Goal: Information Seeking & Learning: Compare options

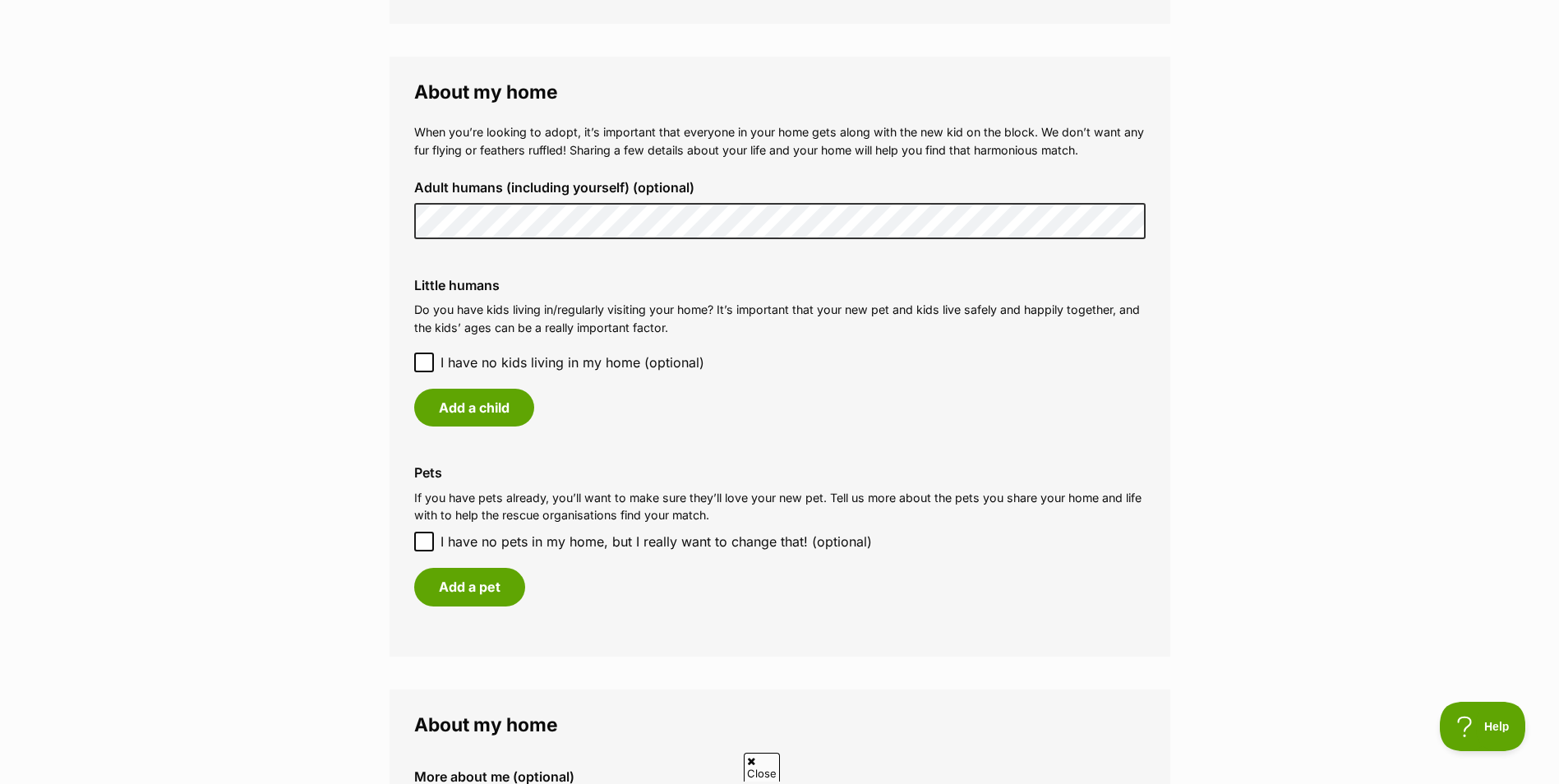
scroll to position [1179, 0]
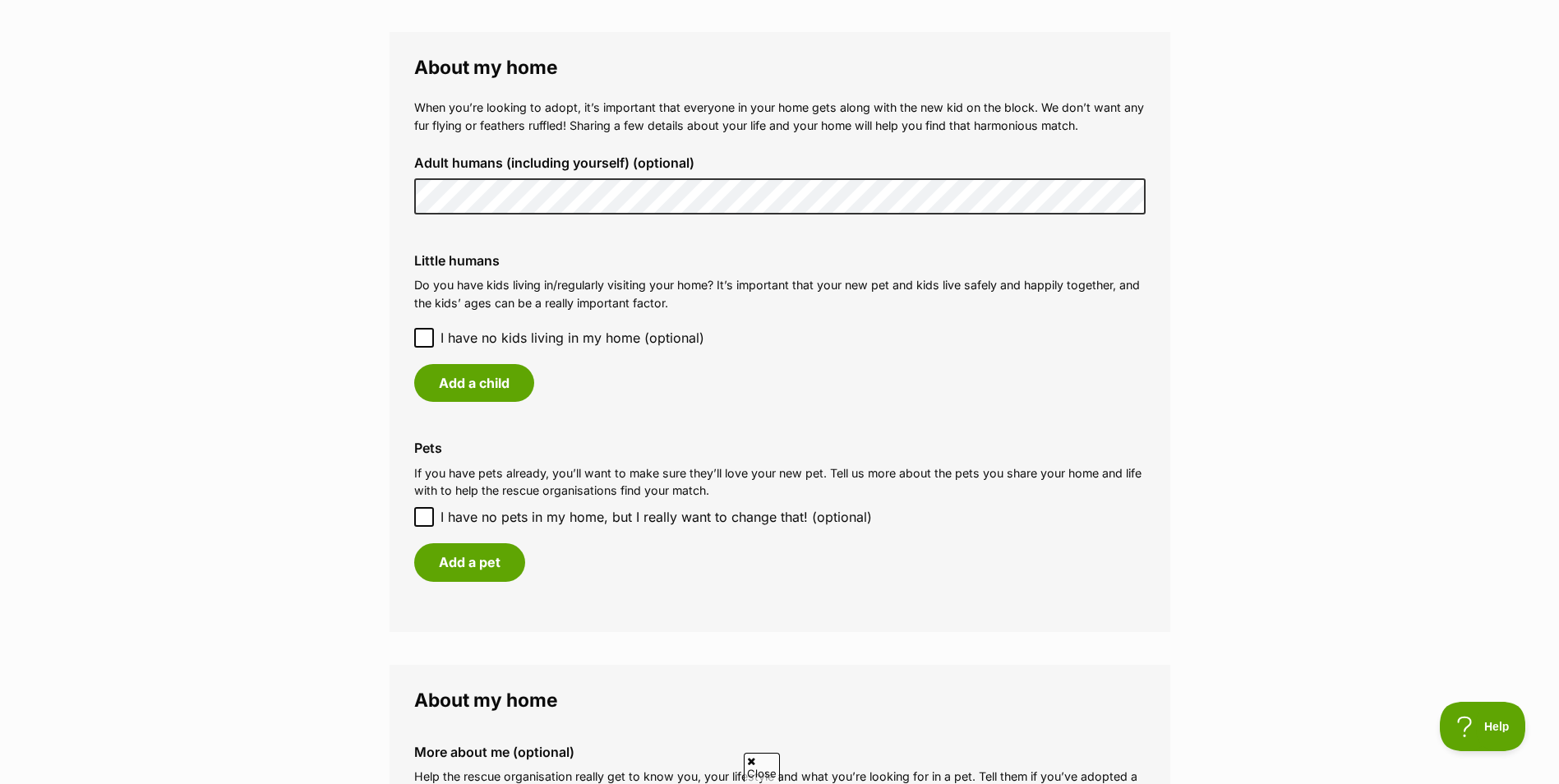
click at [348, 189] on main "My adopter profile Why do I need an adopter profile? Your adopter profile will …" at bounding box center [779, 92] width 1559 height 2309
click at [509, 385] on button "Add a child" at bounding box center [475, 382] width 120 height 38
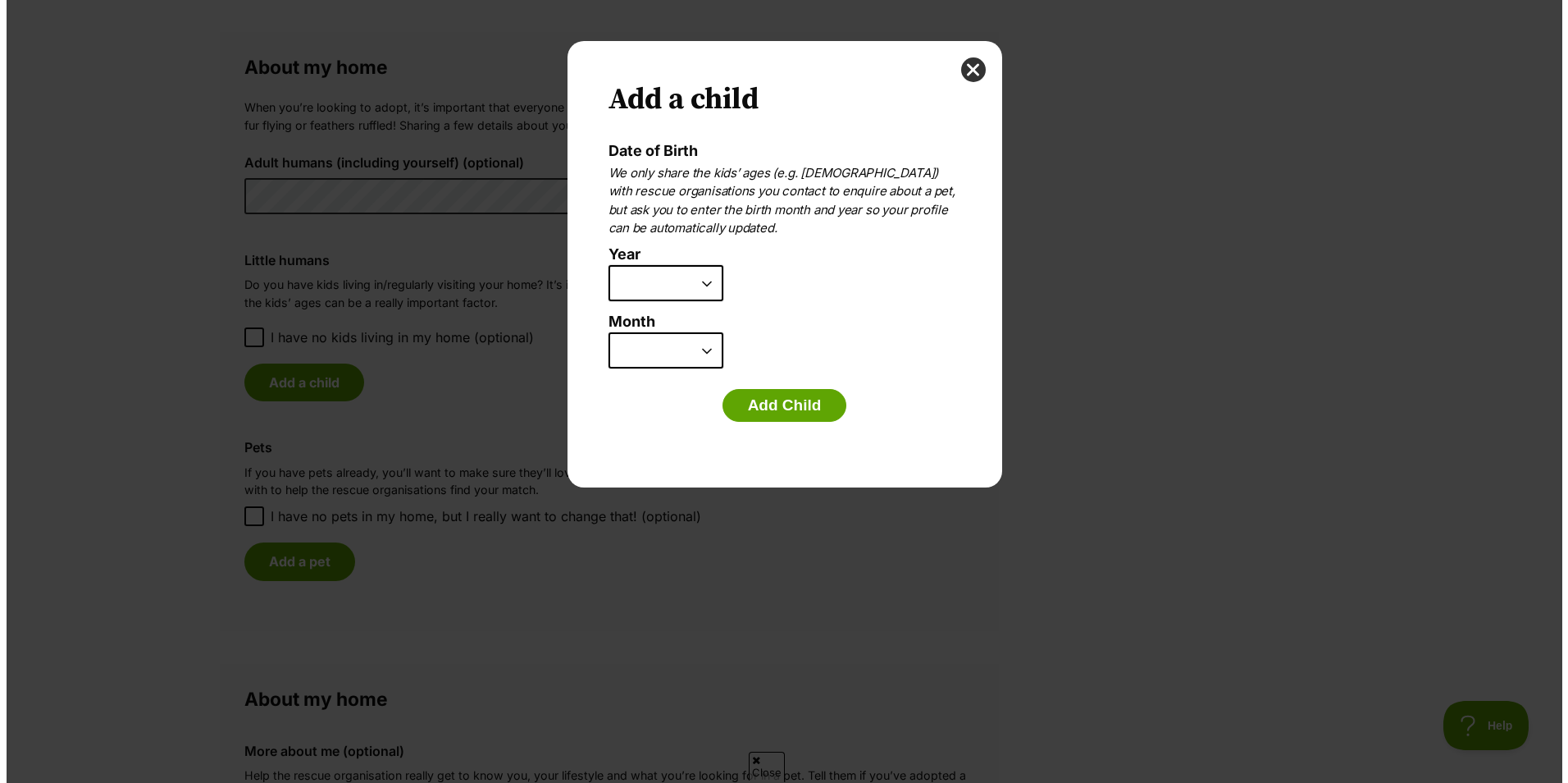
scroll to position [0, 0]
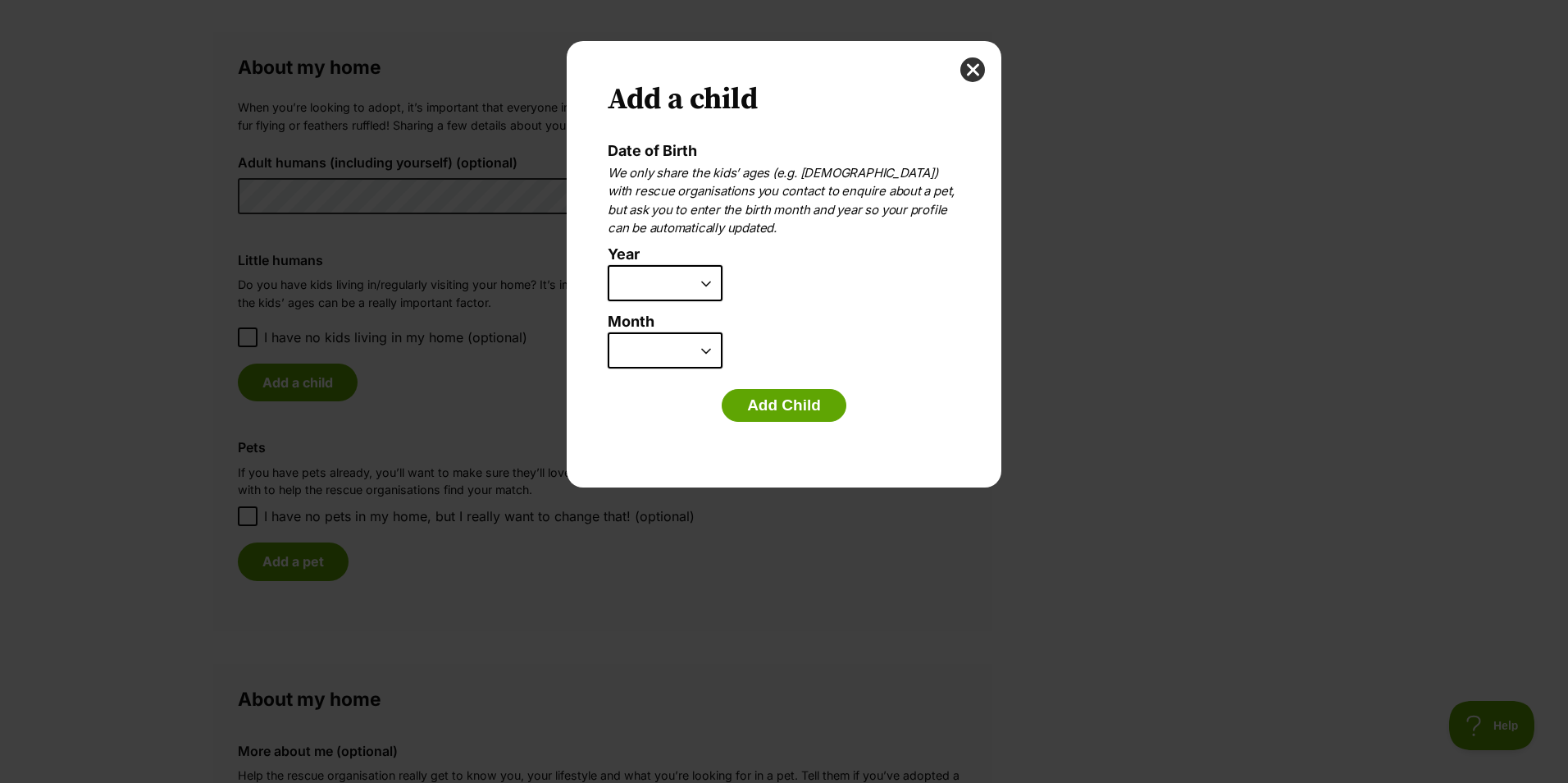
click at [707, 287] on select "2025 2024 2023 2022 2021 2020 2019 2018 2017 2016 2015 2014 2013 2012 2011 2010…" at bounding box center [665, 283] width 115 height 36
select select "2010"
click at [608, 265] on select "2025 2024 2023 2022 2021 2020 2019 2018 2017 2016 2015 2014 2013 2012 2011 2010…" at bounding box center [665, 283] width 115 height 36
click at [703, 351] on select "January February March April May June July August September October November De…" at bounding box center [665, 350] width 115 height 36
select select "2"
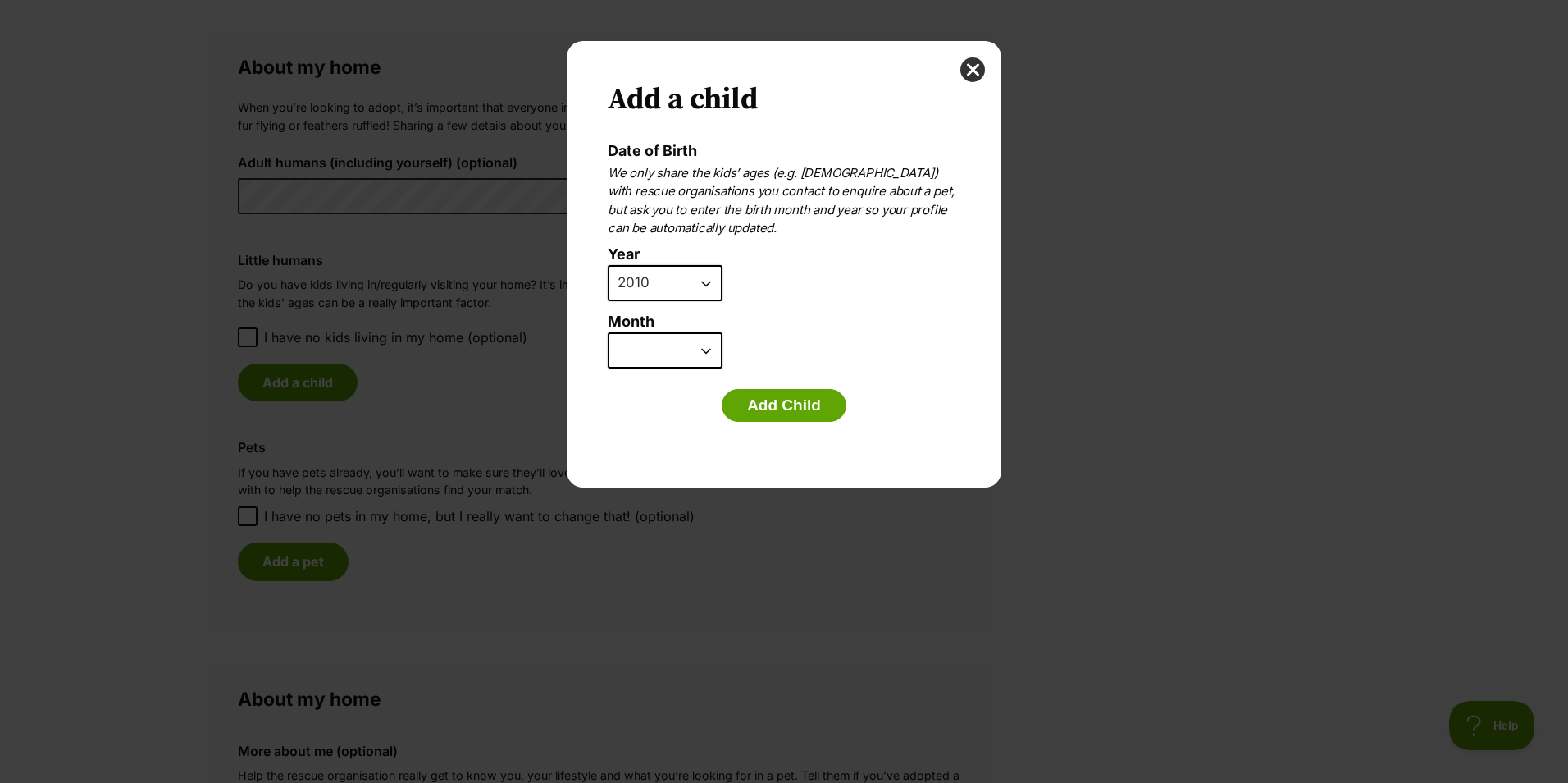
click at [608, 333] on select "January February March April May June July August September October November De…" at bounding box center [665, 350] width 115 height 36
click at [790, 407] on button "Add Child" at bounding box center [784, 405] width 124 height 33
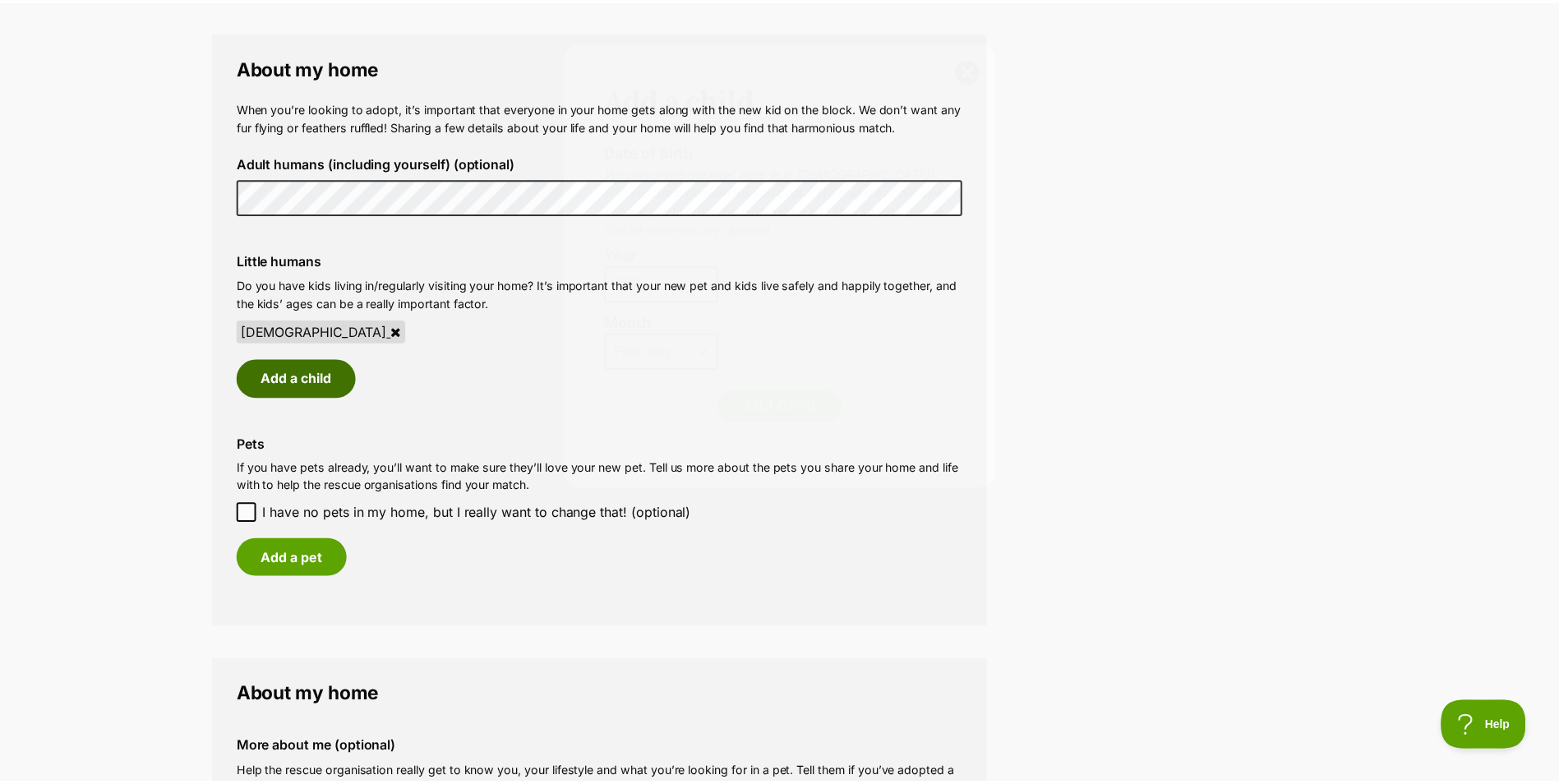
scroll to position [1179, 0]
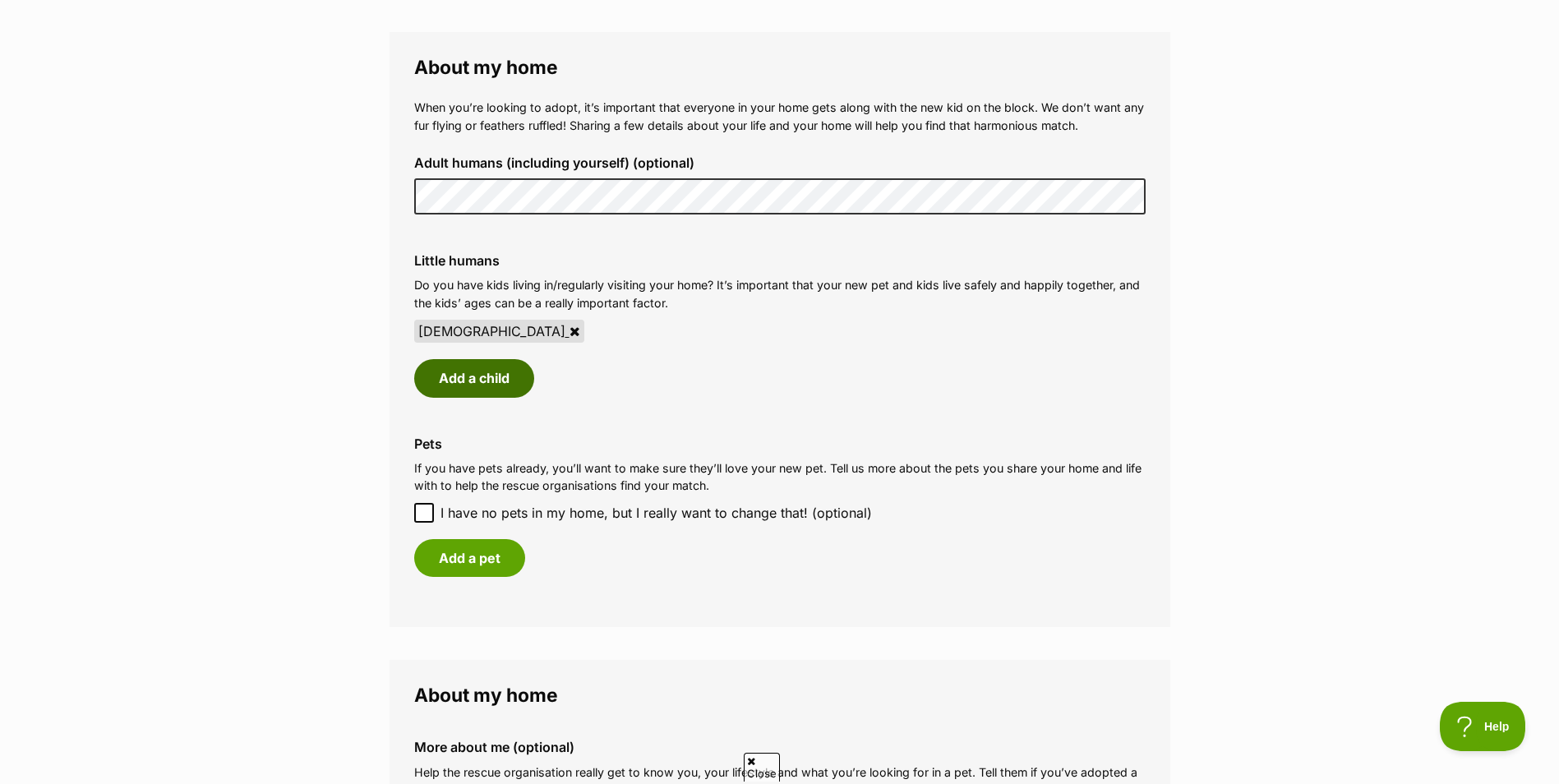
click at [493, 381] on button "Add a child" at bounding box center [475, 378] width 120 height 38
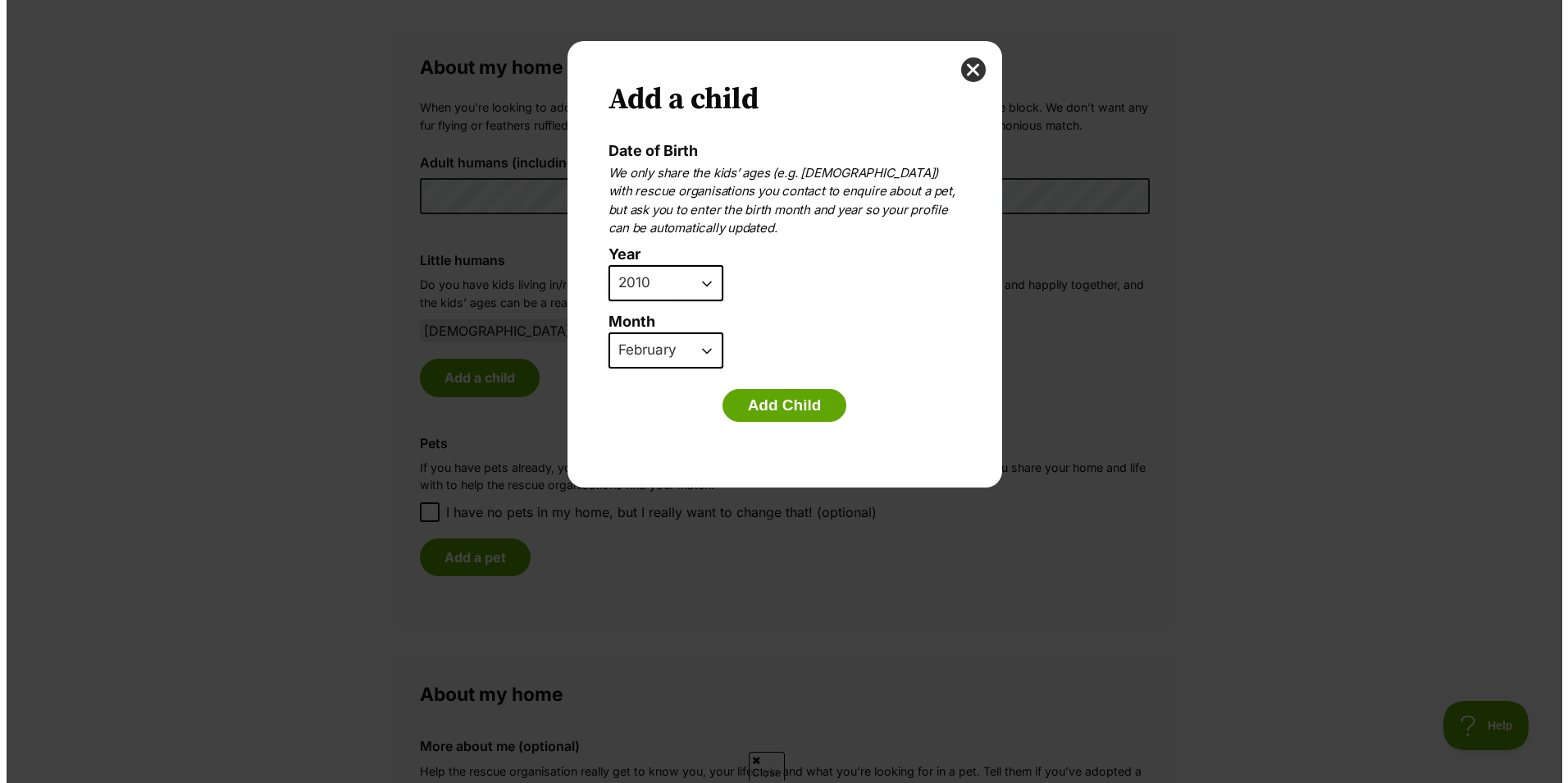
scroll to position [0, 0]
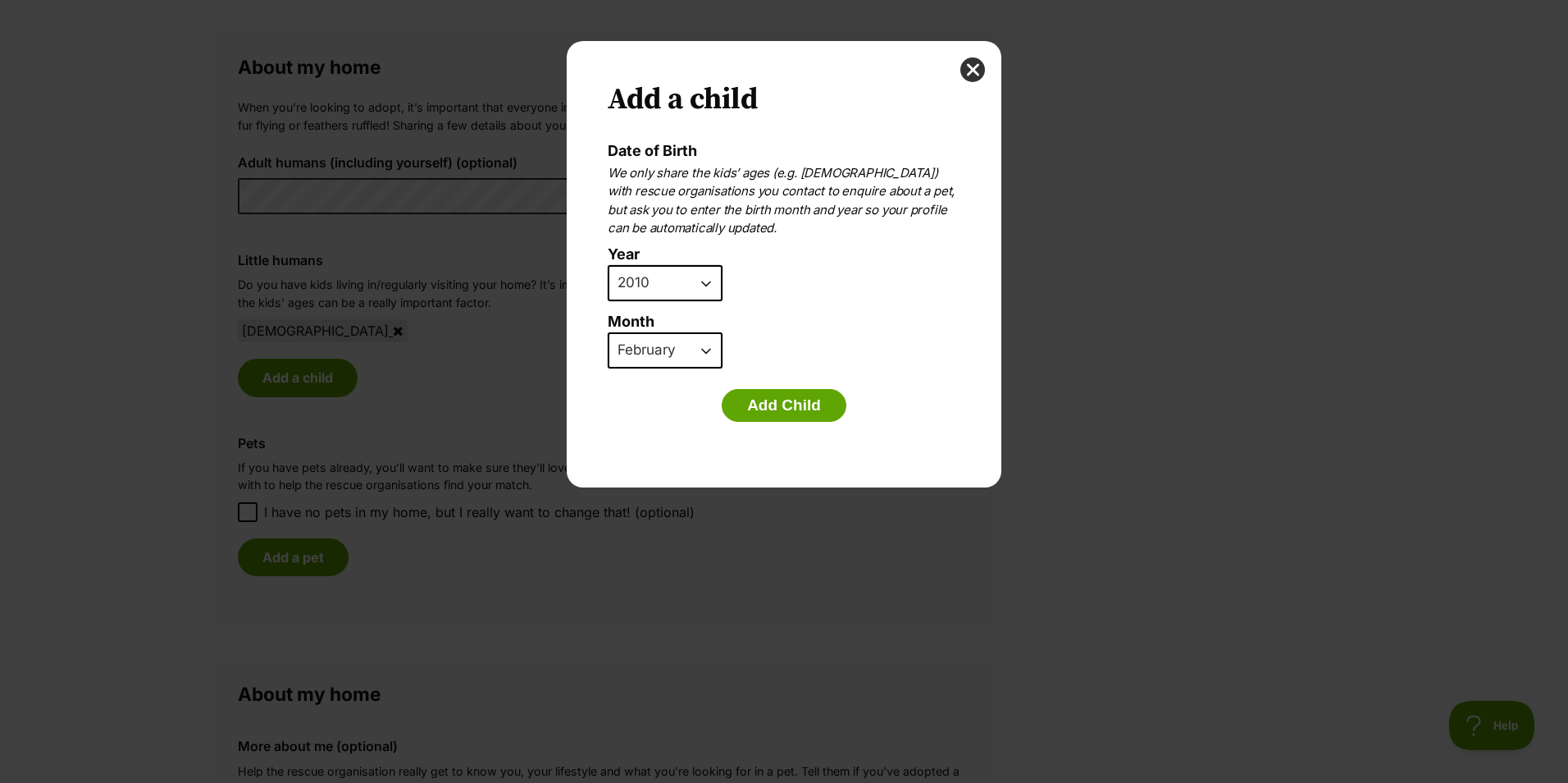
click at [705, 284] on select "2025 2024 2023 2022 2021 2020 2019 2018 2017 2016 2015 2014 2013 2012 2011 2010…" at bounding box center [665, 283] width 115 height 36
select select "2011"
click at [608, 265] on select "2025 2024 2023 2022 2021 2020 2019 2018 2017 2016 2015 2014 2013 2012 2011 2010…" at bounding box center [665, 283] width 115 height 36
click at [696, 355] on select "January February March April May June July August September October November De…" at bounding box center [665, 350] width 115 height 36
select select "9"
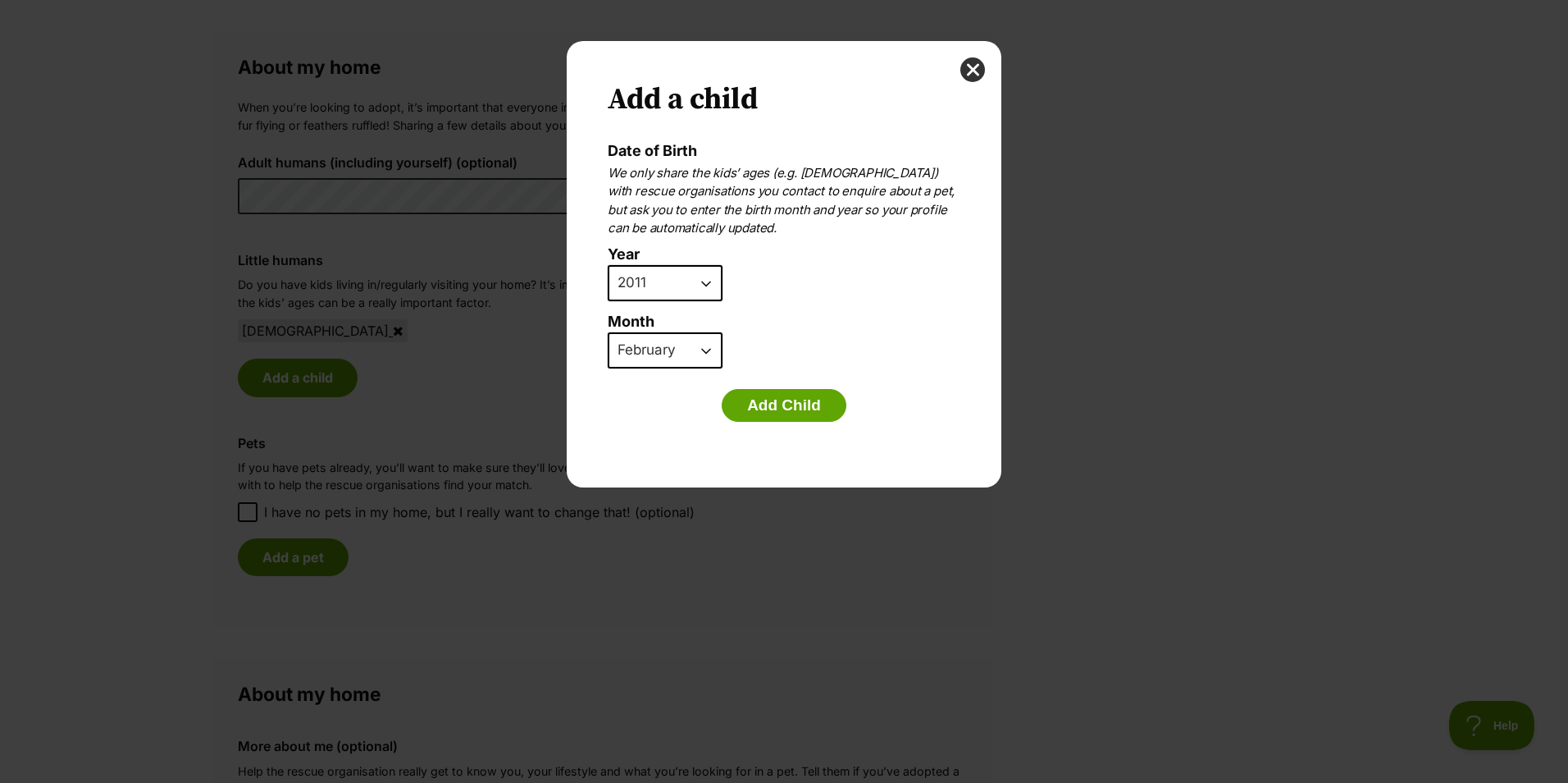
click at [608, 333] on select "January February March April May June July August September October November De…" at bounding box center [665, 350] width 115 height 36
click at [789, 404] on button "Add Child" at bounding box center [784, 405] width 124 height 33
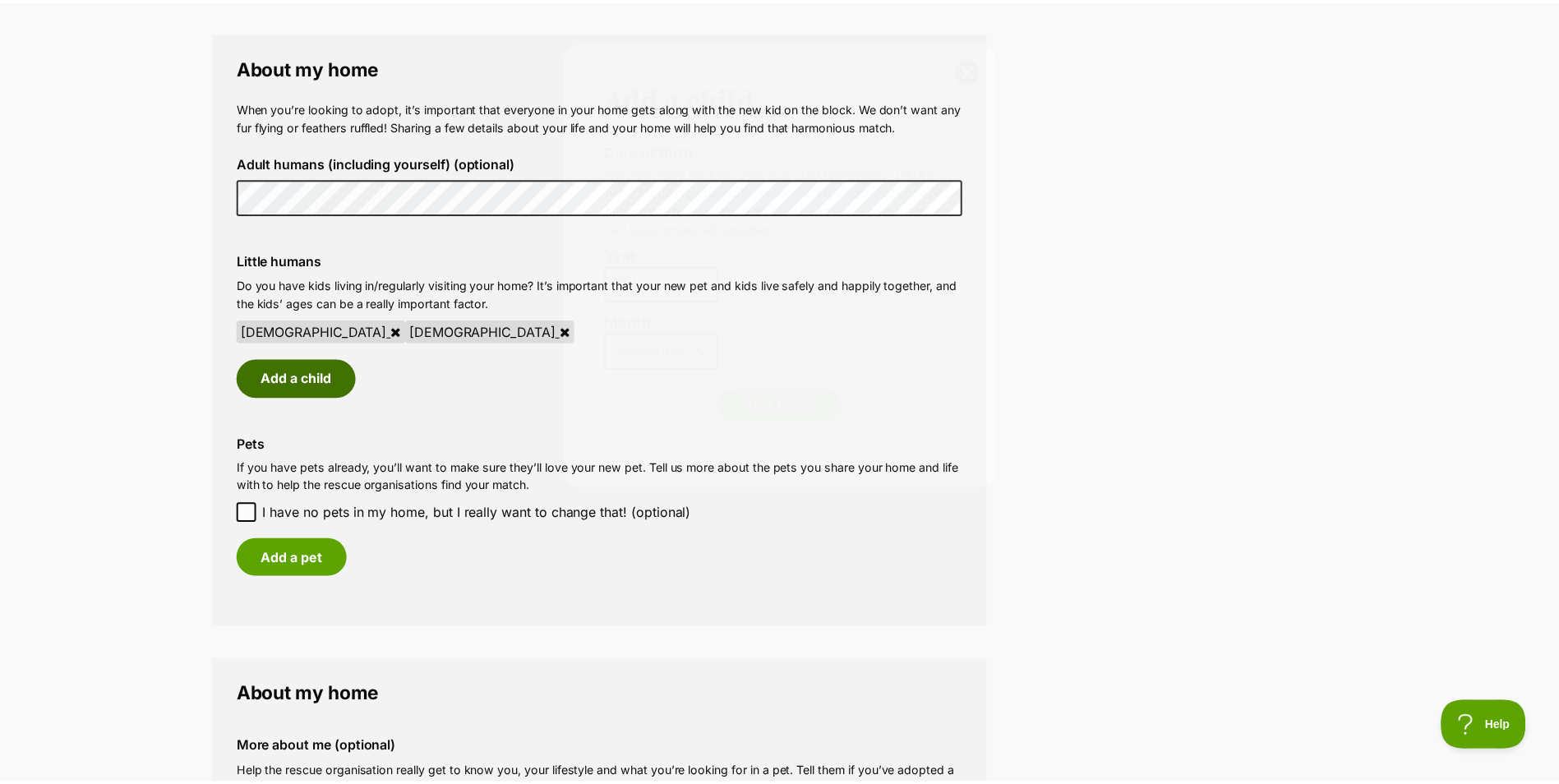
scroll to position [1179, 0]
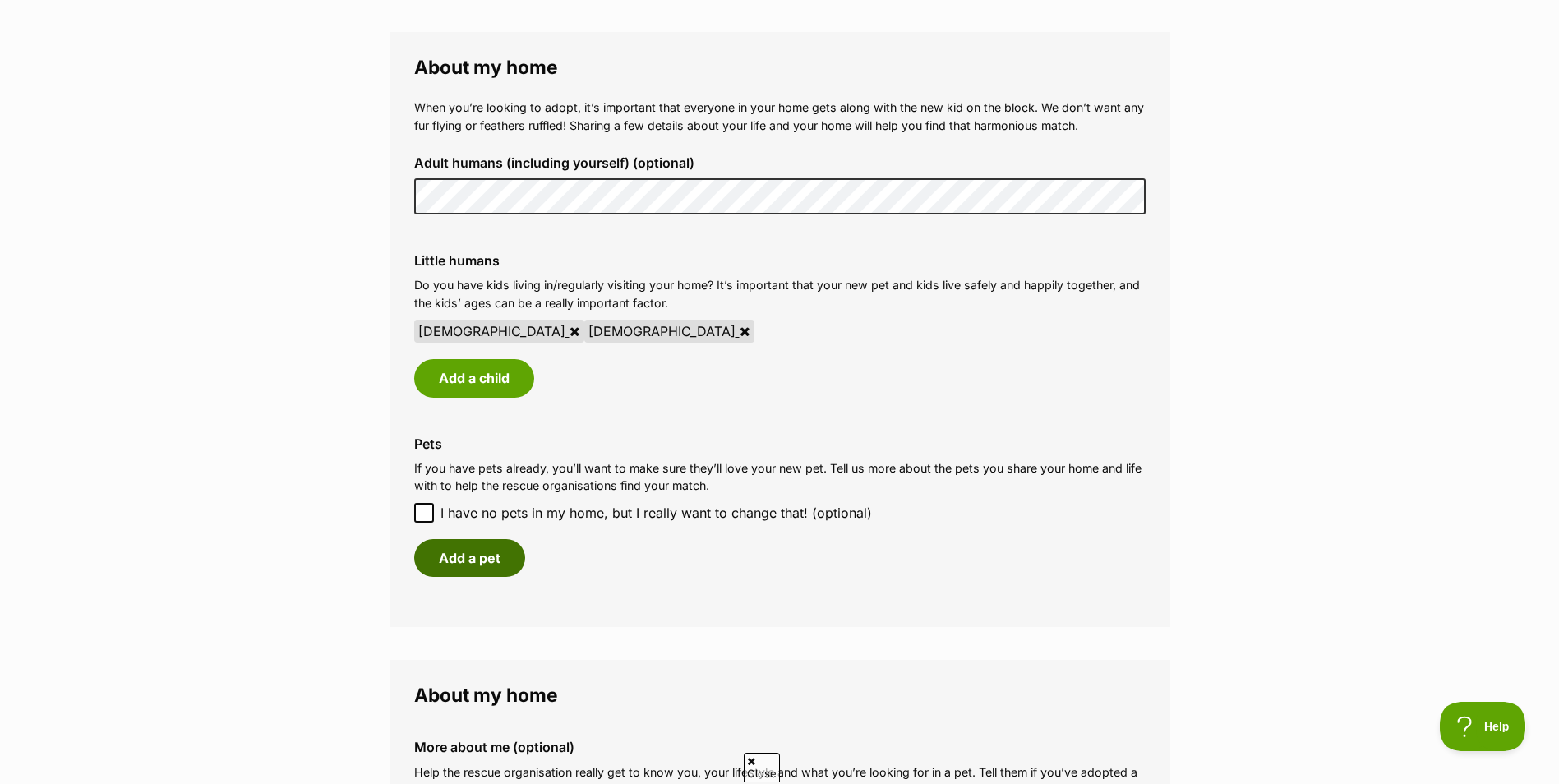
click at [482, 560] on button "Add a pet" at bounding box center [470, 558] width 111 height 38
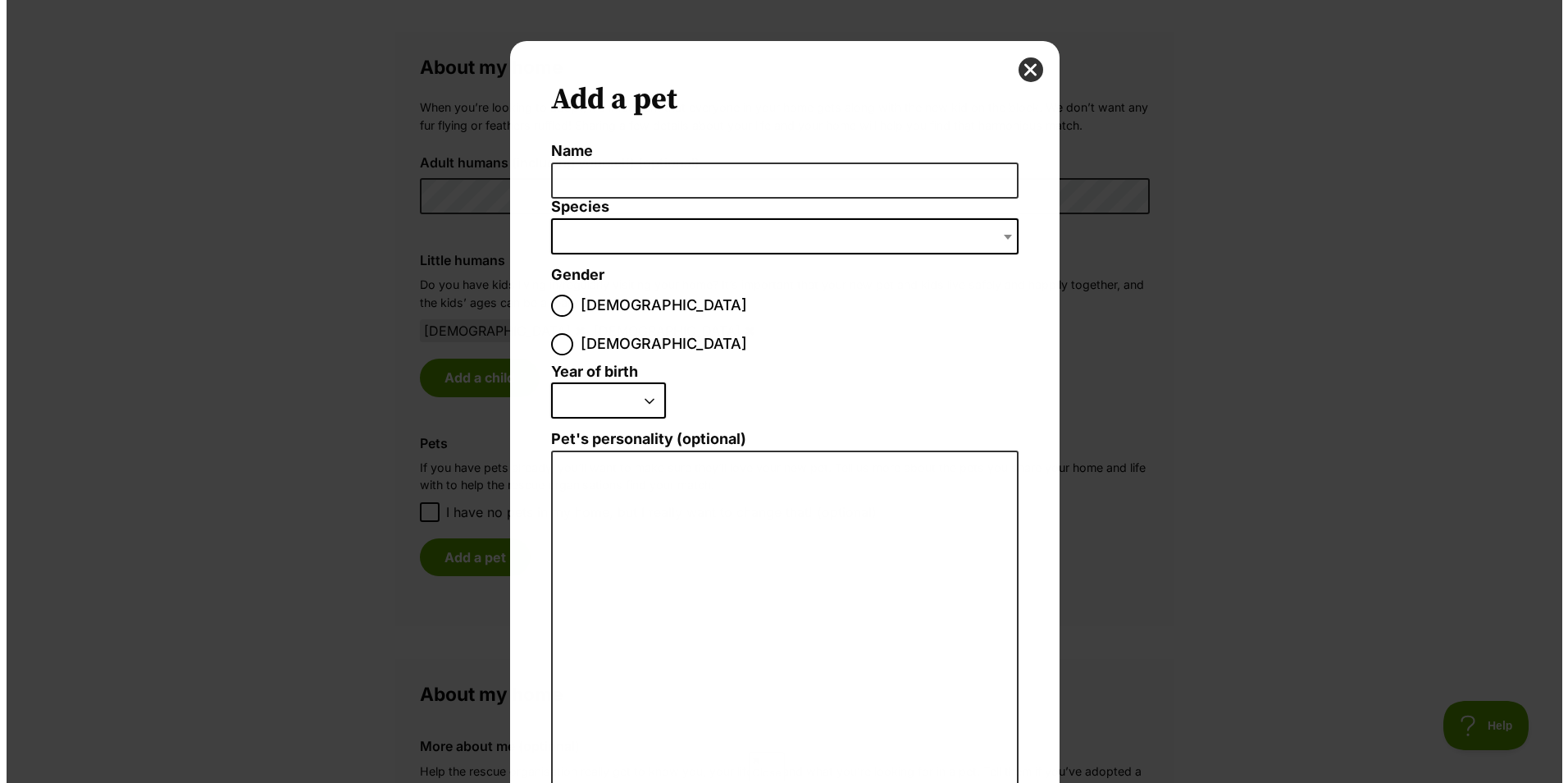
scroll to position [0, 0]
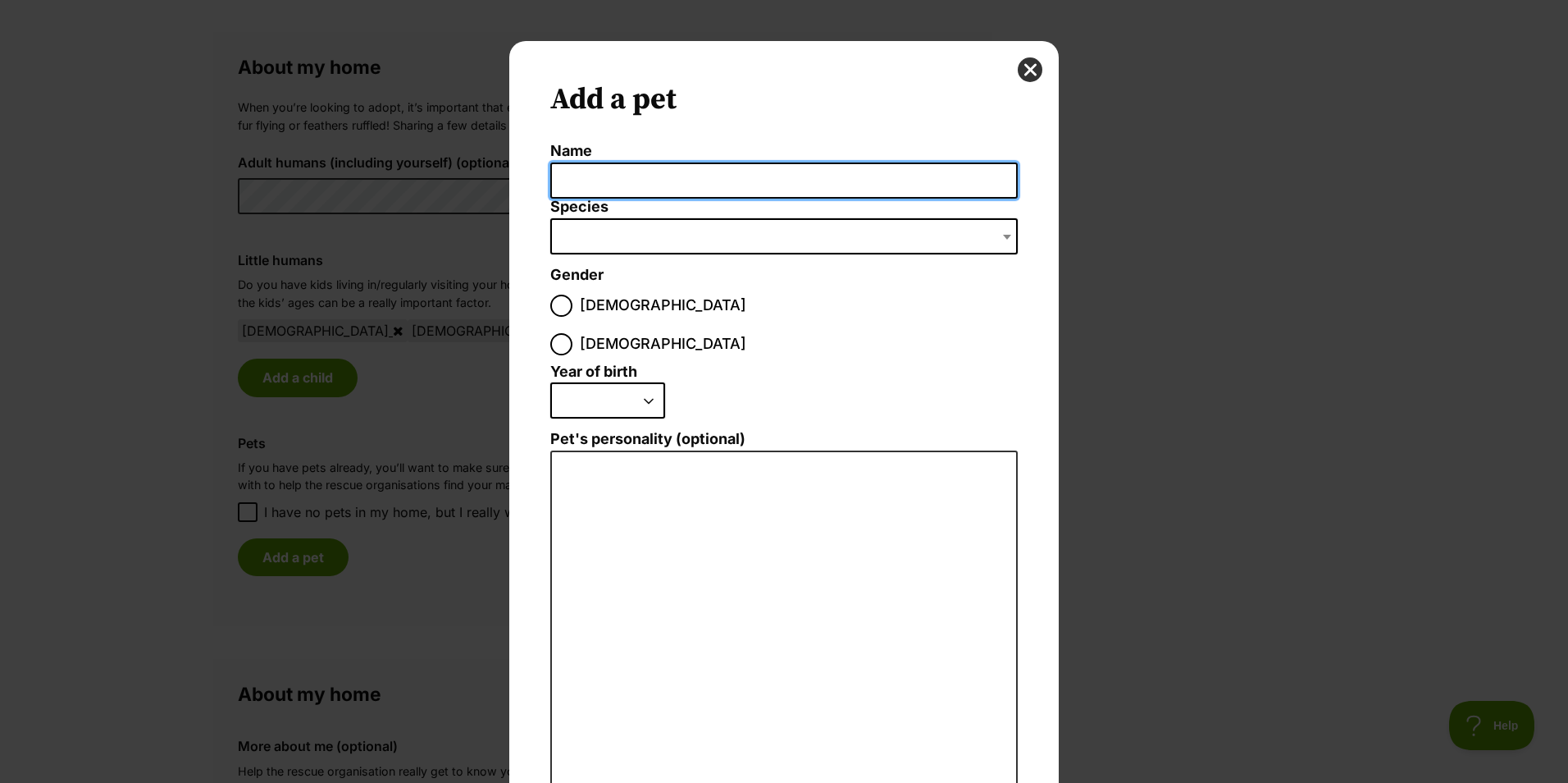
click at [604, 182] on input "Name" at bounding box center [784, 181] width 467 height 37
type input "[PERSON_NAME]"
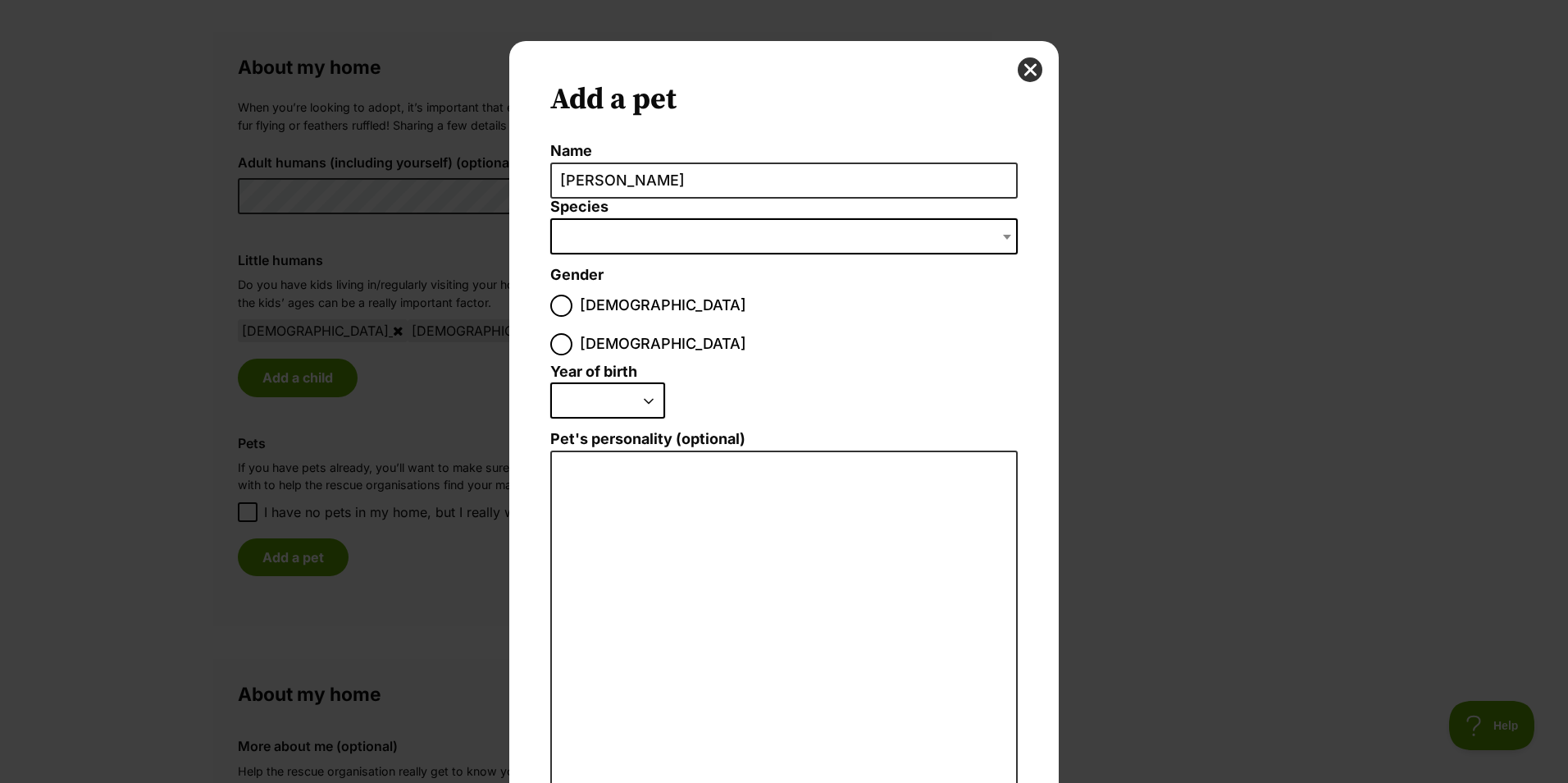
click at [709, 237] on span "Dialog Window - Close (Press escape to close)" at bounding box center [784, 236] width 467 height 36
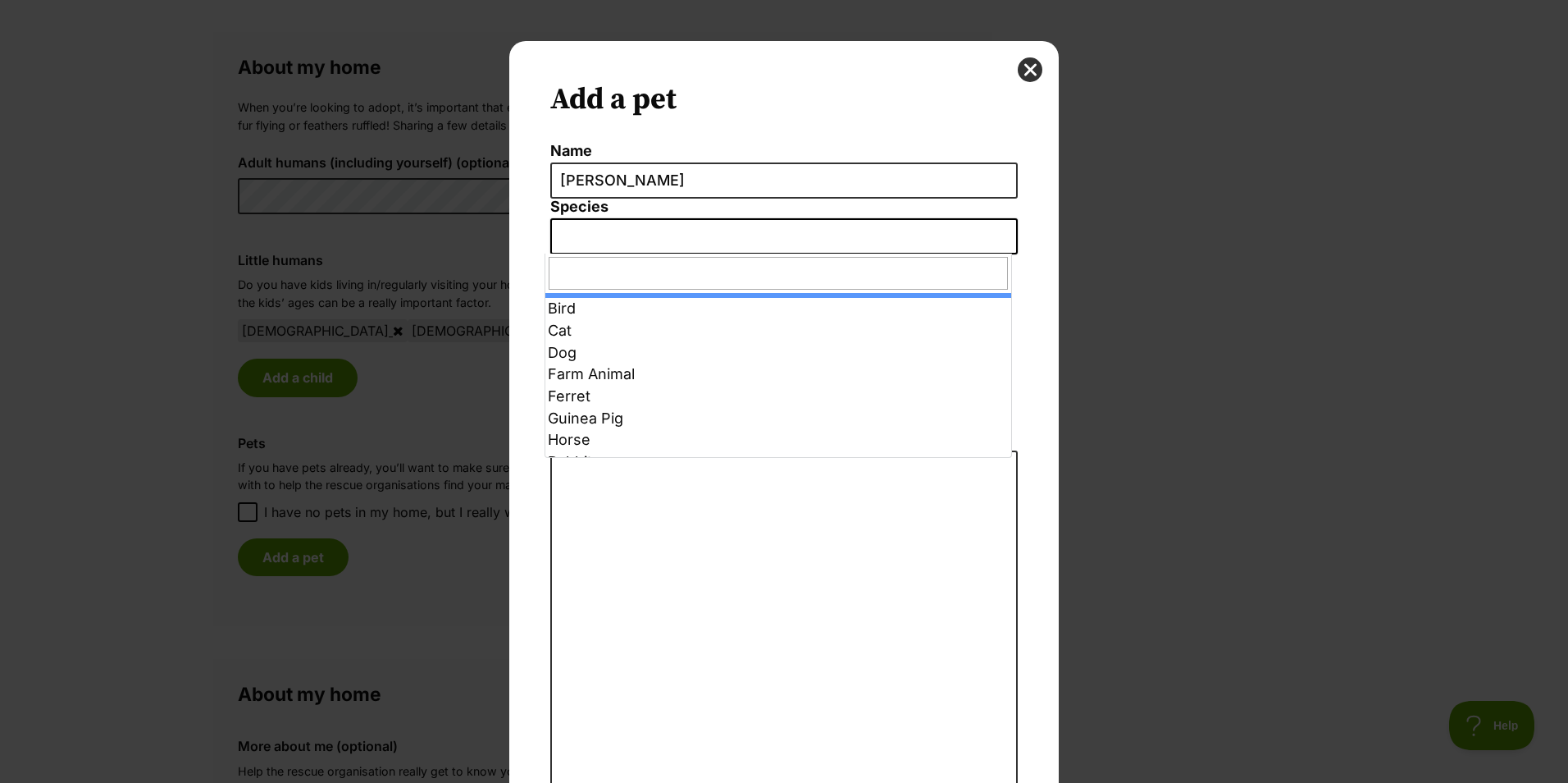
type input "C"
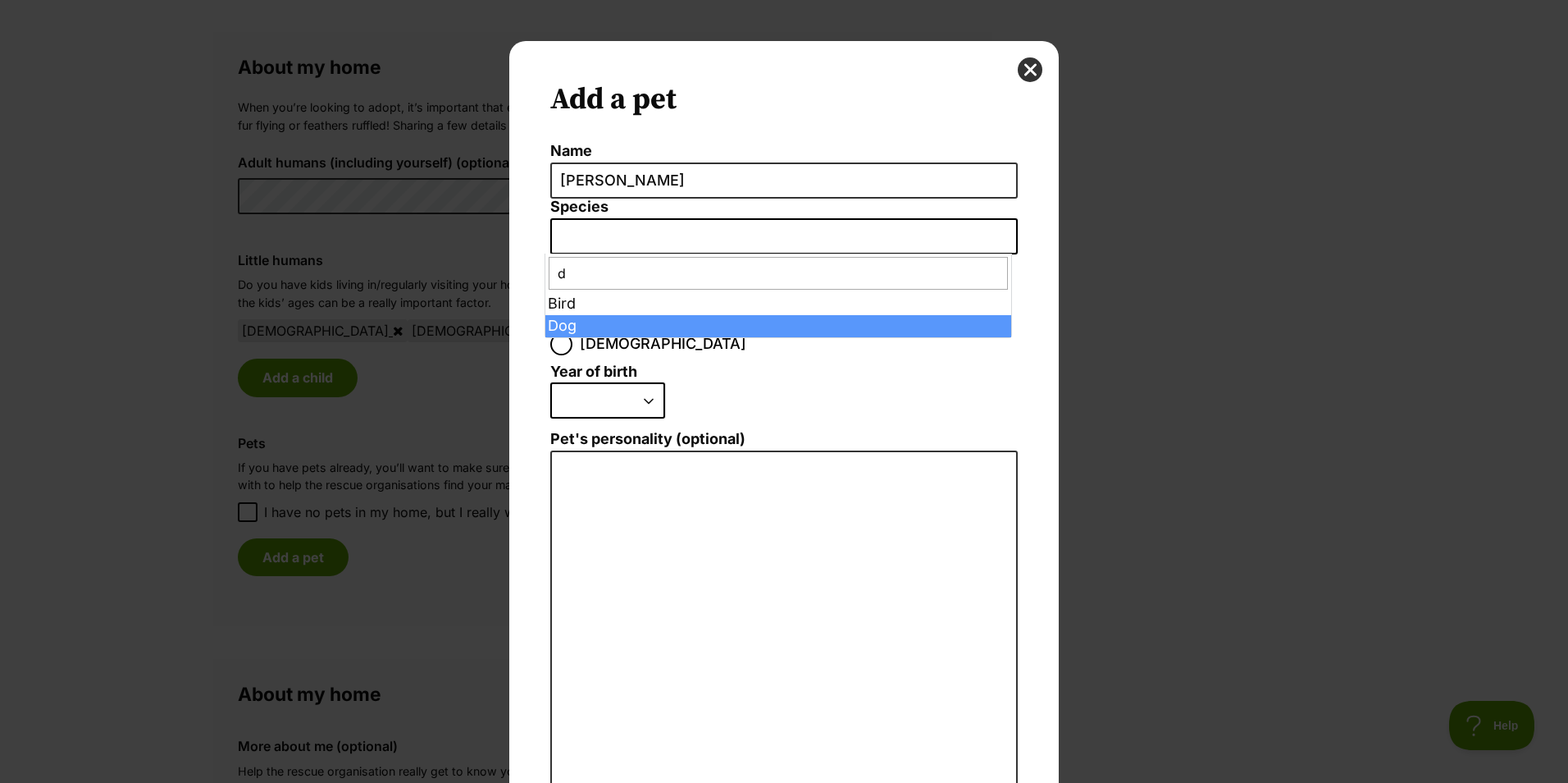
type input "d"
select select "1"
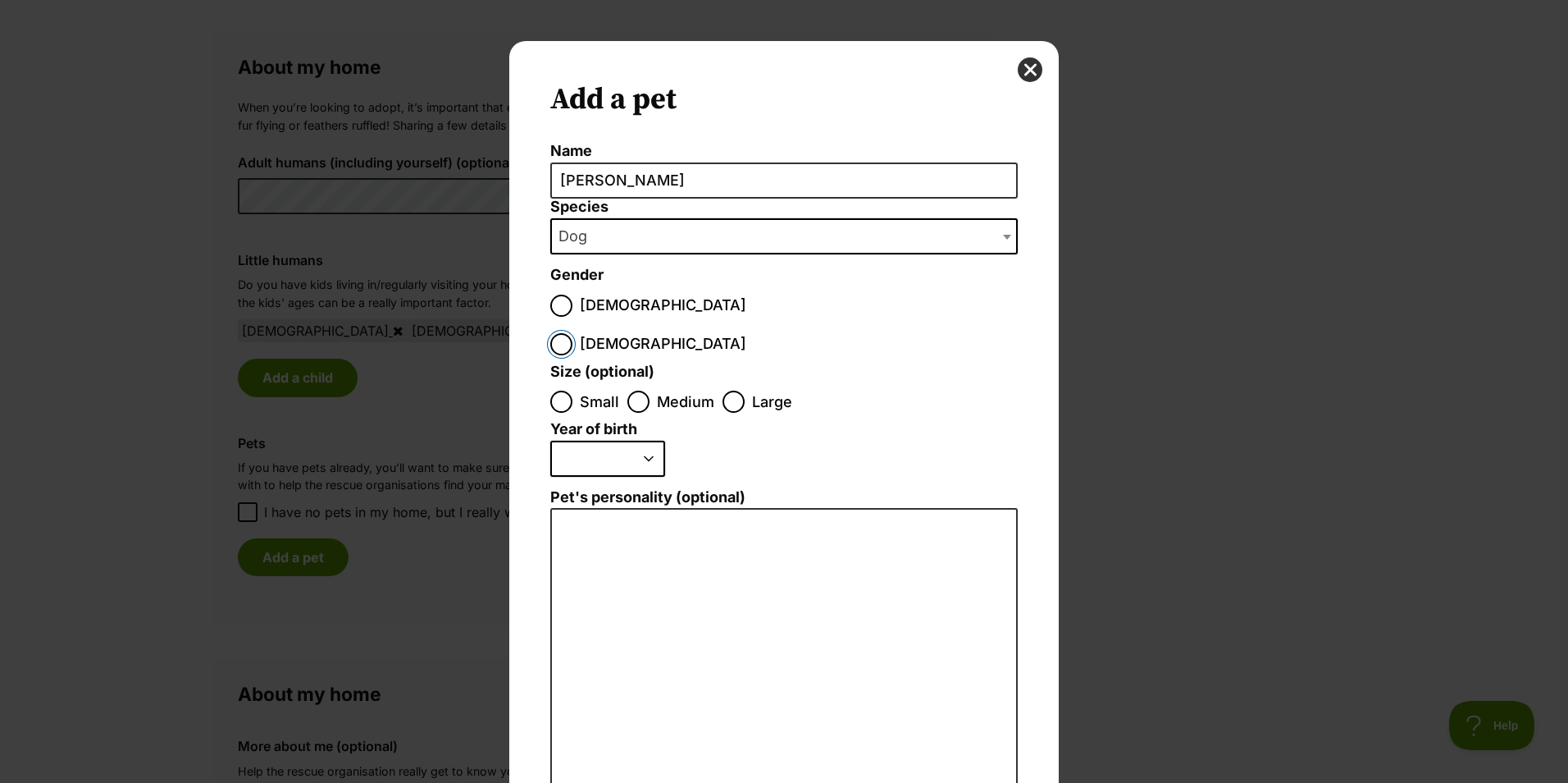
click at [573, 334] on input "Female" at bounding box center [561, 345] width 22 height 22
radio input "true"
click at [558, 397] on div "Dialog Window - Close (Press escape to close)" at bounding box center [561, 402] width 11 height 11
click at [558, 390] on input "Small" at bounding box center [561, 401] width 22 height 22
radio input "true"
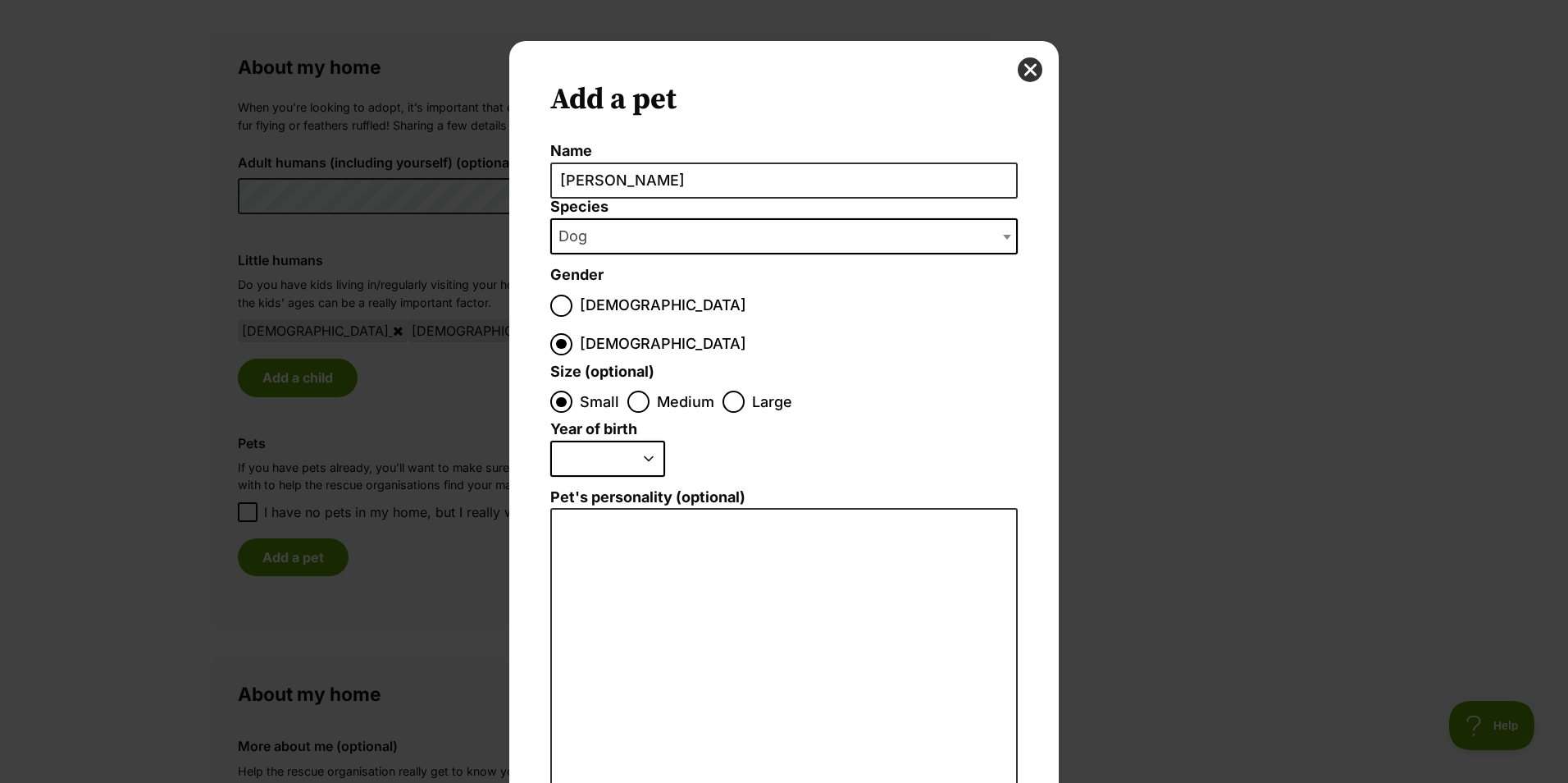
click at [637, 440] on select "2025 2024 2023 2022 2021 2020 2019 2018 2017 2016 2015 2014 2013 2012 2011 2010…" at bounding box center [608, 458] width 115 height 36
select select "2019"
click at [550, 440] on select "2025 2024 2023 2022 2021 2020 2019 2018 2017 2016 2015 2014 2013 2012 2011 2010…" at bounding box center [608, 458] width 115 height 36
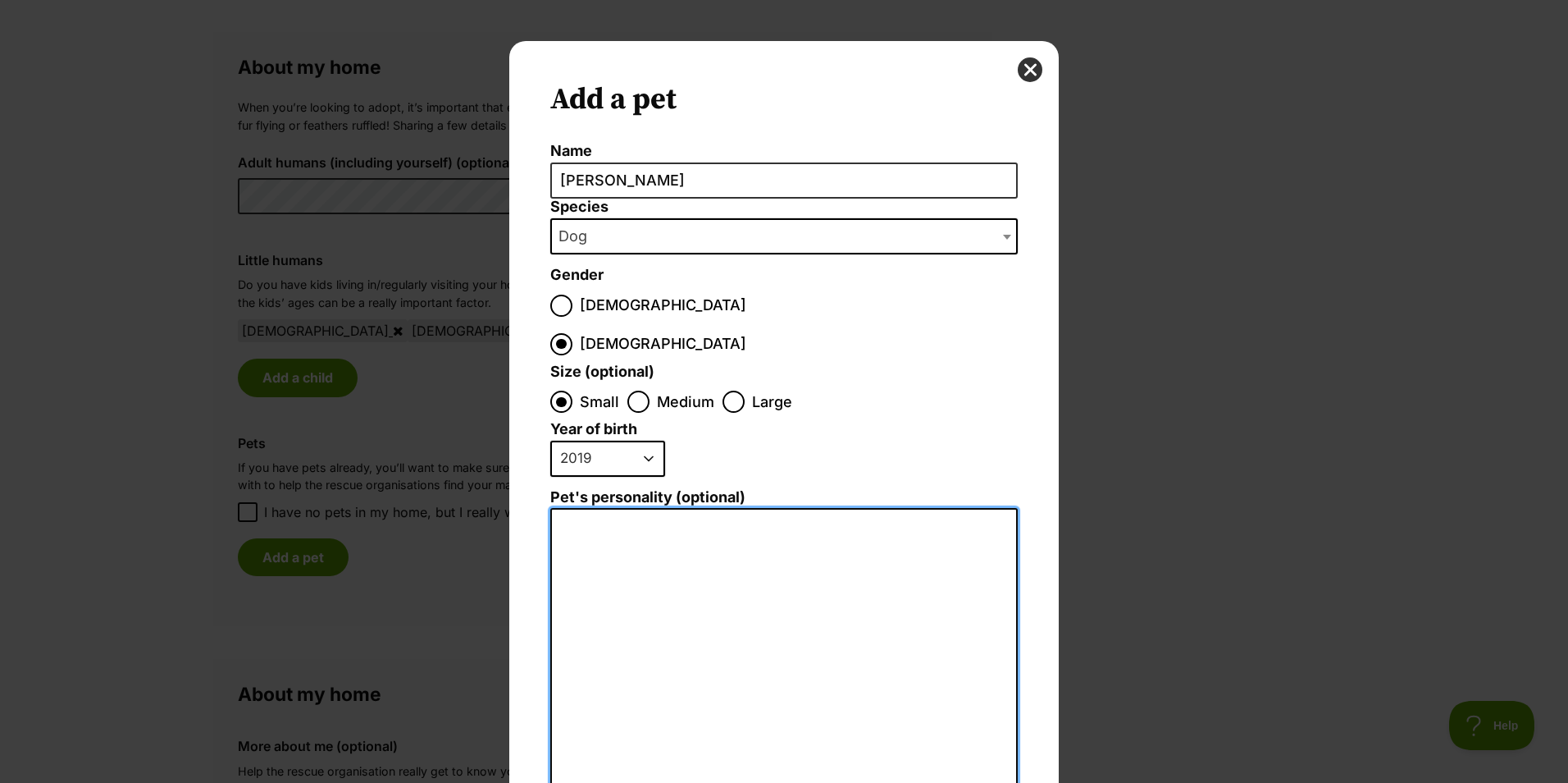
click at [723, 530] on textarea "Pet's personality (optional)" at bounding box center [784, 687] width 467 height 360
type textarea "Chill, friendly"
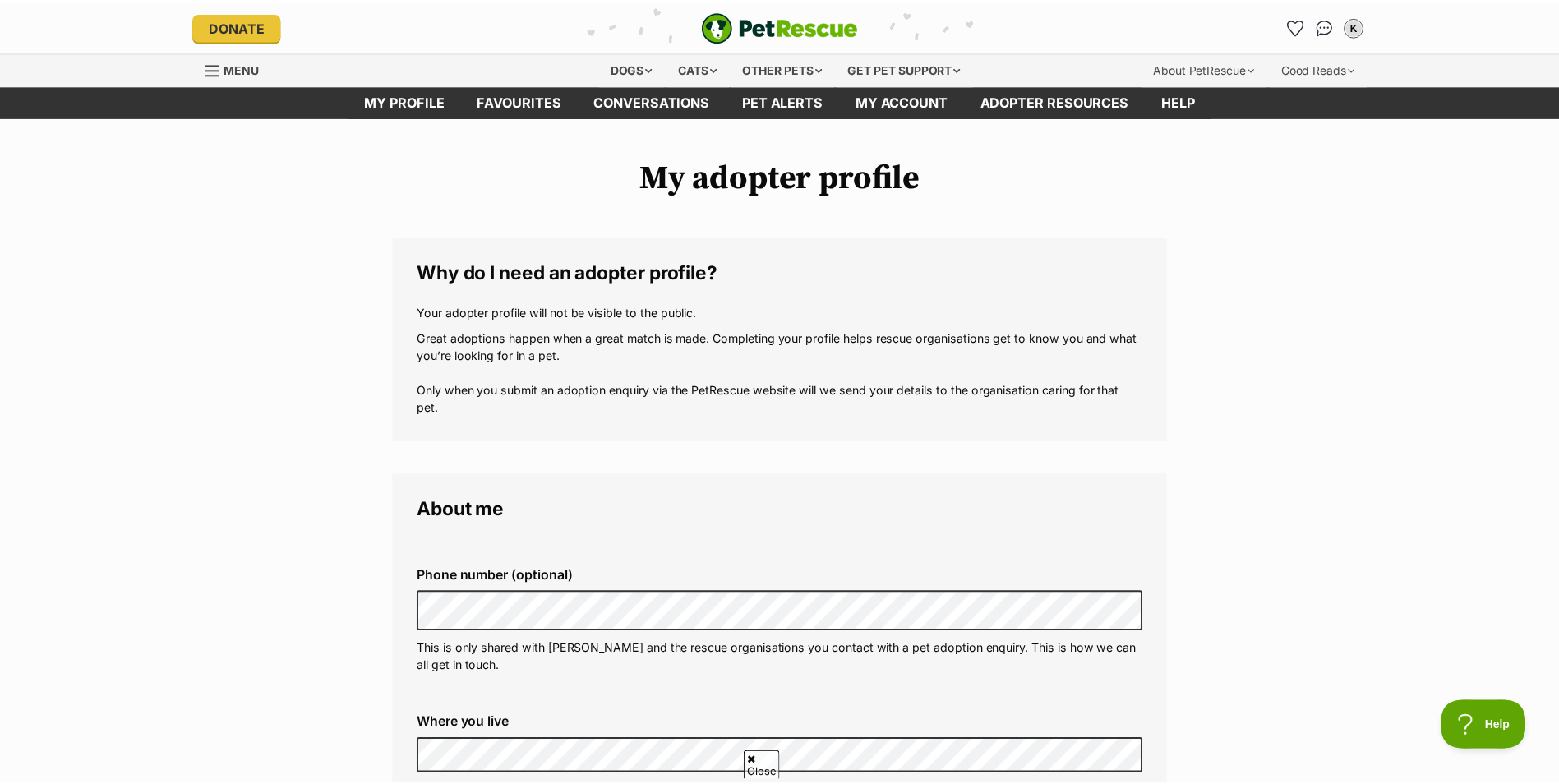
scroll to position [1179, 0]
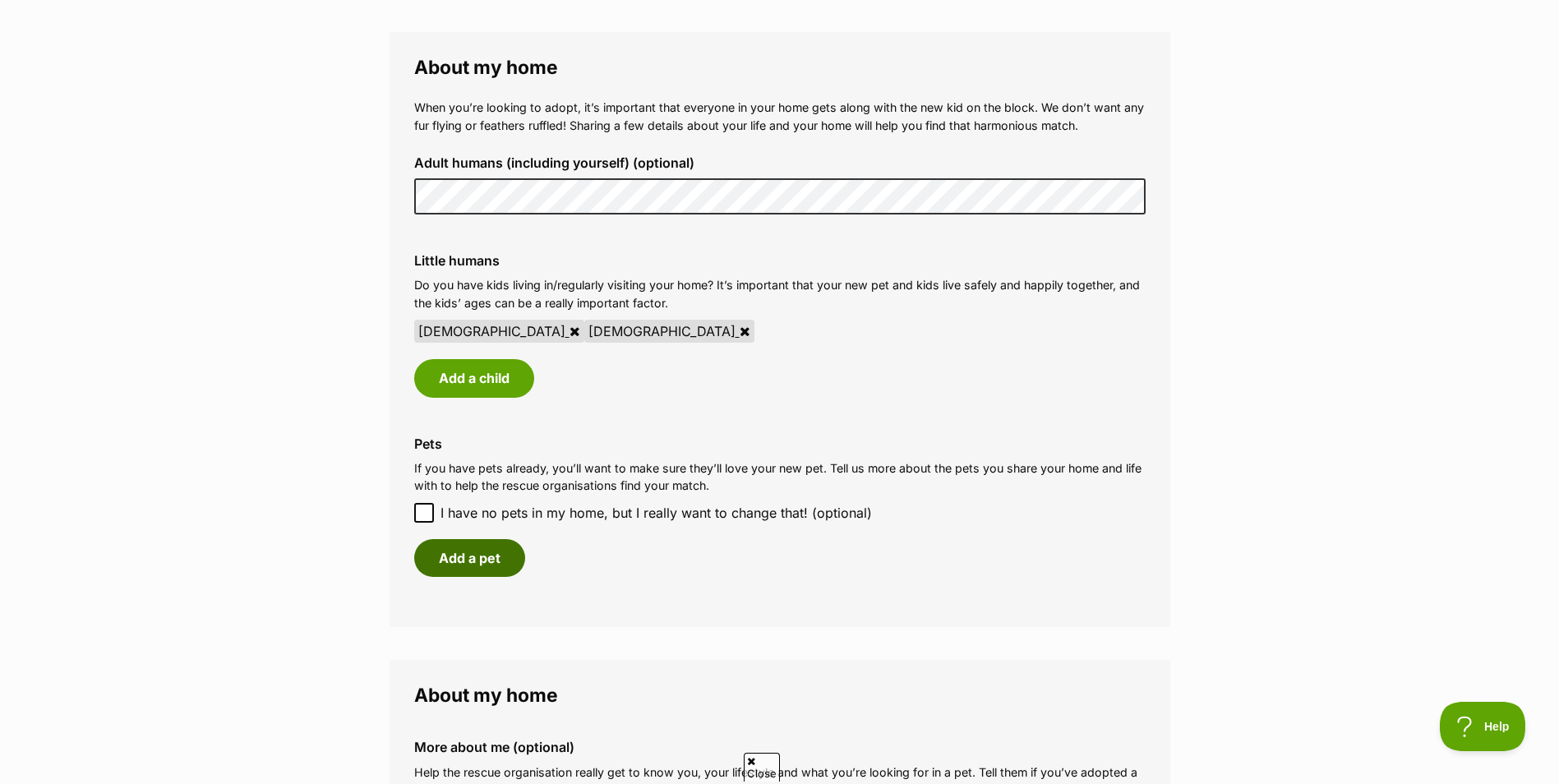
click at [493, 564] on button "Add a pet" at bounding box center [470, 558] width 111 height 38
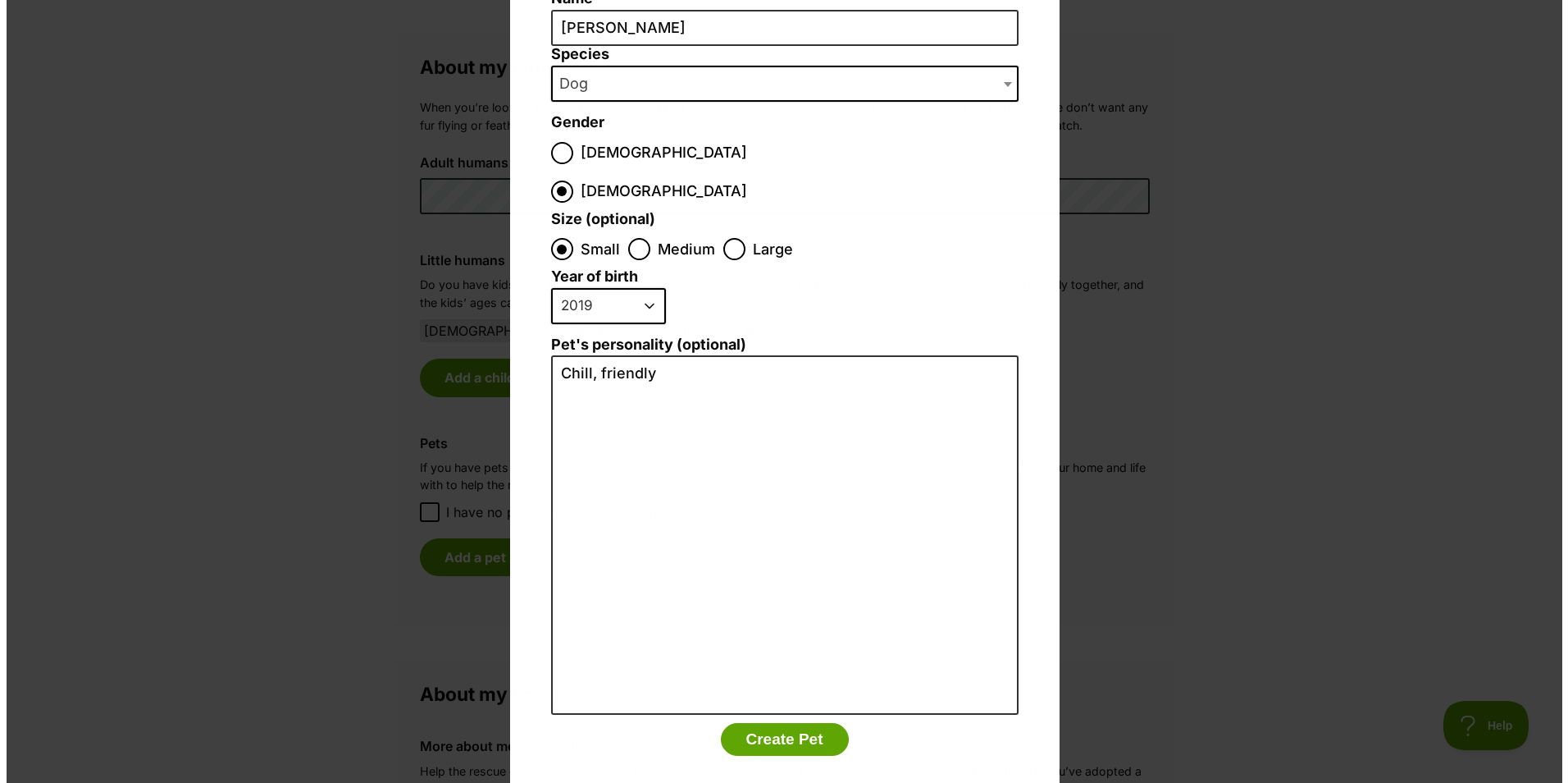
scroll to position [0, 0]
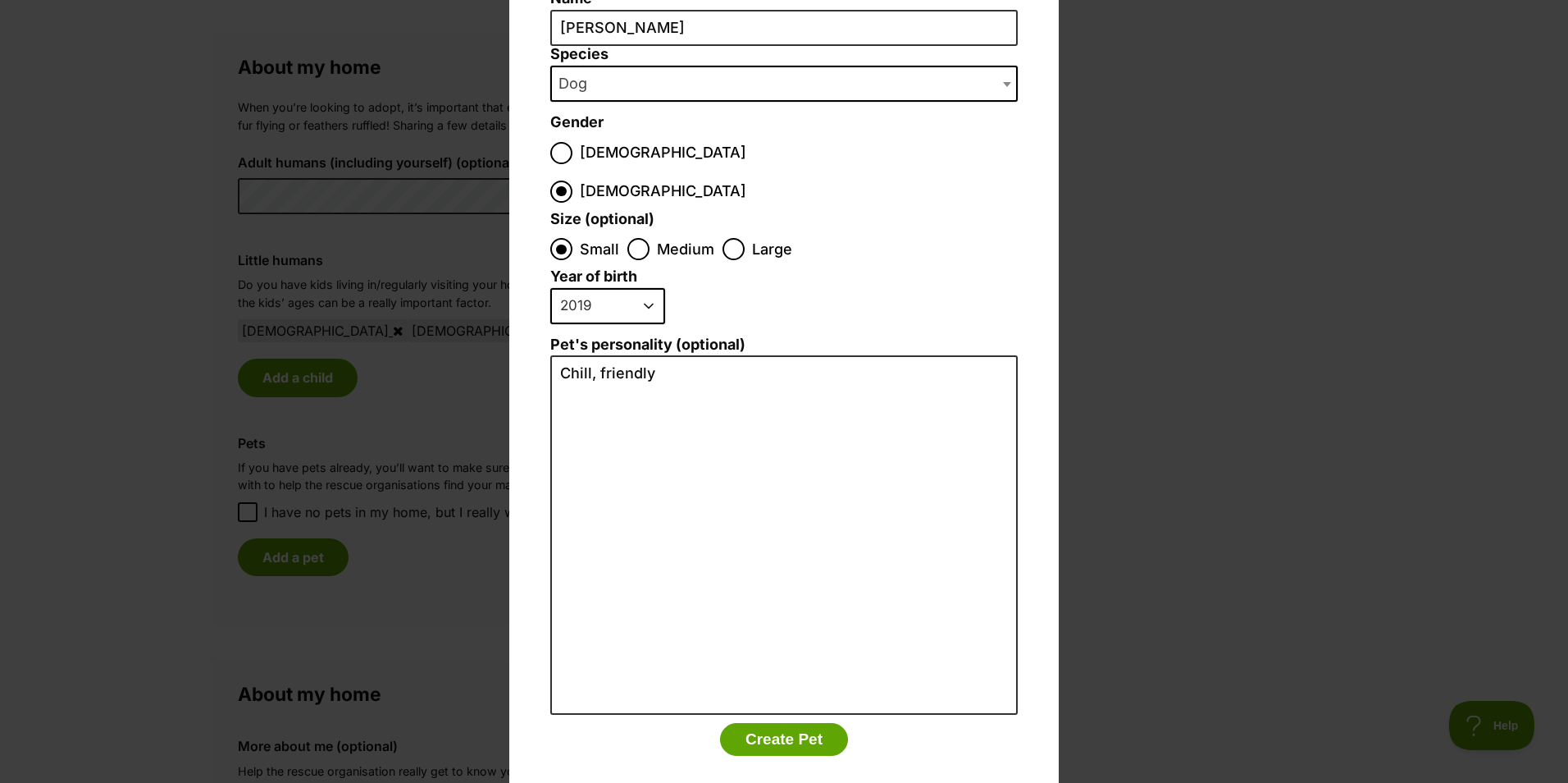
click at [778, 723] on button "Create Pet" at bounding box center [784, 739] width 128 height 33
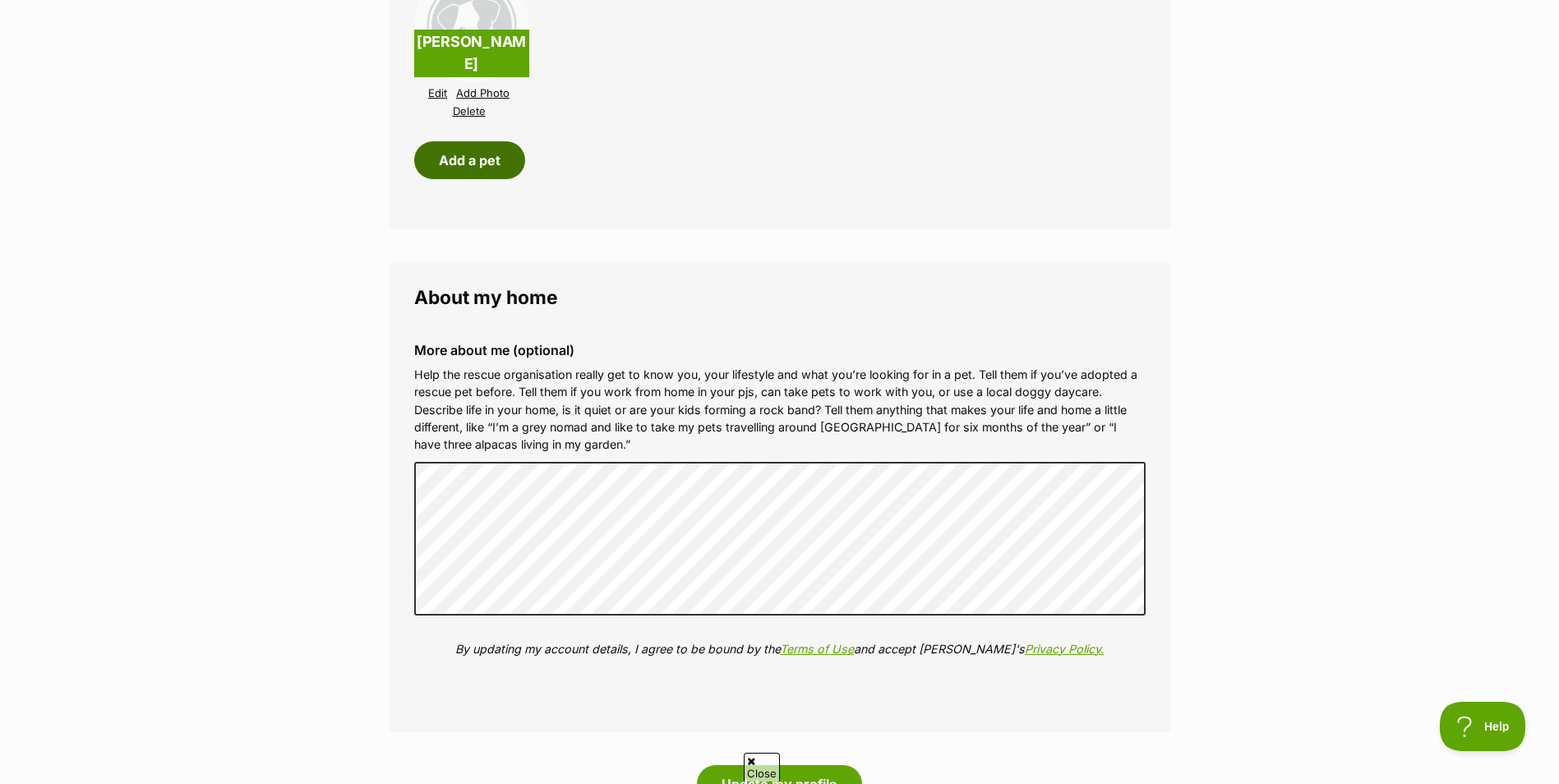
scroll to position [1801, 0]
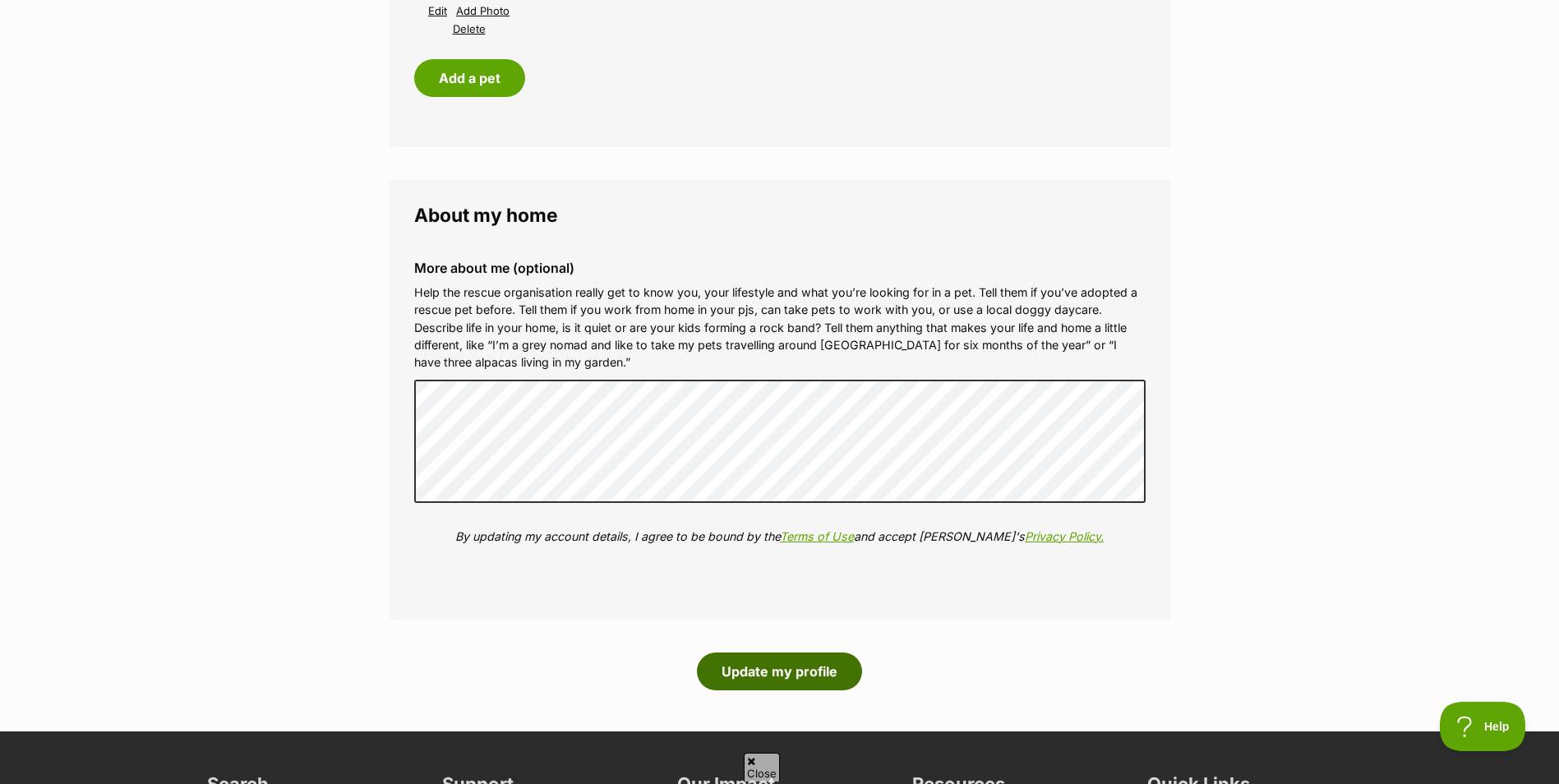
click at [786, 666] on button "Update my profile" at bounding box center [779, 671] width 165 height 38
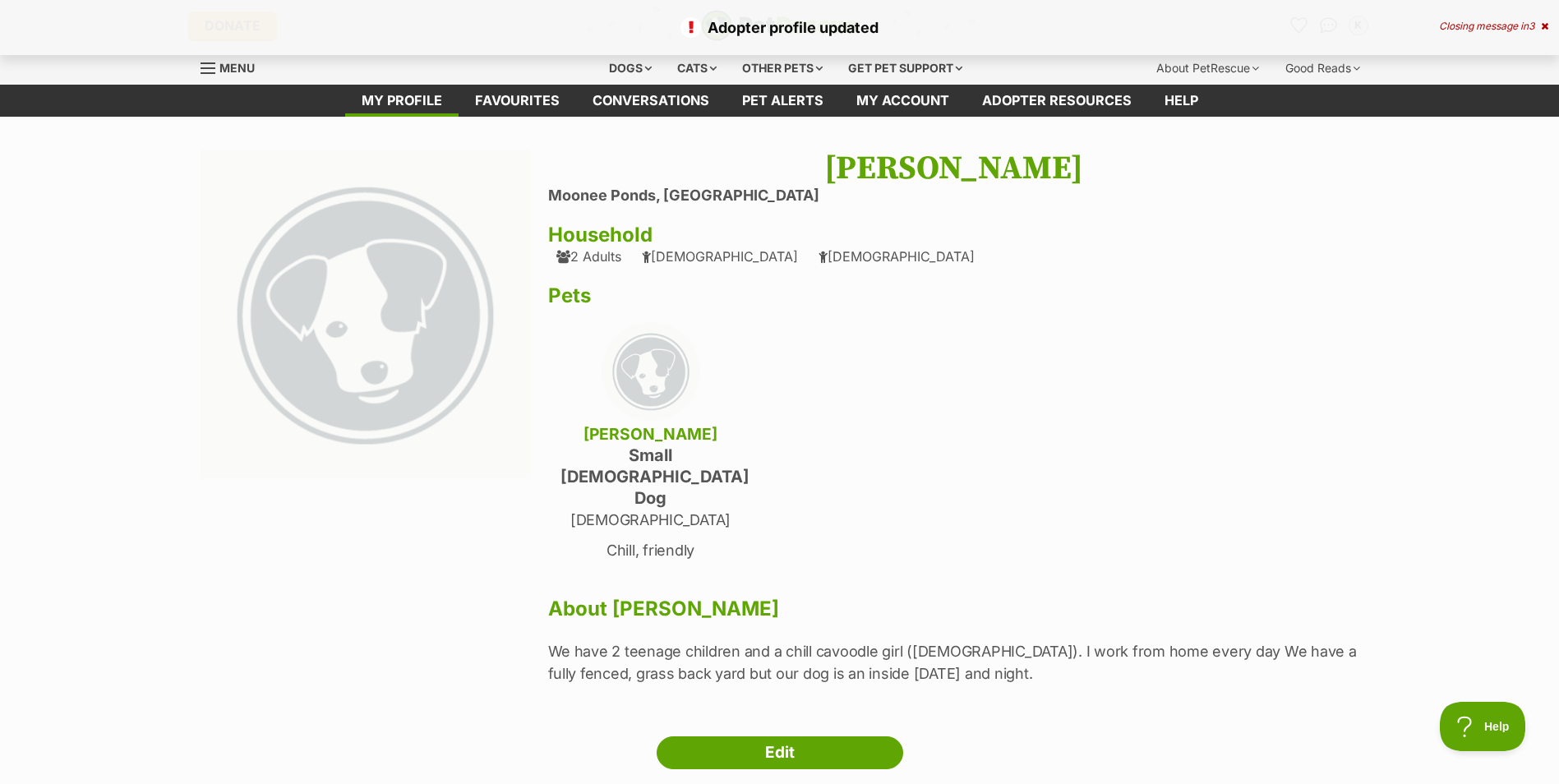
click at [529, 97] on link "Favourites" at bounding box center [517, 101] width 118 height 32
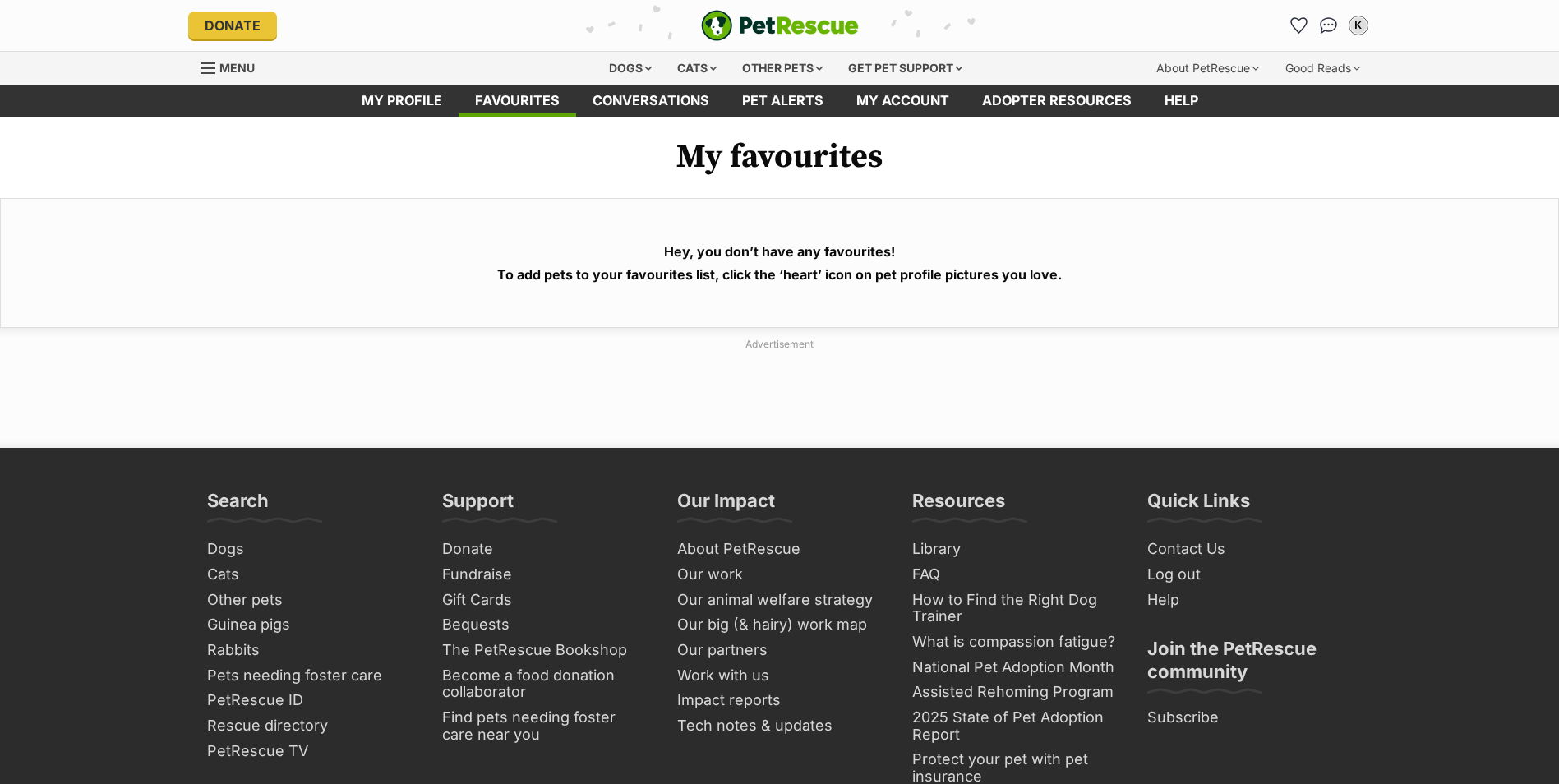
click at [789, 99] on link "Pet alerts" at bounding box center [782, 101] width 114 height 32
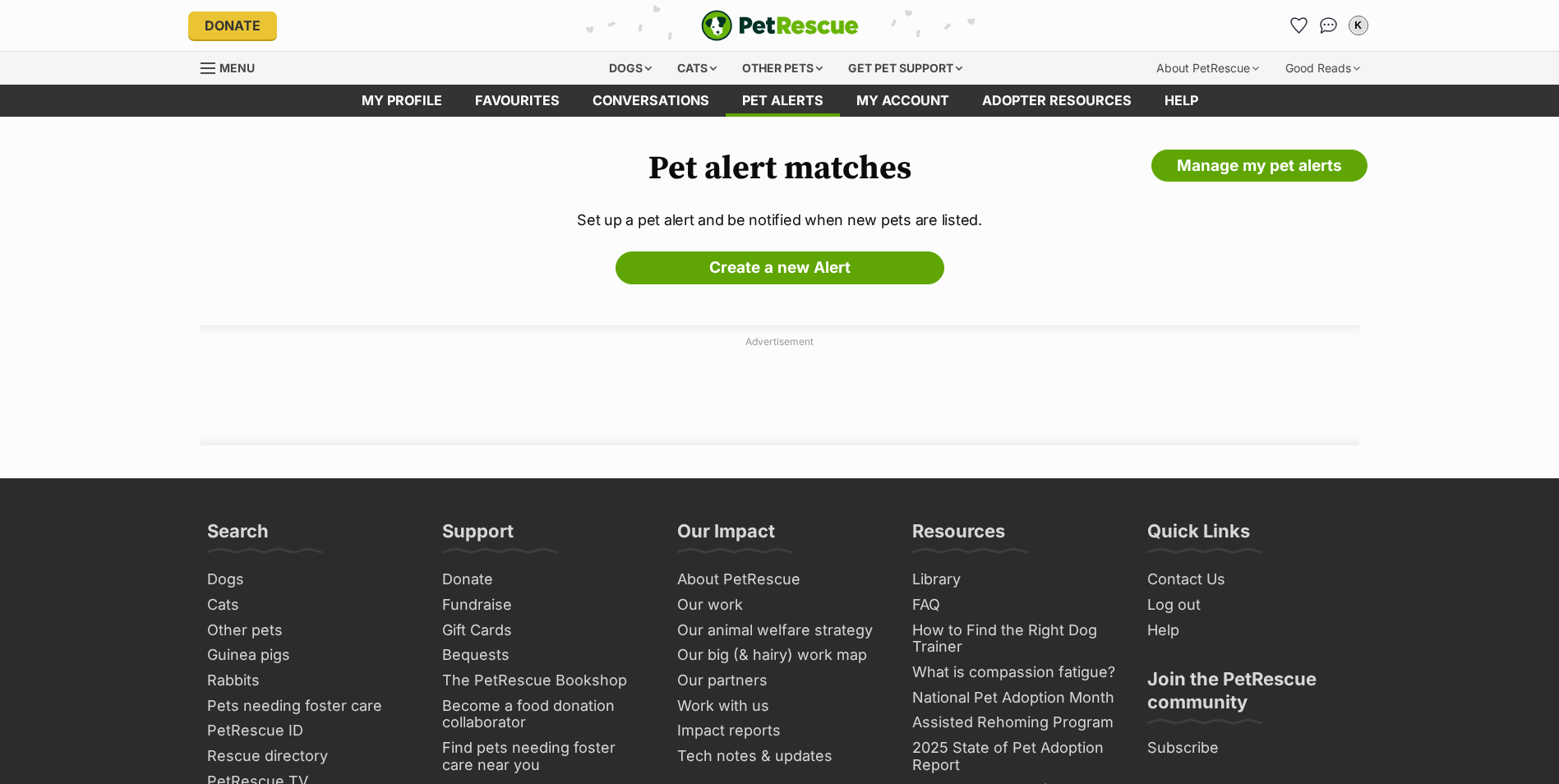
click at [824, 267] on link "Create a new Alert" at bounding box center [780, 268] width 329 height 33
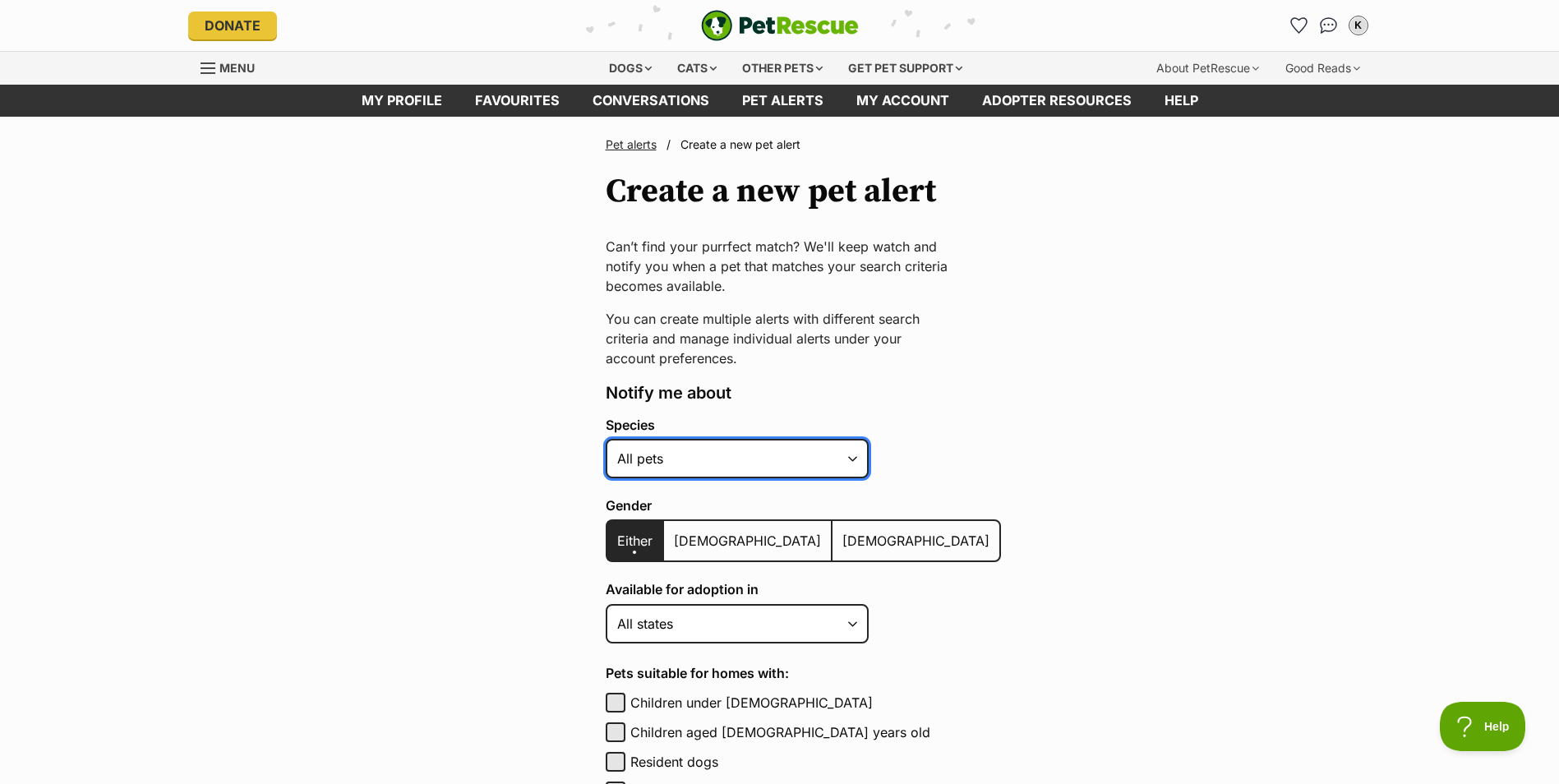
drag, startPoint x: 853, startPoint y: 461, endPoint x: 809, endPoint y: 459, distance: 44.0
click at [853, 461] on select "Alpaca Bird Cat Chicken Cow Dog Donkey Duck Ferret Fish Goat Goose Guinea Fowl …" at bounding box center [737, 459] width 263 height 40
select select "1"
click at [605, 439] on select "Alpaca Bird Cat Chicken Cow Dog Donkey Duck Ferret Fish Goat Goose Guinea Fowl …" at bounding box center [737, 459] width 263 height 40
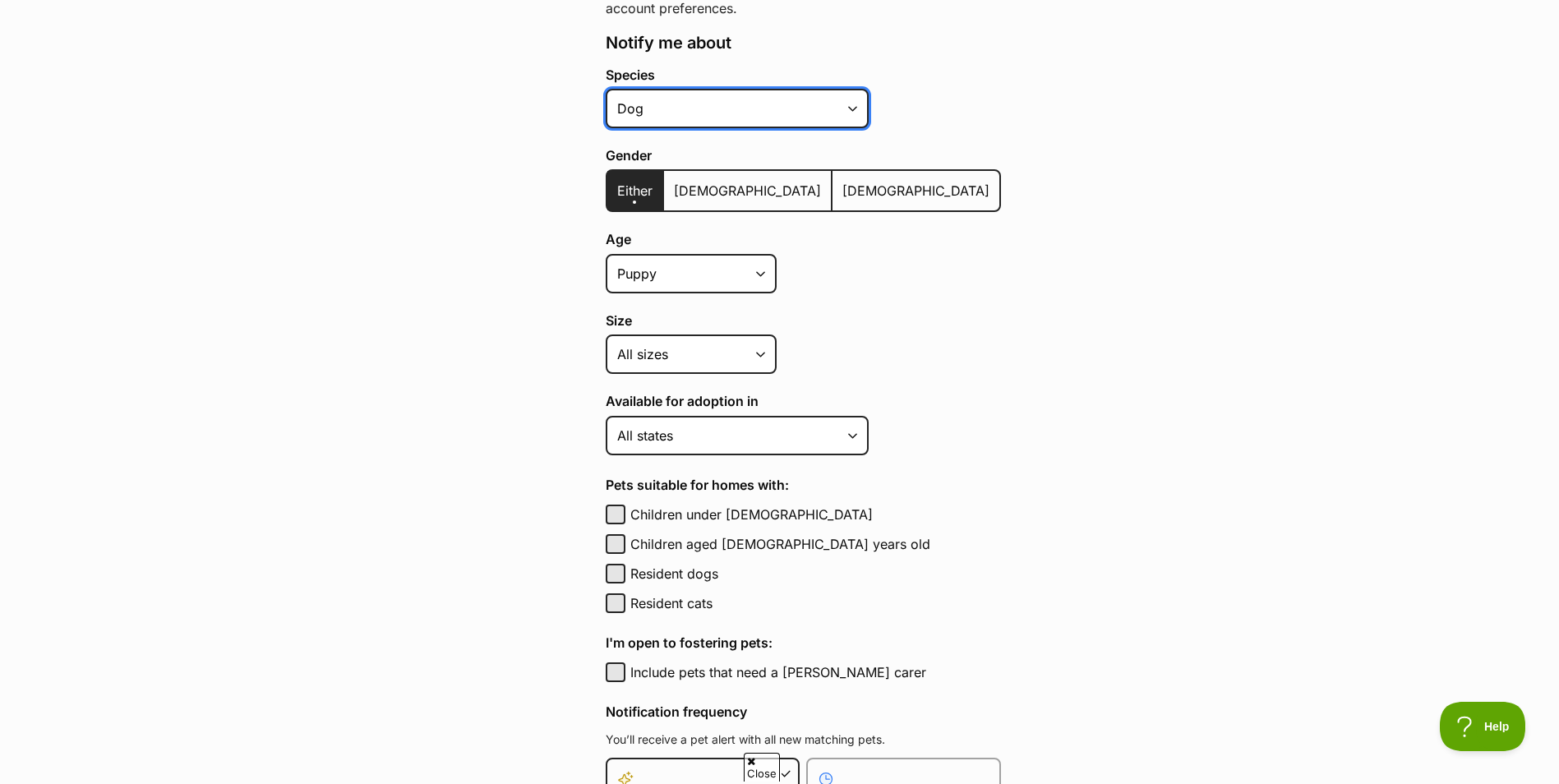
scroll to position [443, 0]
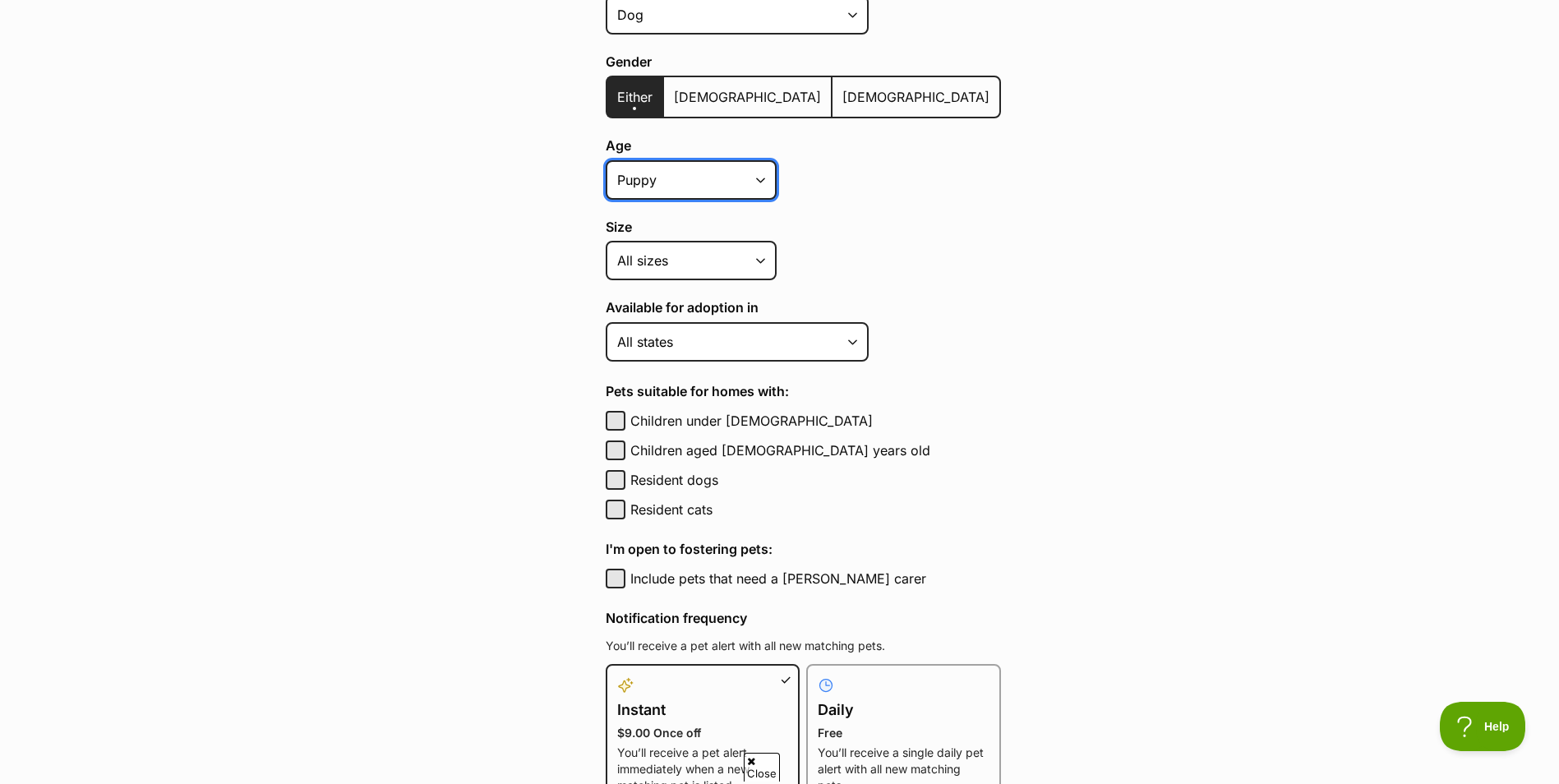
drag, startPoint x: 766, startPoint y: 176, endPoint x: 758, endPoint y: 181, distance: 9.4
click at [766, 176] on select "Puppy Adult Senior All ages" at bounding box center [691, 180] width 171 height 40
select select "adult"
click at [605, 160] on select "Puppy Adult Senior All ages" at bounding box center [691, 180] width 171 height 40
click at [658, 261] on select "Small Medium Large All sizes" at bounding box center [691, 260] width 171 height 40
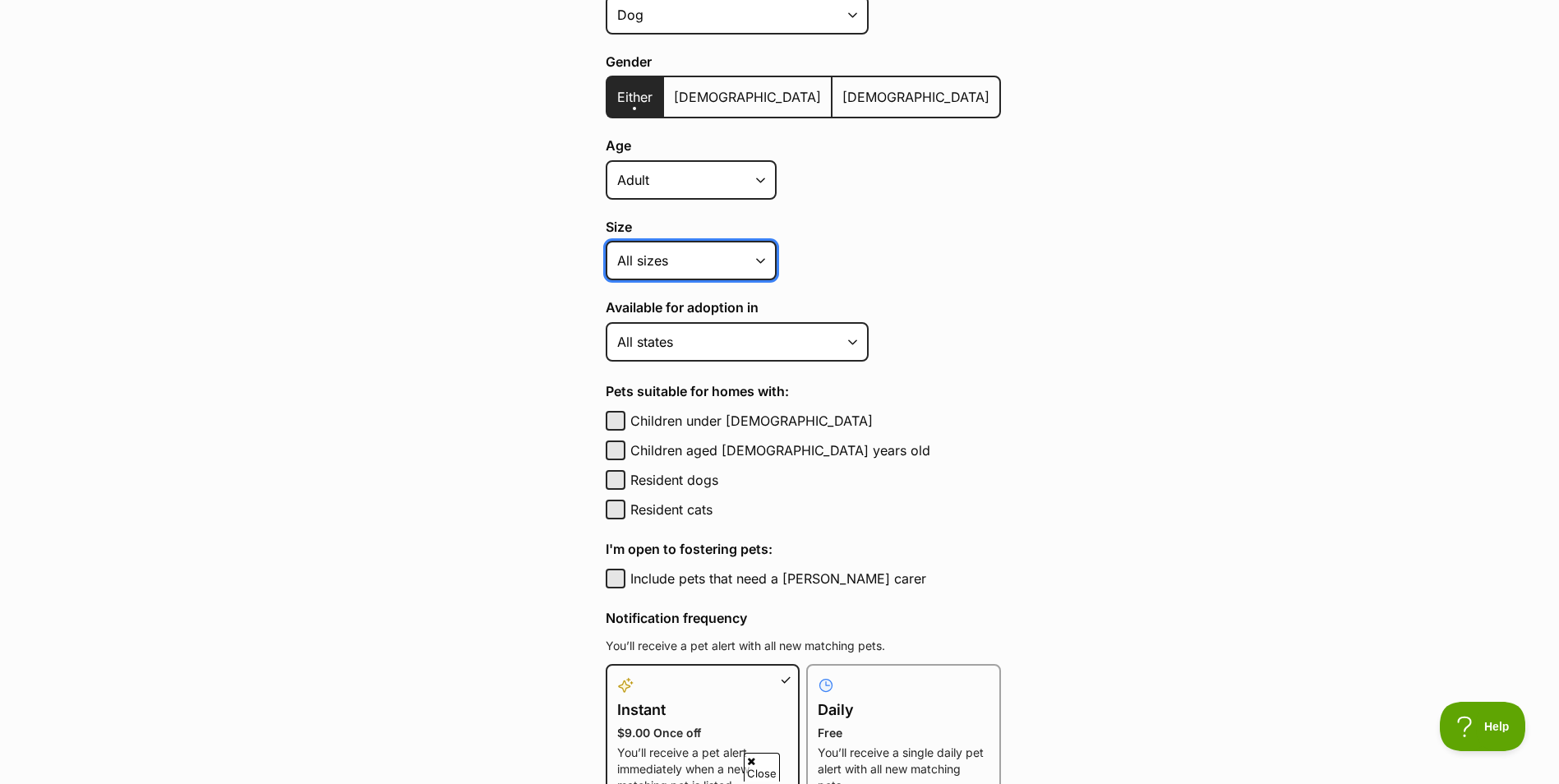
select select "small"
click at [605, 241] on select "Small Medium Large All sizes" at bounding box center [691, 260] width 171 height 40
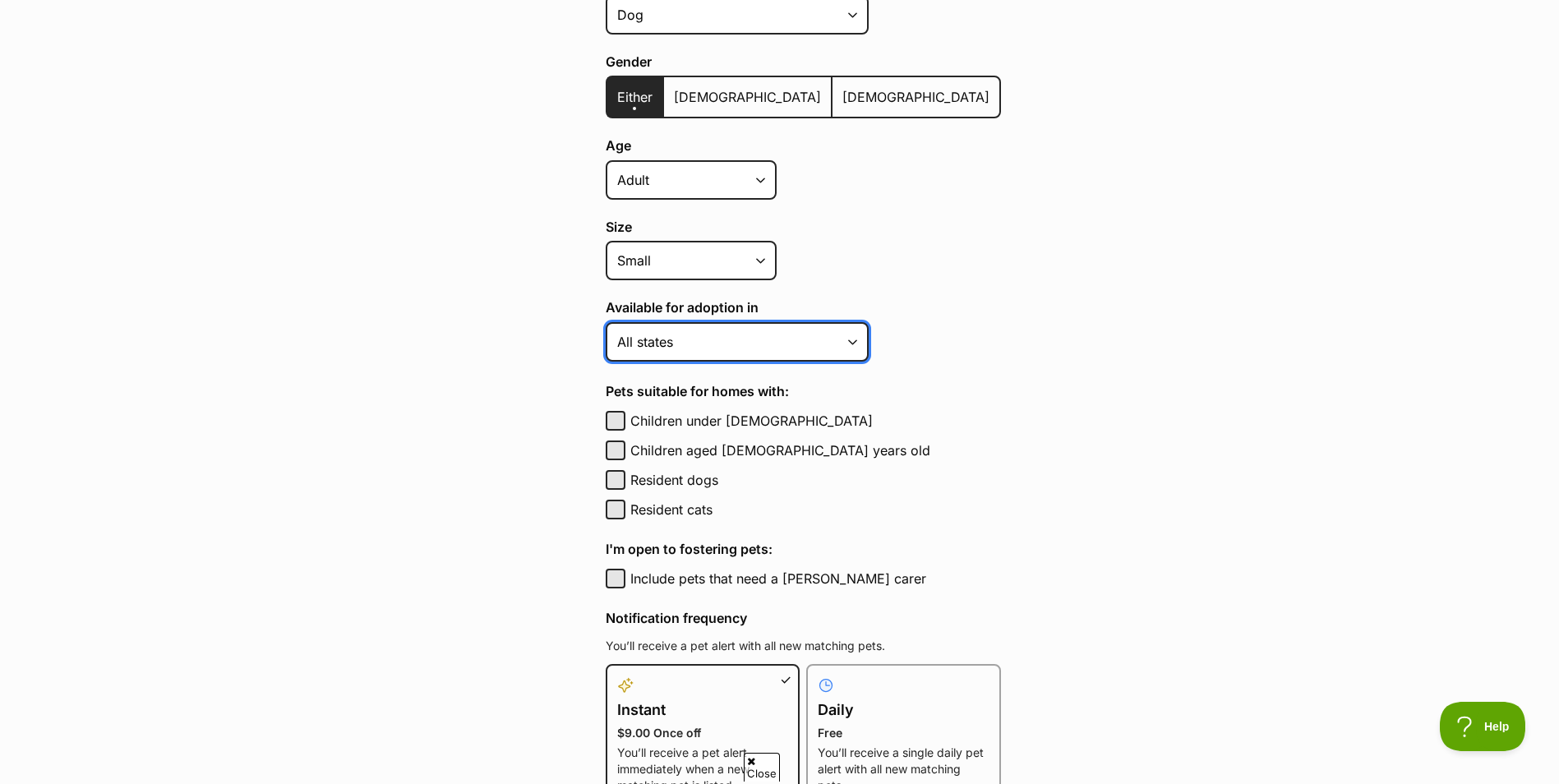
click at [779, 340] on select "Australian Capital Territory New South Wales Northern Territory Queensland Sout…" at bounding box center [737, 342] width 263 height 40
select select "2"
click at [605, 322] on select "Australian Capital Territory New South Wales Northern Territory Queensland Sout…" at bounding box center [737, 342] width 263 height 40
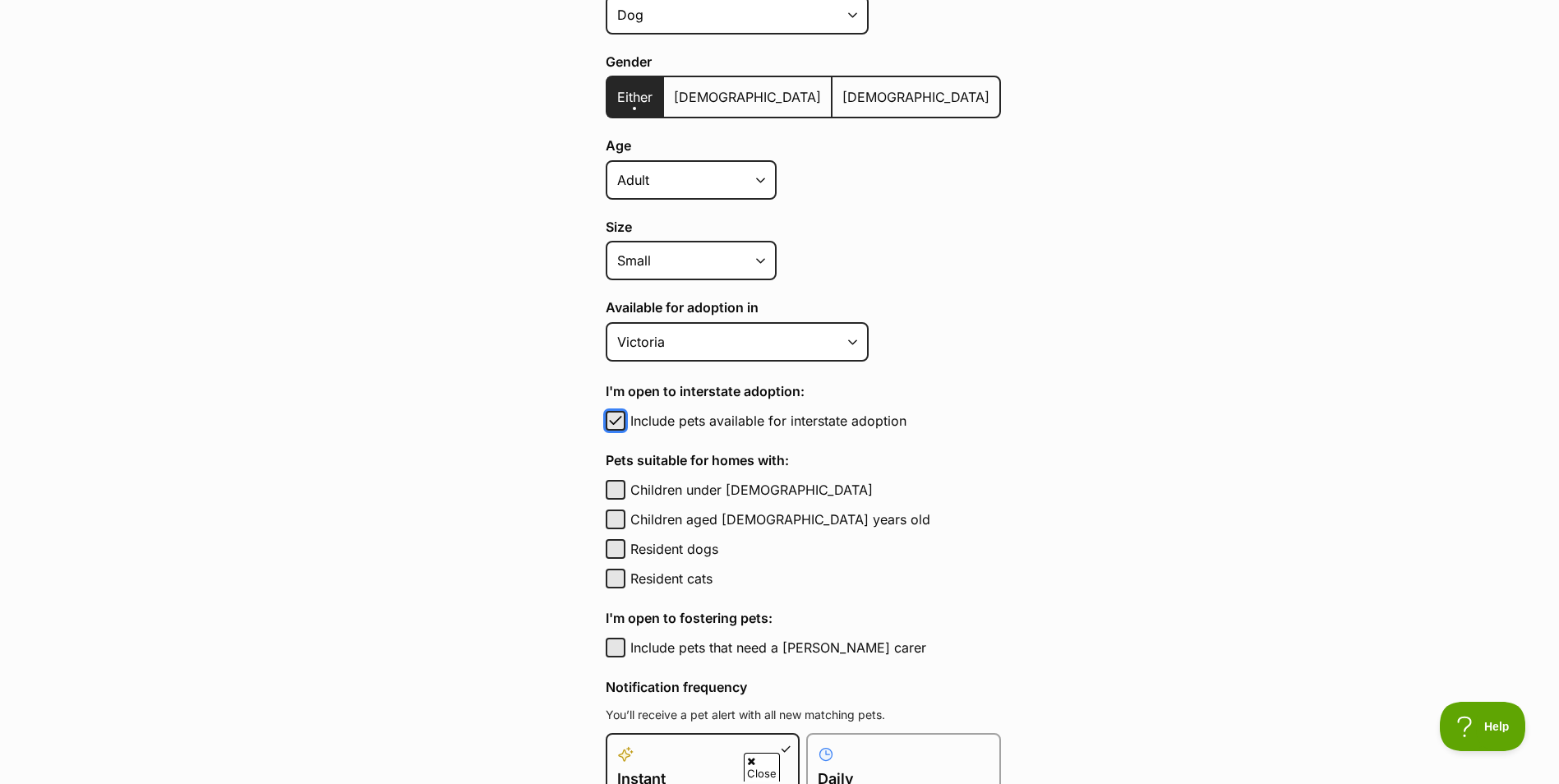
click at [615, 419] on span "button" at bounding box center [615, 420] width 16 height 19
checkbox input "false"
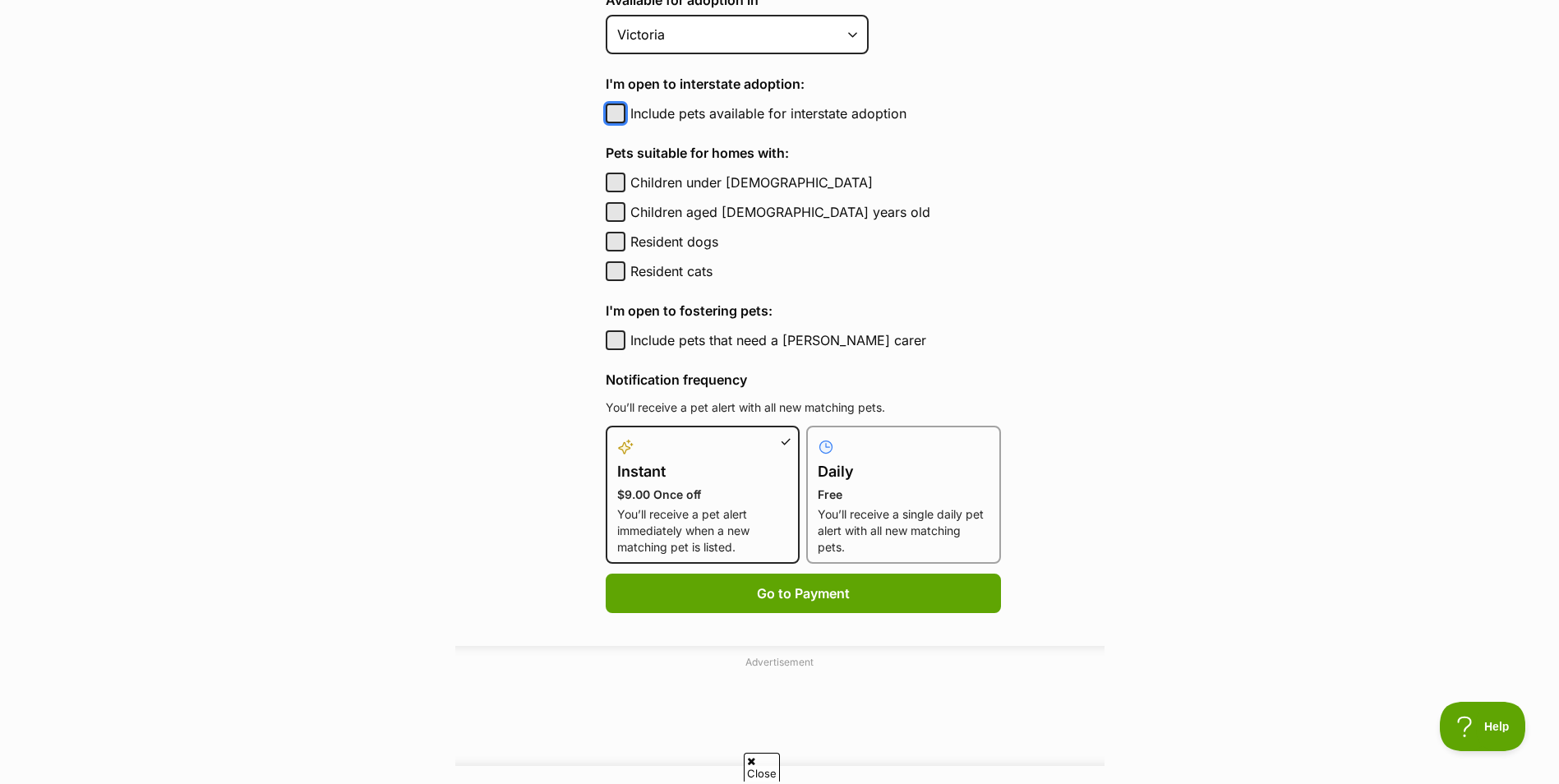
scroll to position [759, 0]
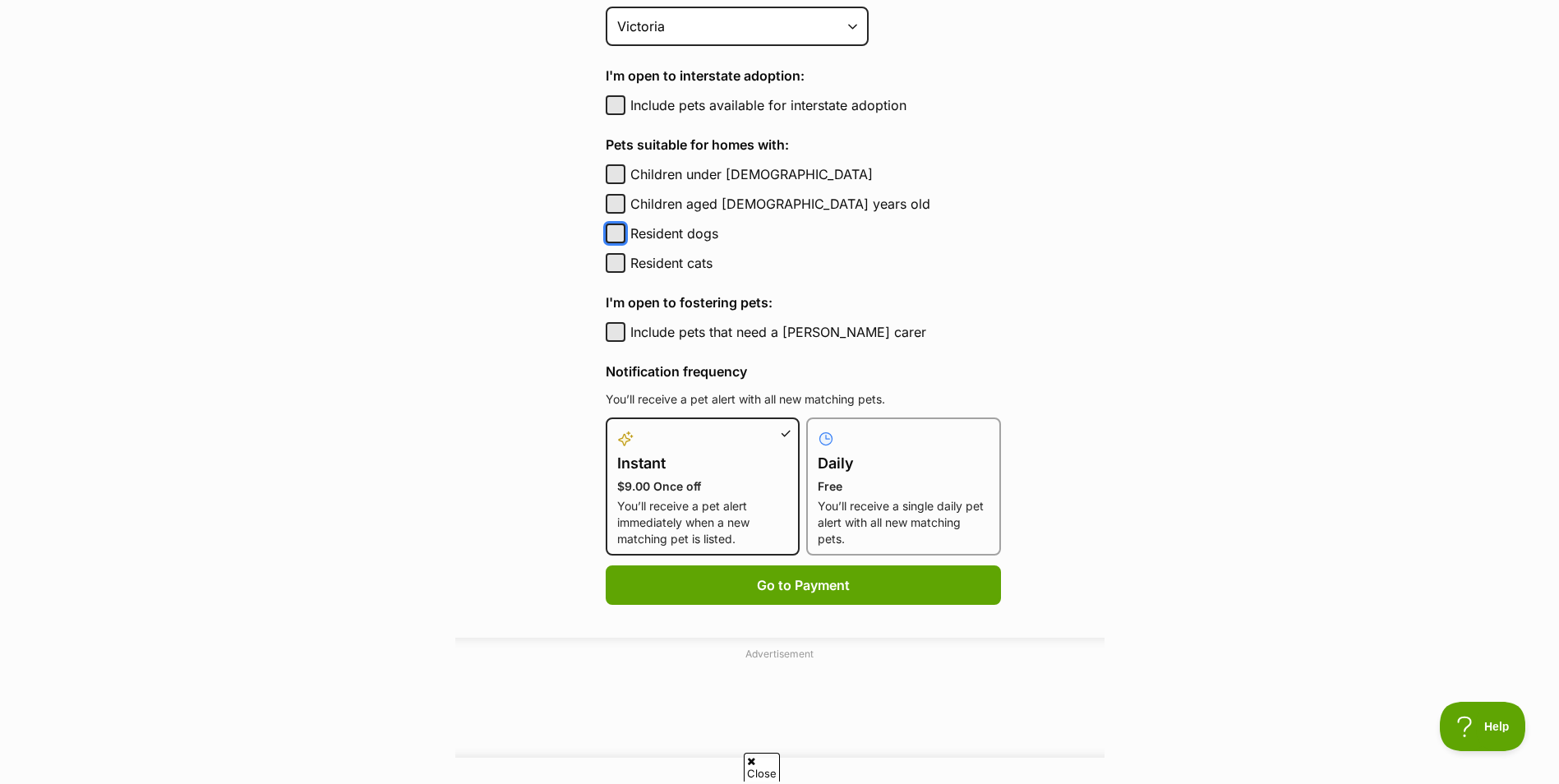
click at [617, 230] on button "Resident dogs" at bounding box center [615, 233] width 19 height 19
checkbox input "true"
click at [889, 502] on p "You’ll receive a single daily pet alert with all new matching pets." at bounding box center [903, 522] width 172 height 49
click at [816, 428] on input "Daily Free You’ll receive a single daily pet alert with all new matching pets." at bounding box center [816, 427] width 1 height 1
radio input "true"
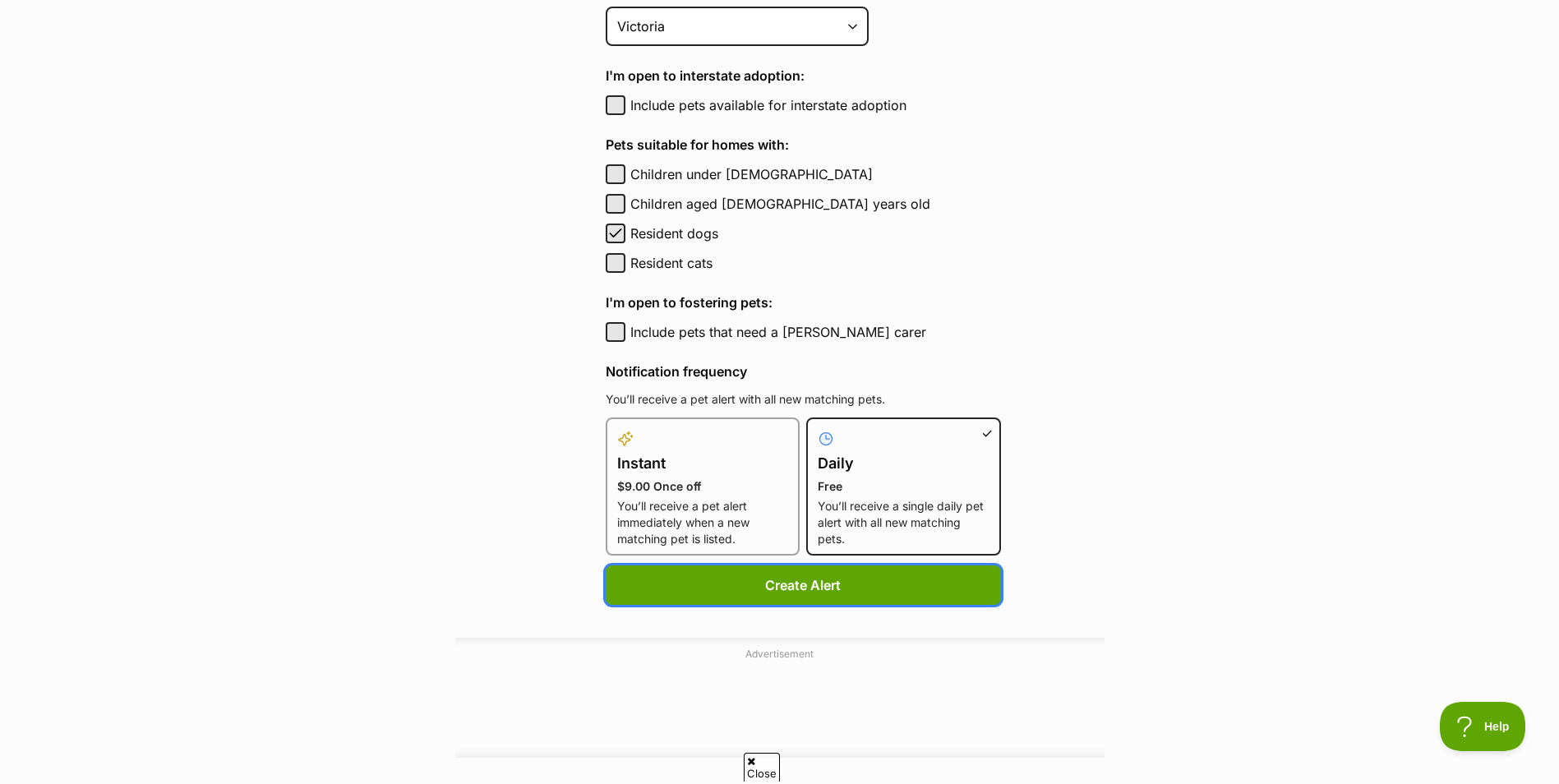
click at [789, 586] on button "Create Alert" at bounding box center [803, 585] width 395 height 40
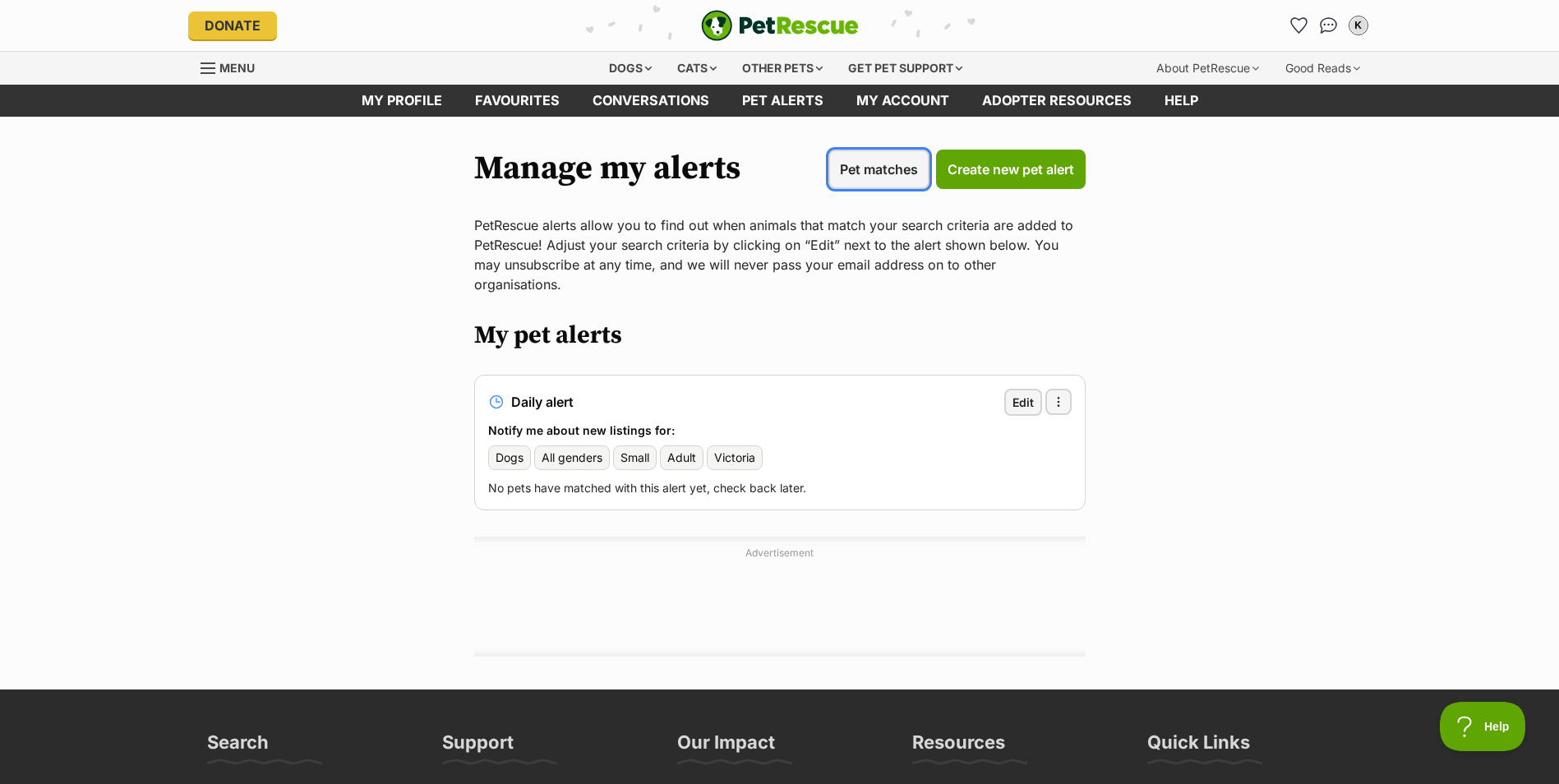
click at [864, 172] on span "Pet matches" at bounding box center [879, 169] width 78 height 19
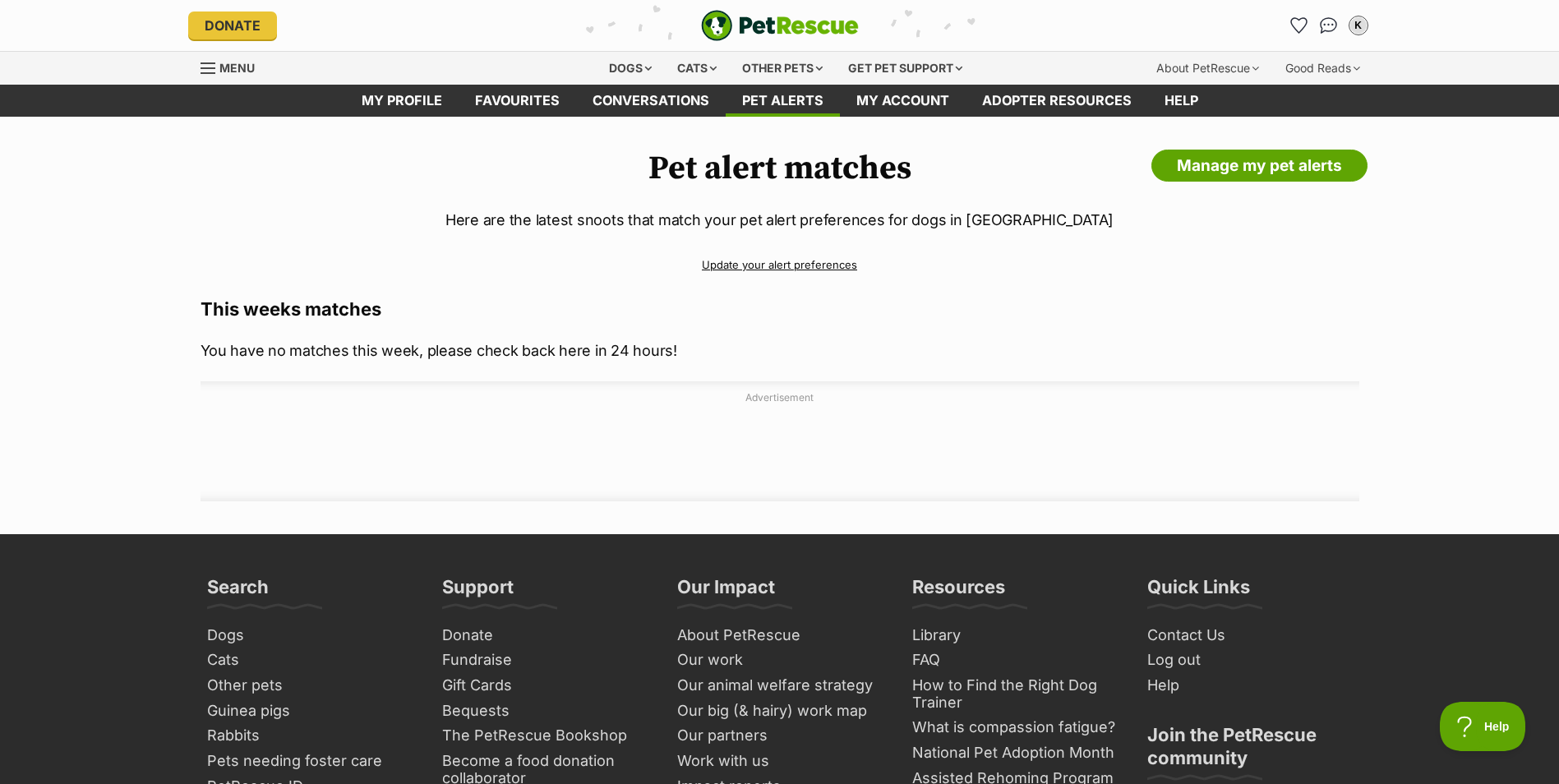
click at [609, 62] on div "Dogs" at bounding box center [631, 68] width 66 height 33
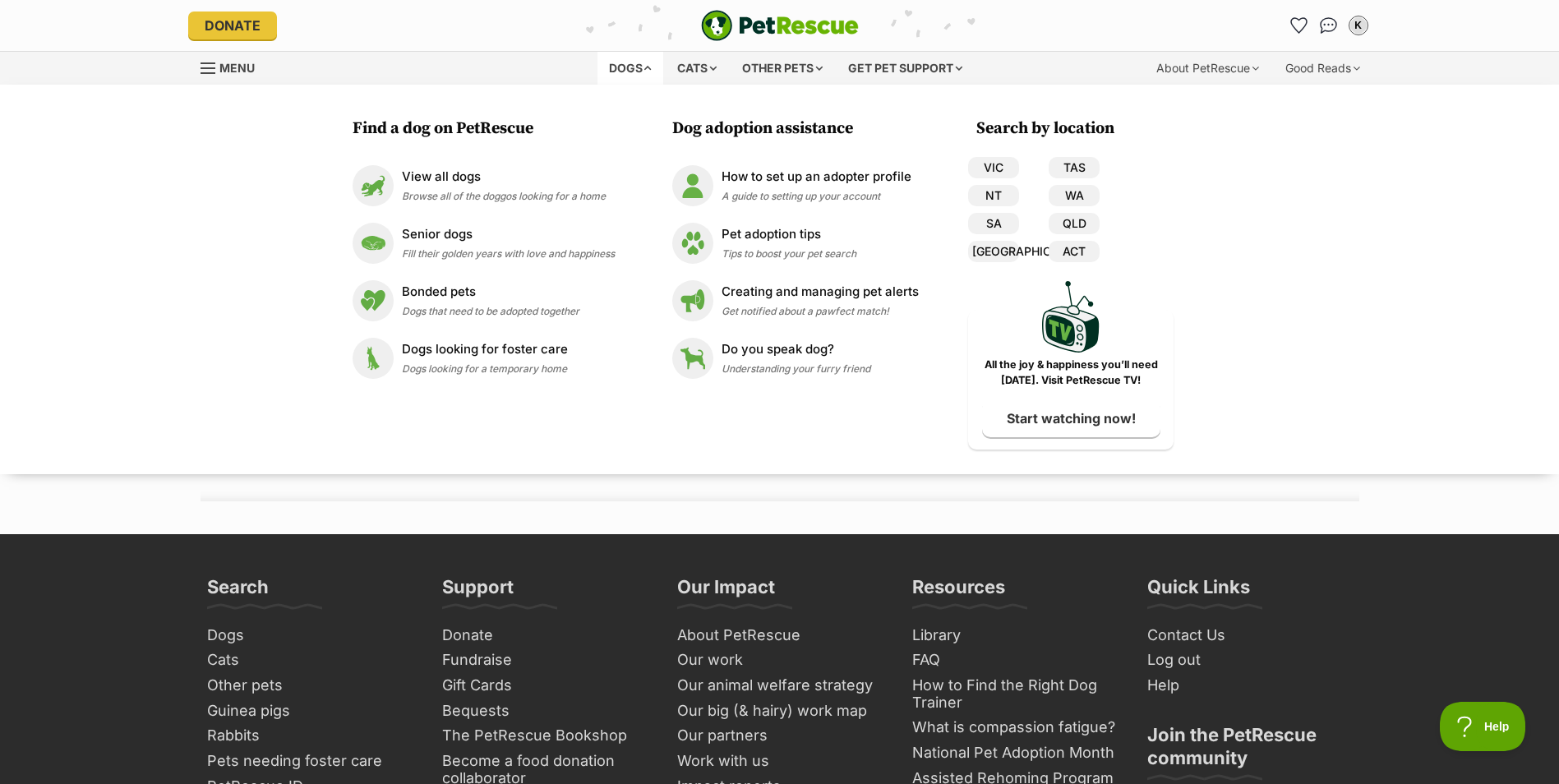
click at [452, 190] on span "Browse all of the doggos looking for a home" at bounding box center [504, 196] width 203 height 13
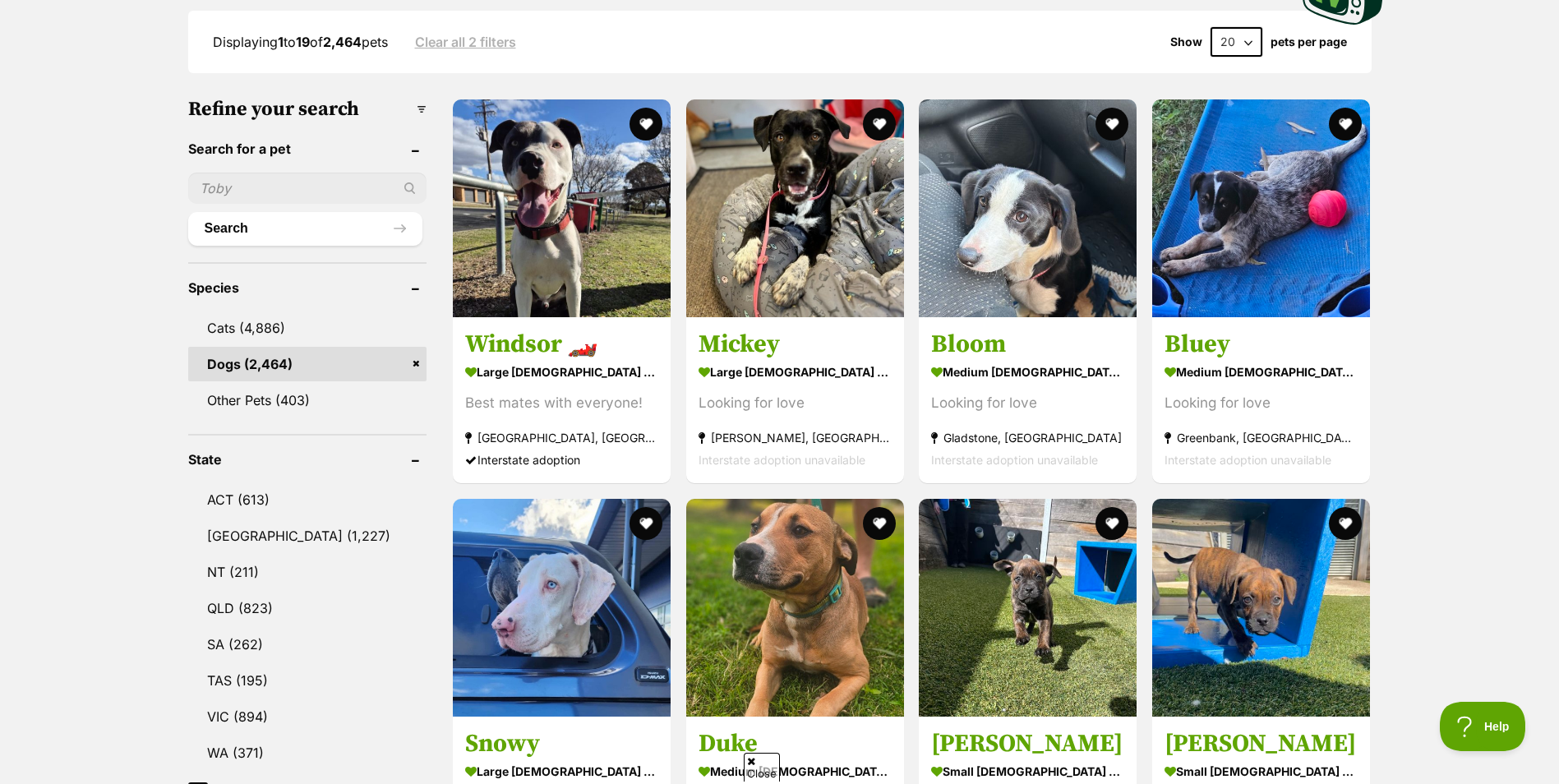
scroll to position [486, 0]
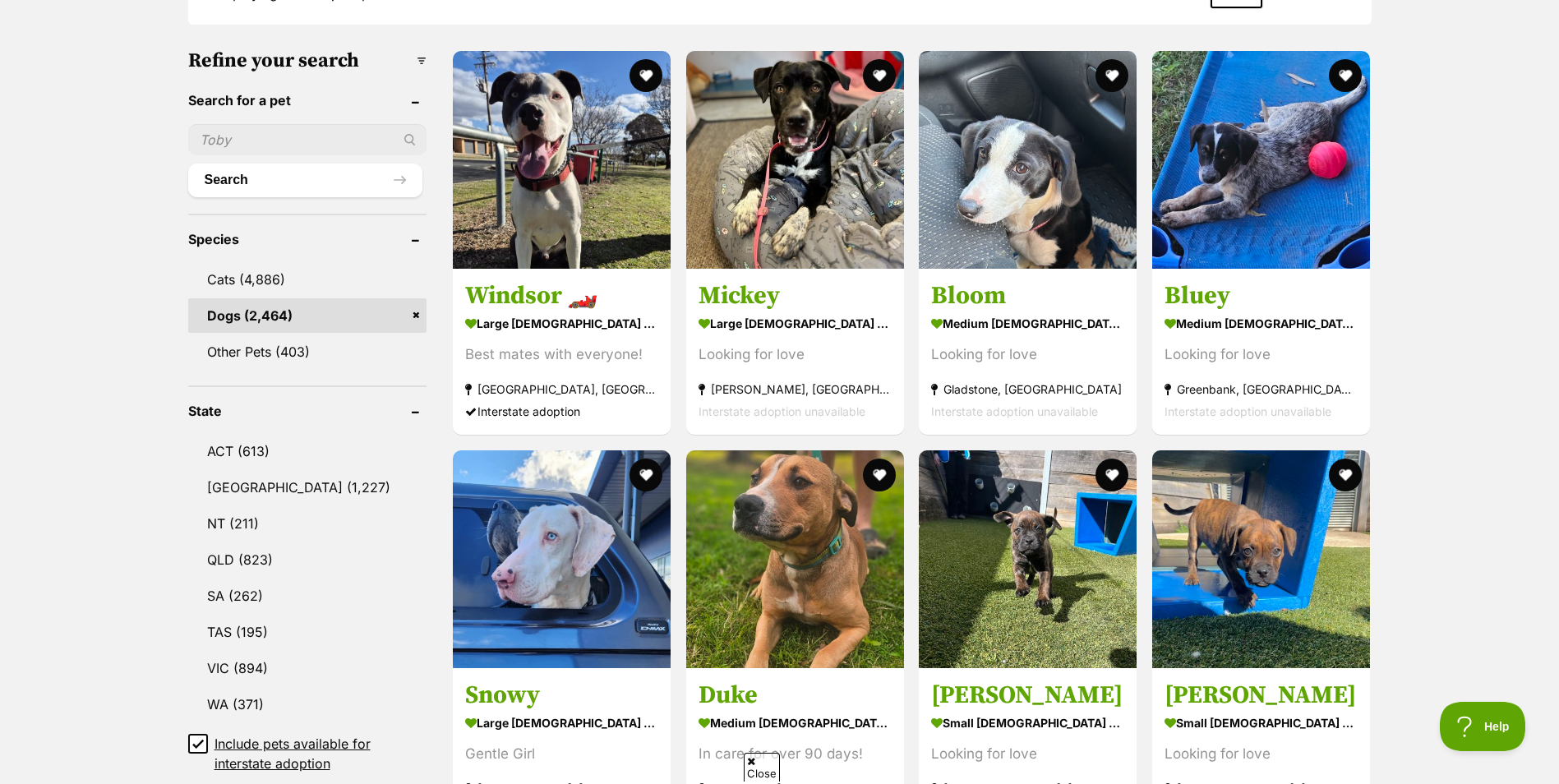
click at [258, 663] on link "VIC (894)" at bounding box center [308, 668] width 239 height 35
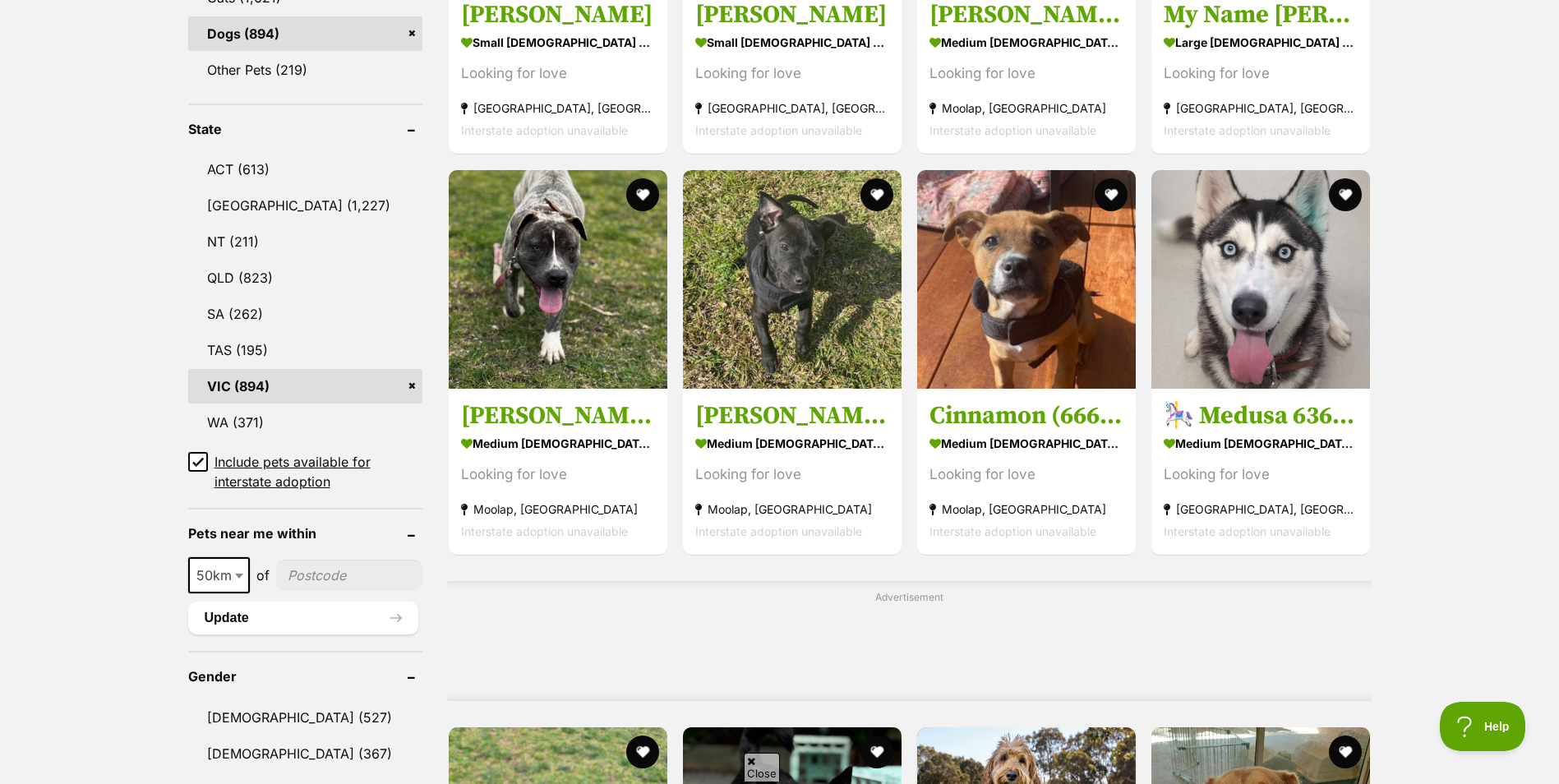
click at [330, 575] on input"] "postcode" at bounding box center [349, 575] width 147 height 31
type input "3039"
click at [237, 611] on button "Update" at bounding box center [303, 618] width 230 height 33
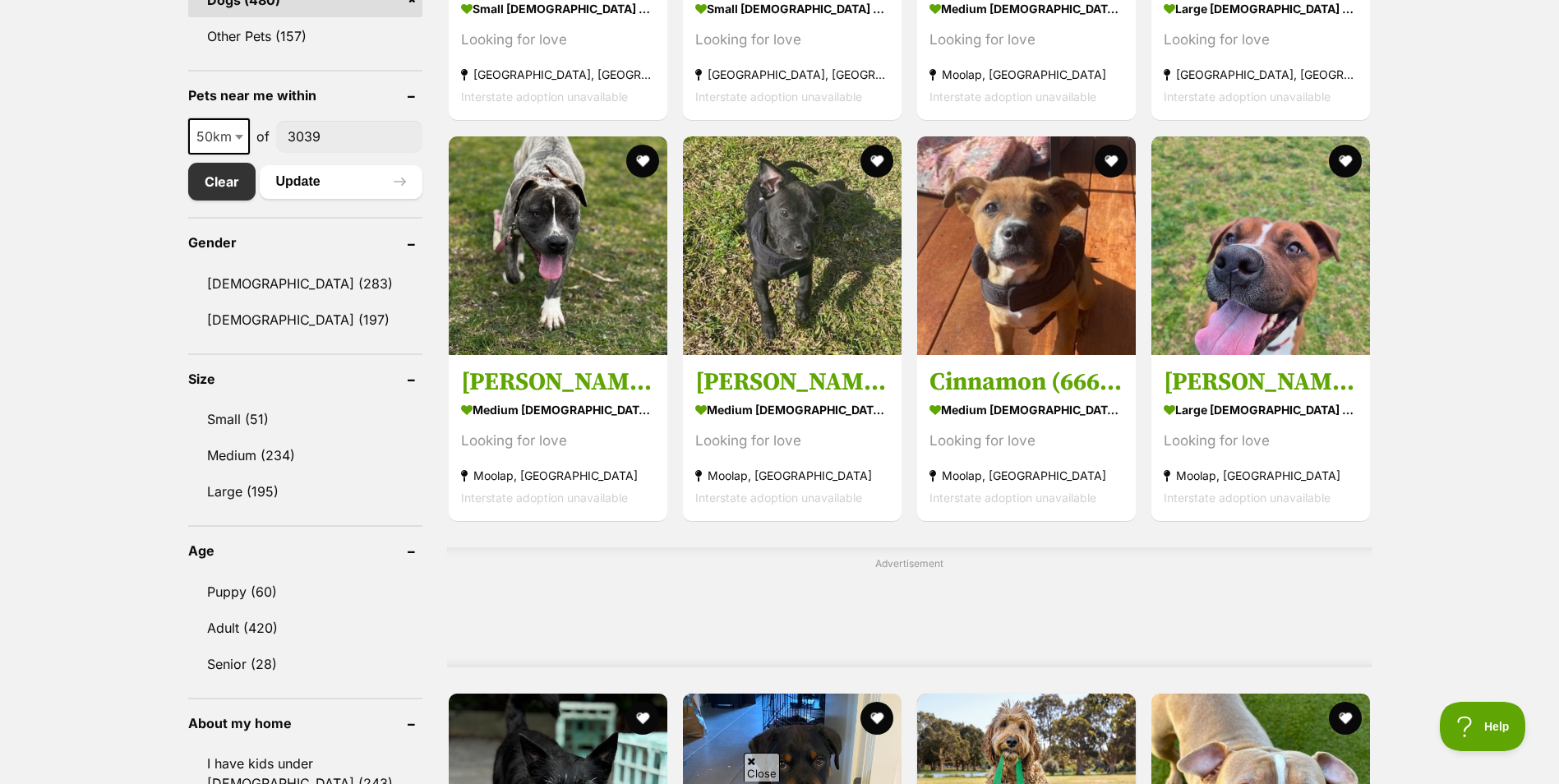
click at [246, 414] on link "Small (51)" at bounding box center [305, 419] width 234 height 35
click at [270, 626] on link "Adult (420)" at bounding box center [305, 627] width 234 height 35
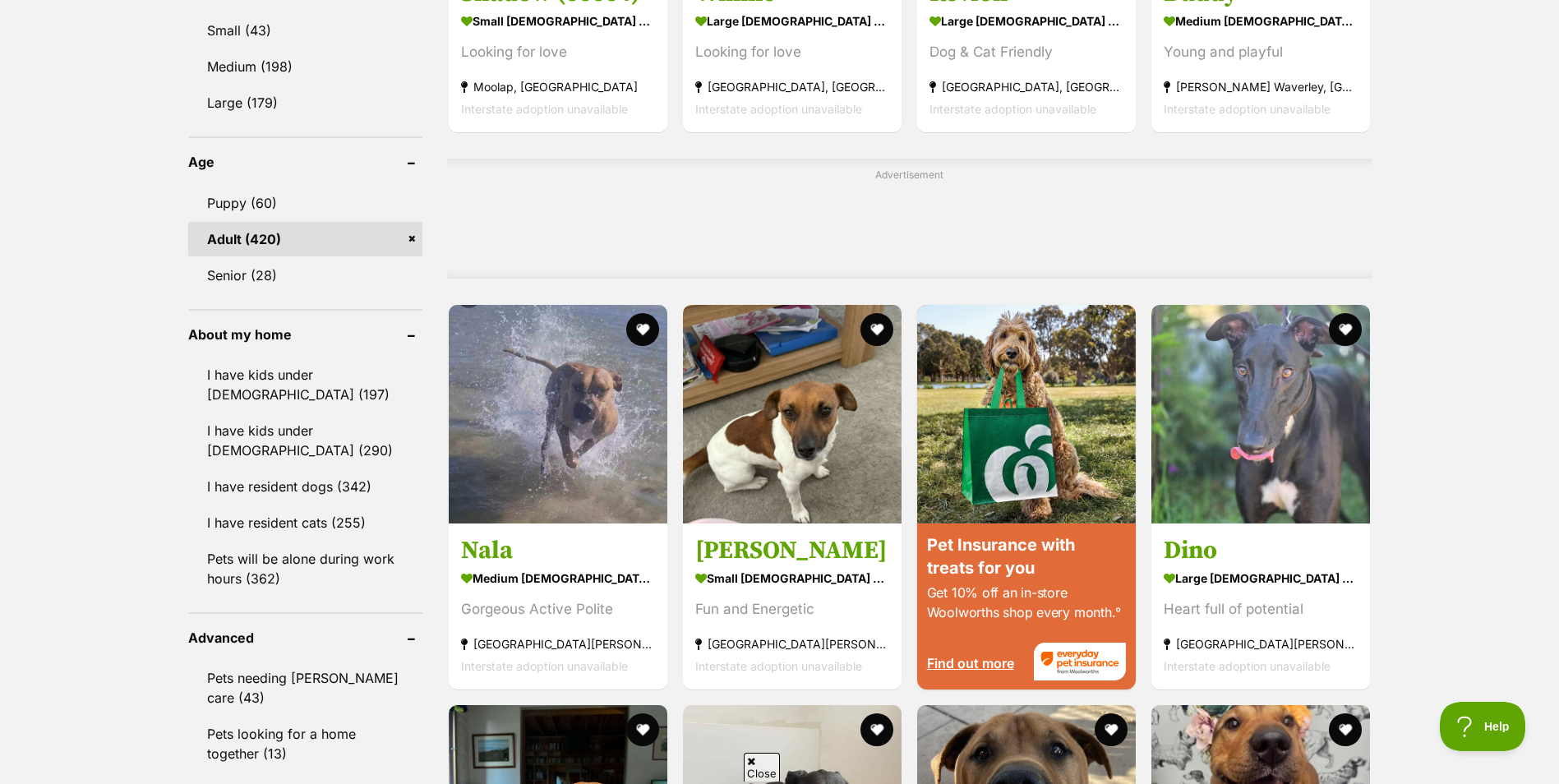
scroll to position [1173, 0]
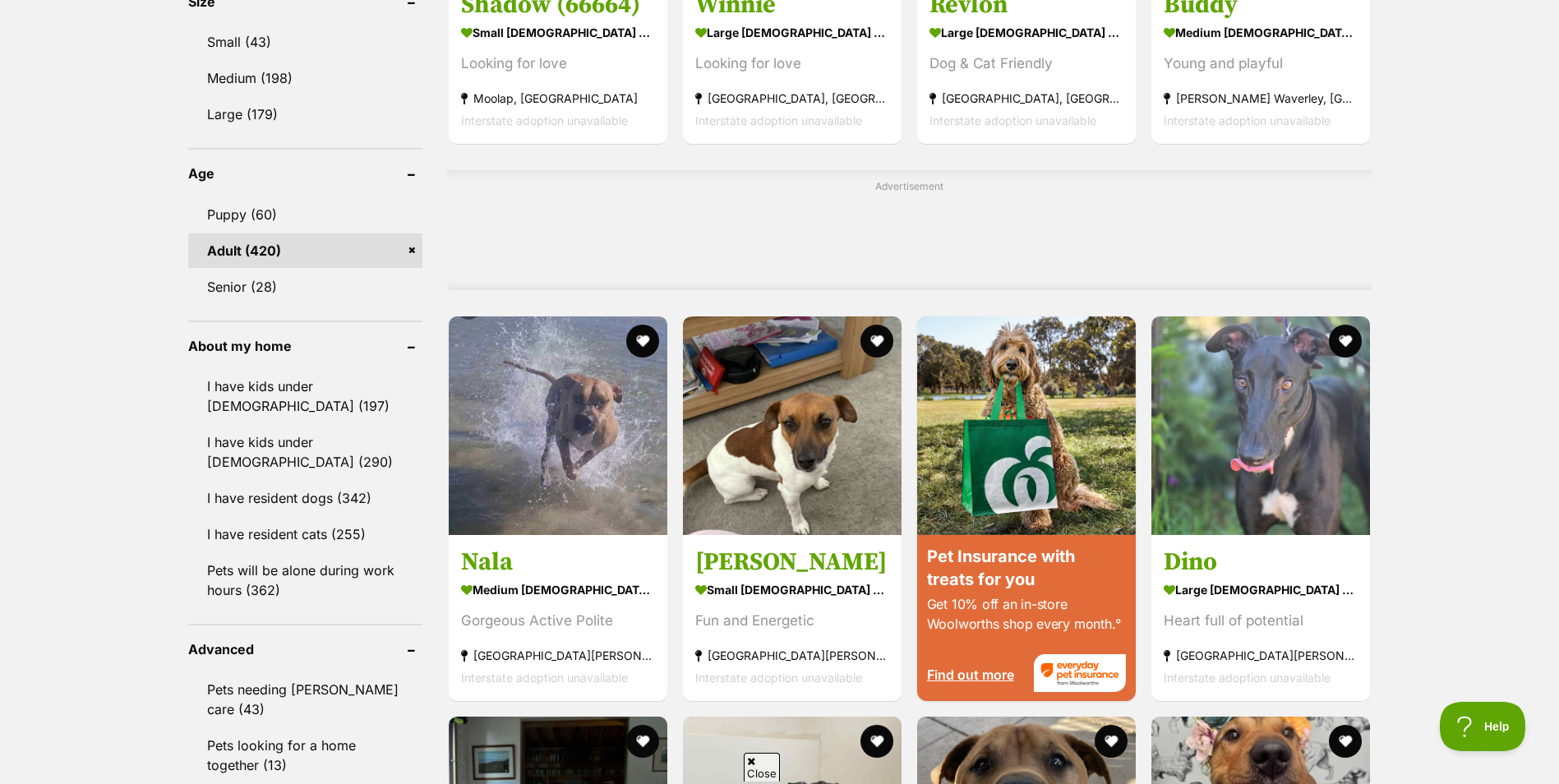
click at [356, 496] on link "I have resident dogs (342)" at bounding box center [305, 498] width 234 height 35
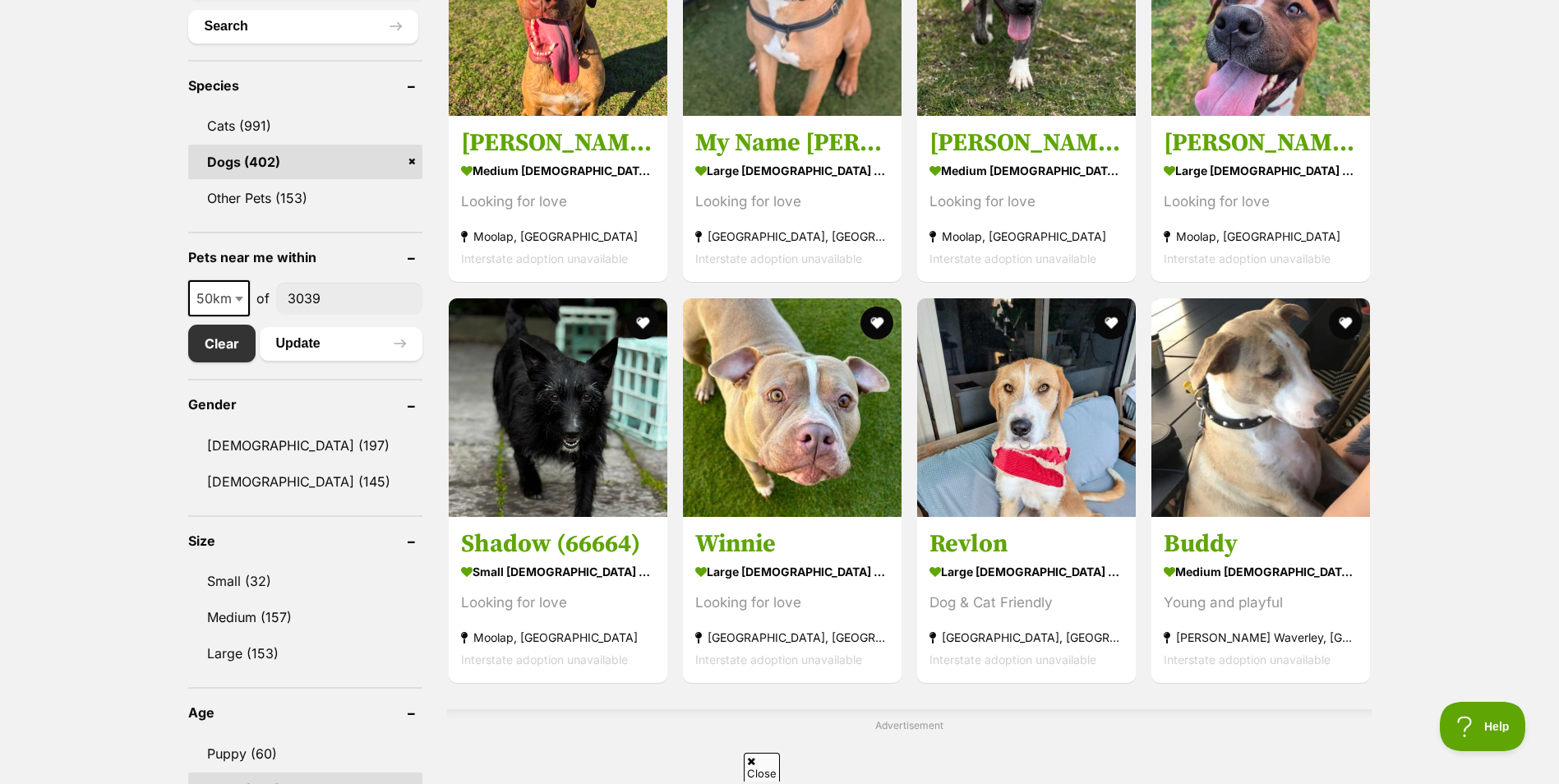
scroll to position [820, 0]
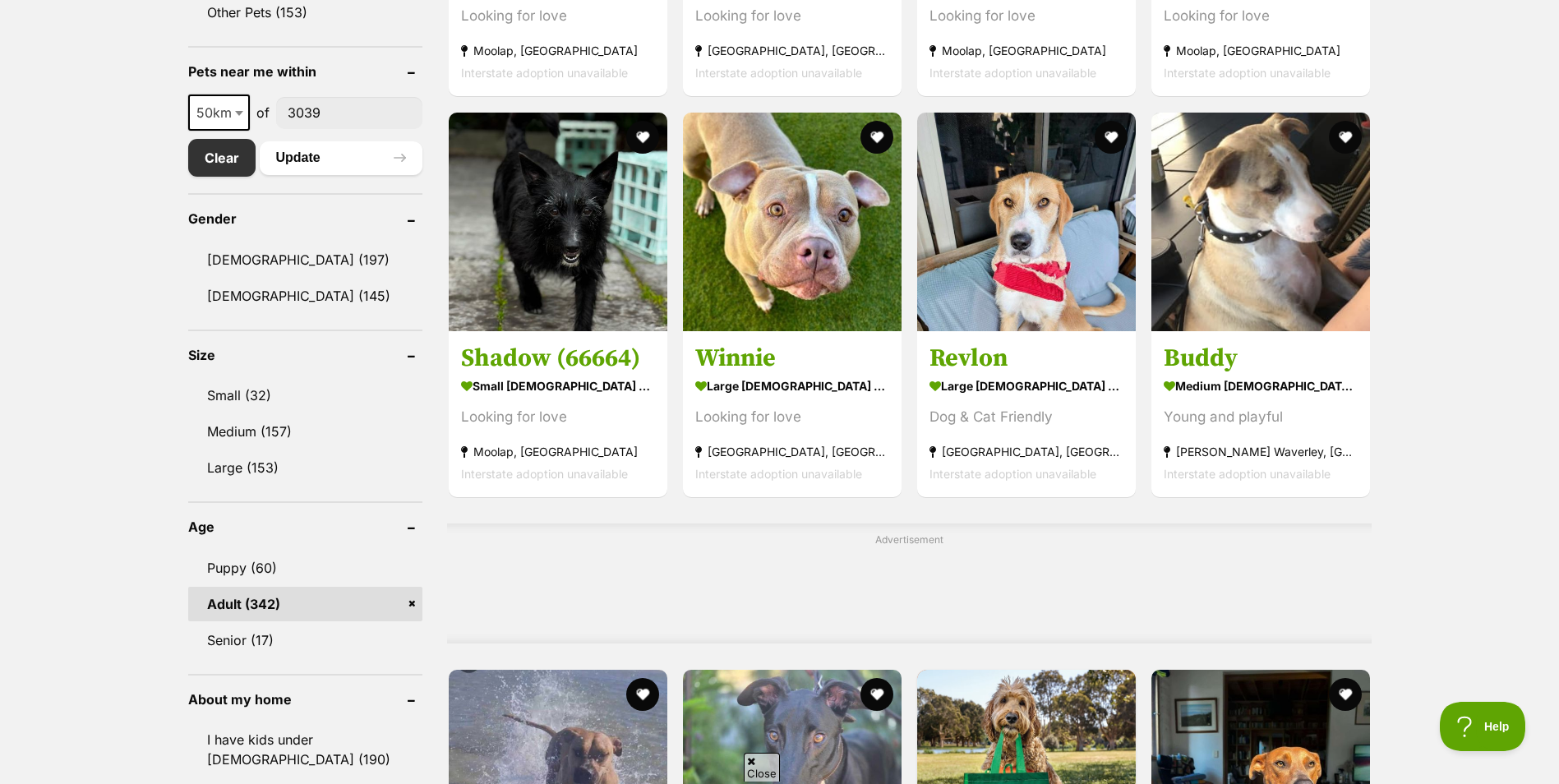
click at [263, 387] on link "Small (32)" at bounding box center [305, 395] width 234 height 35
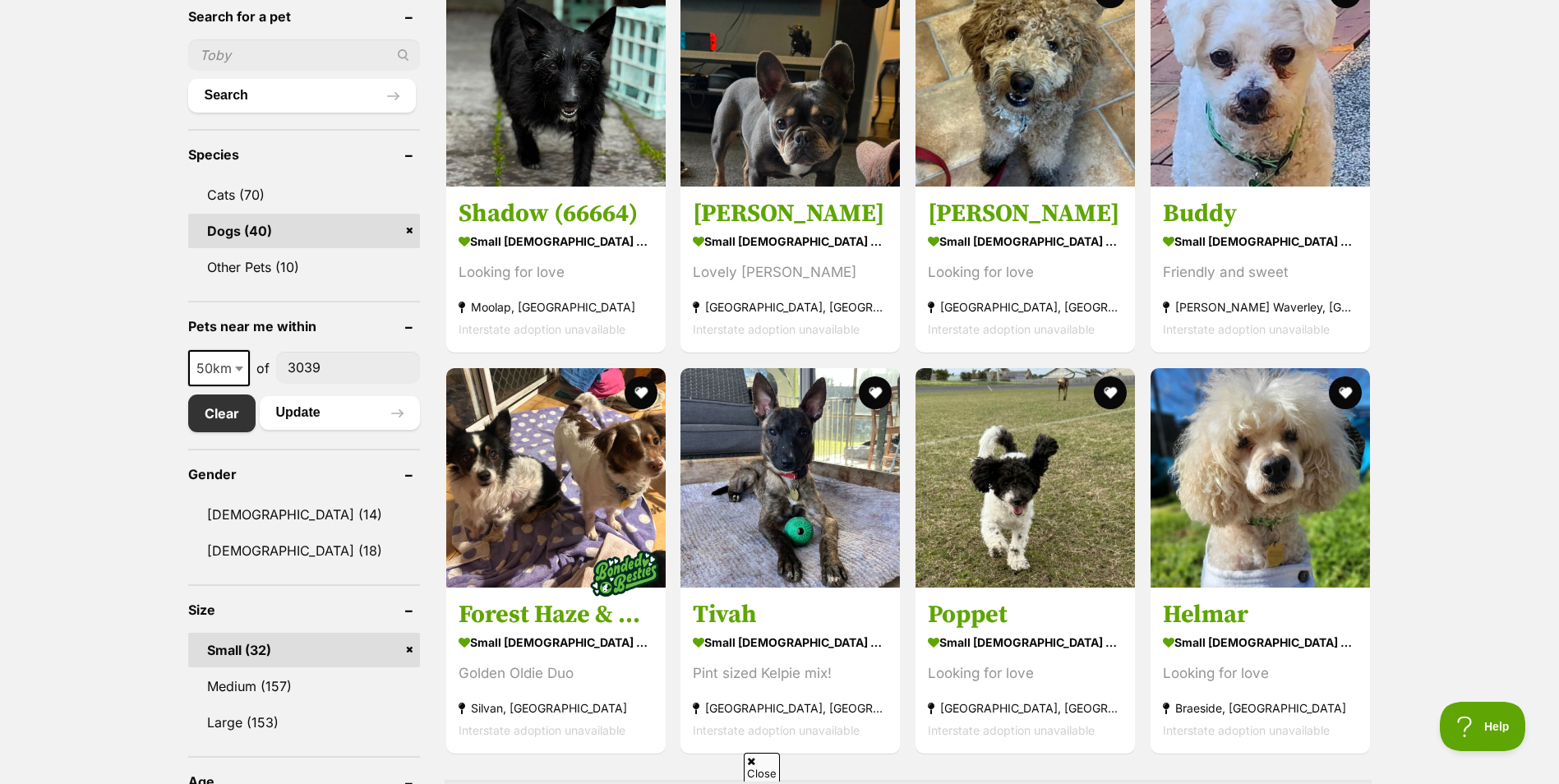
scroll to position [319, 0]
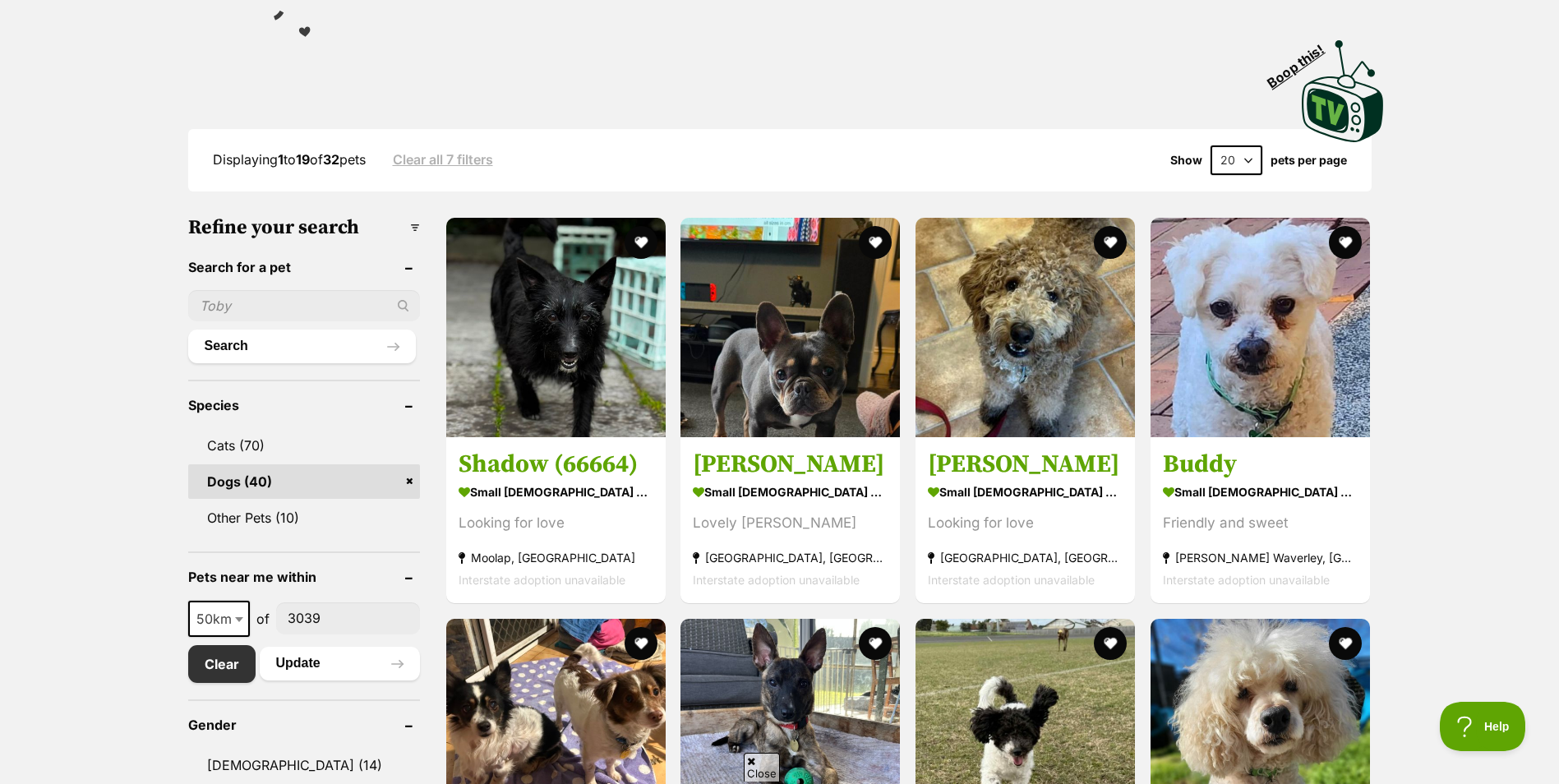
click at [1344, 238] on button "favourite" at bounding box center [1345, 242] width 33 height 33
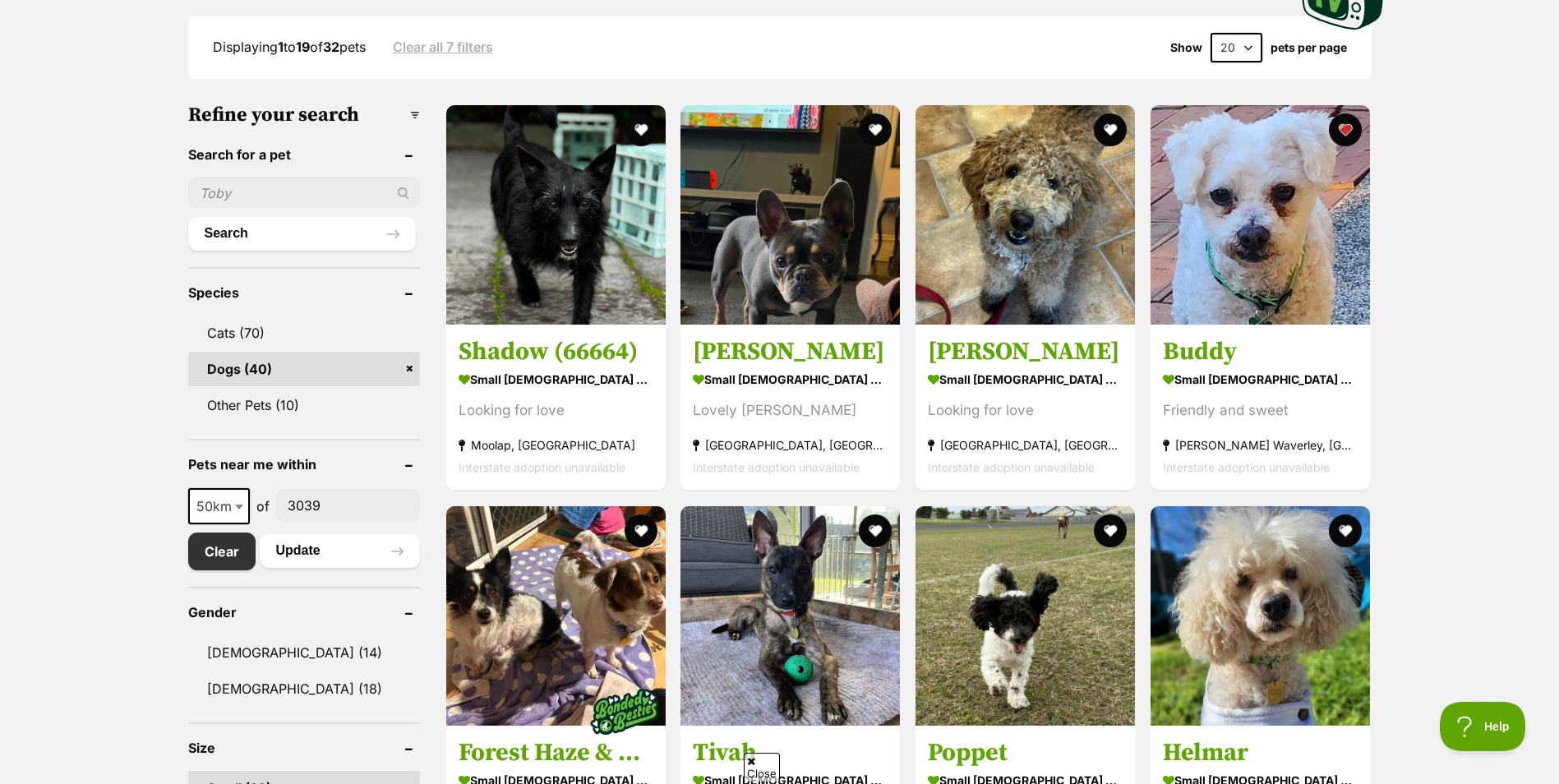
scroll to position [734, 0]
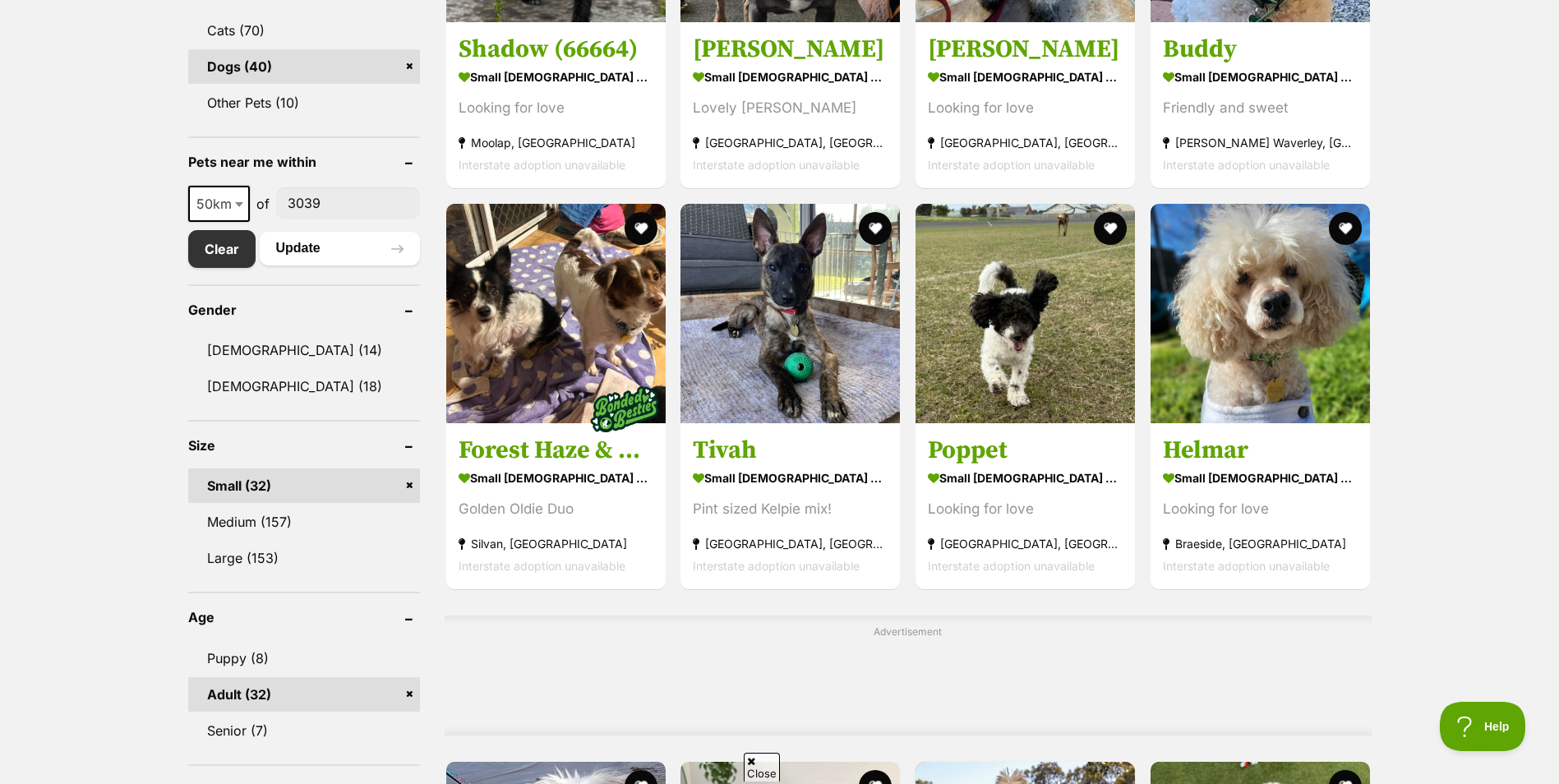
click at [1003, 336] on img at bounding box center [1025, 313] width 220 height 220
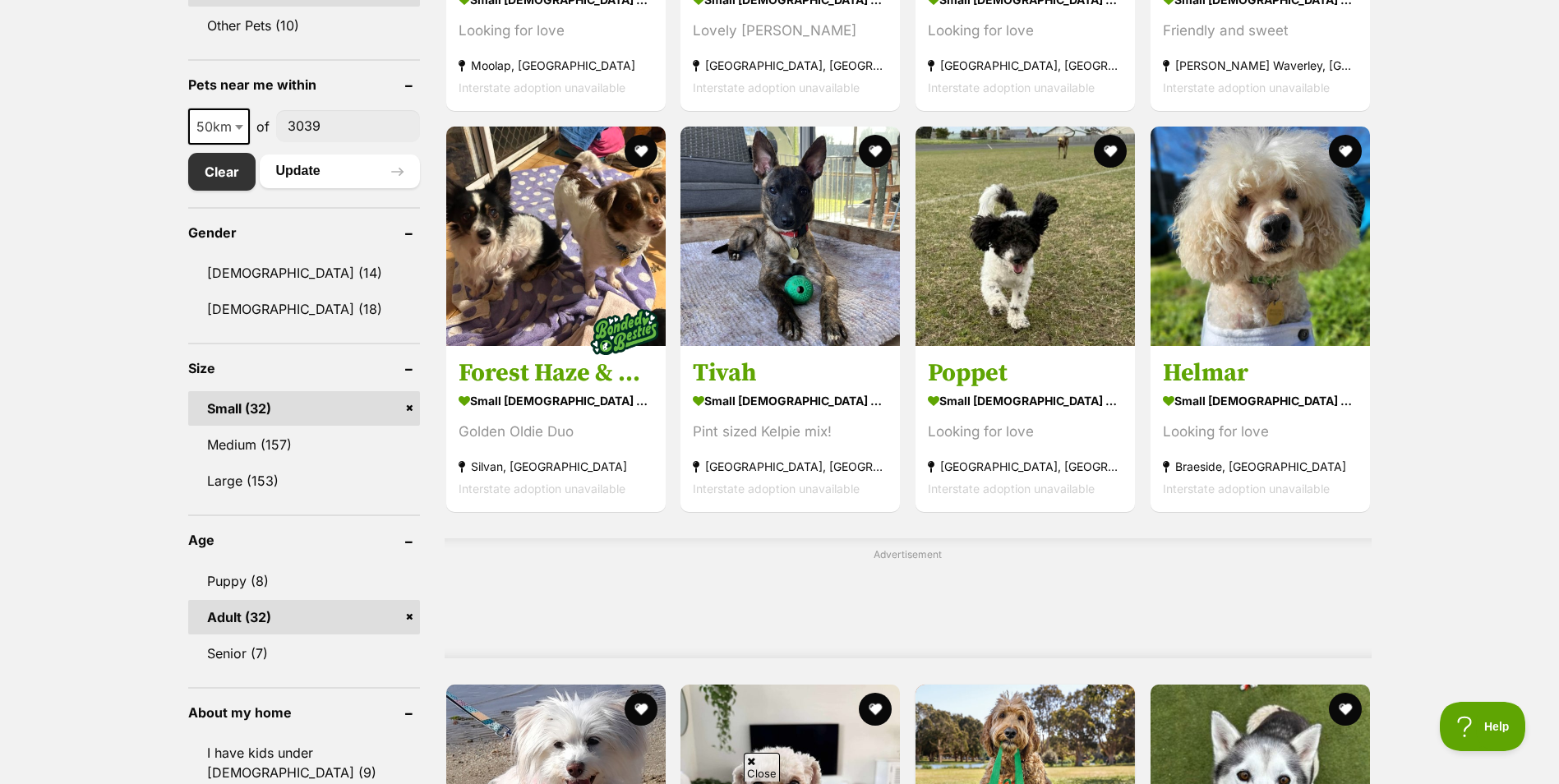
click at [1343, 144] on button "favourite" at bounding box center [1345, 151] width 33 height 33
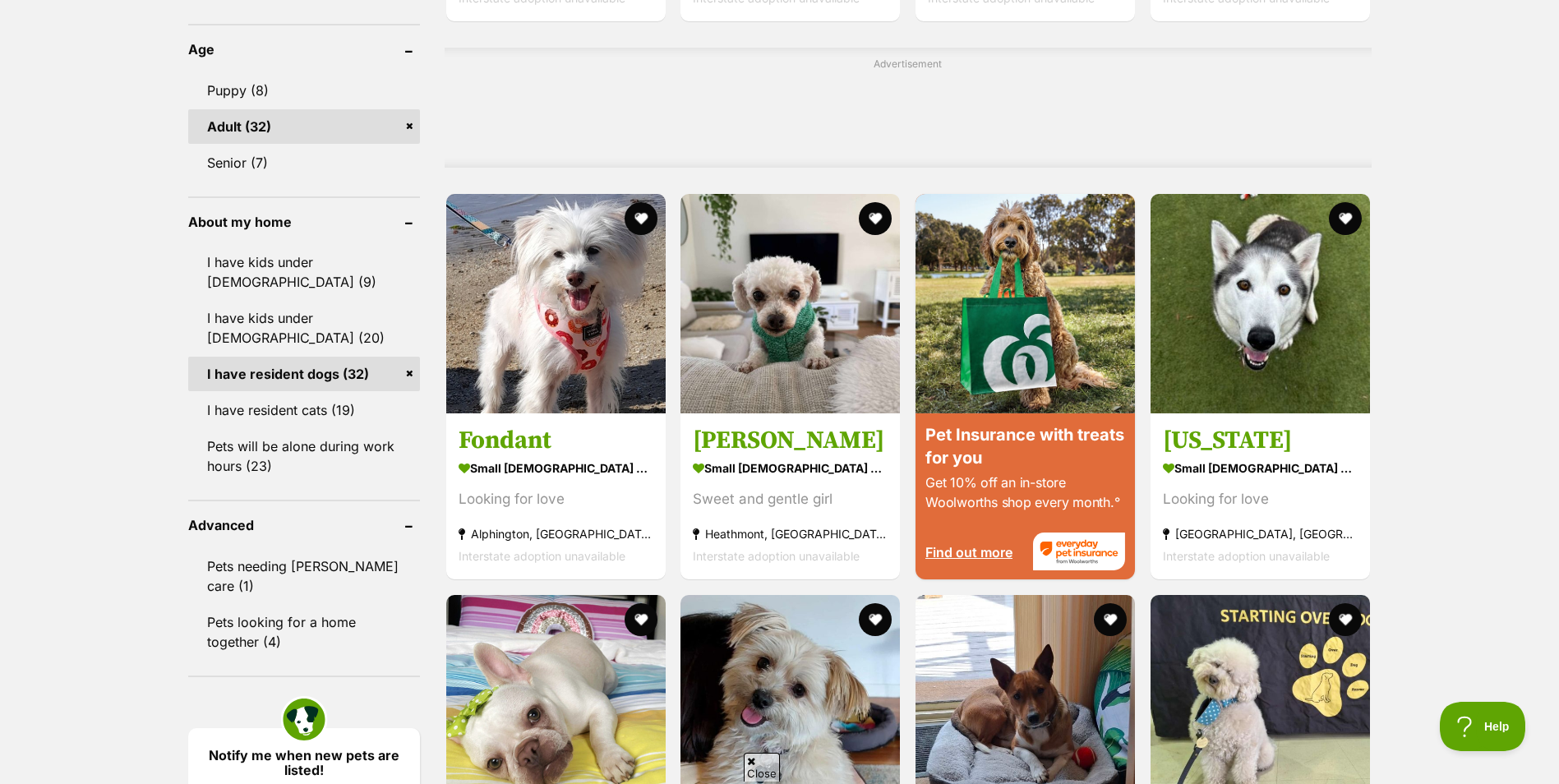
scroll to position [1305, 0]
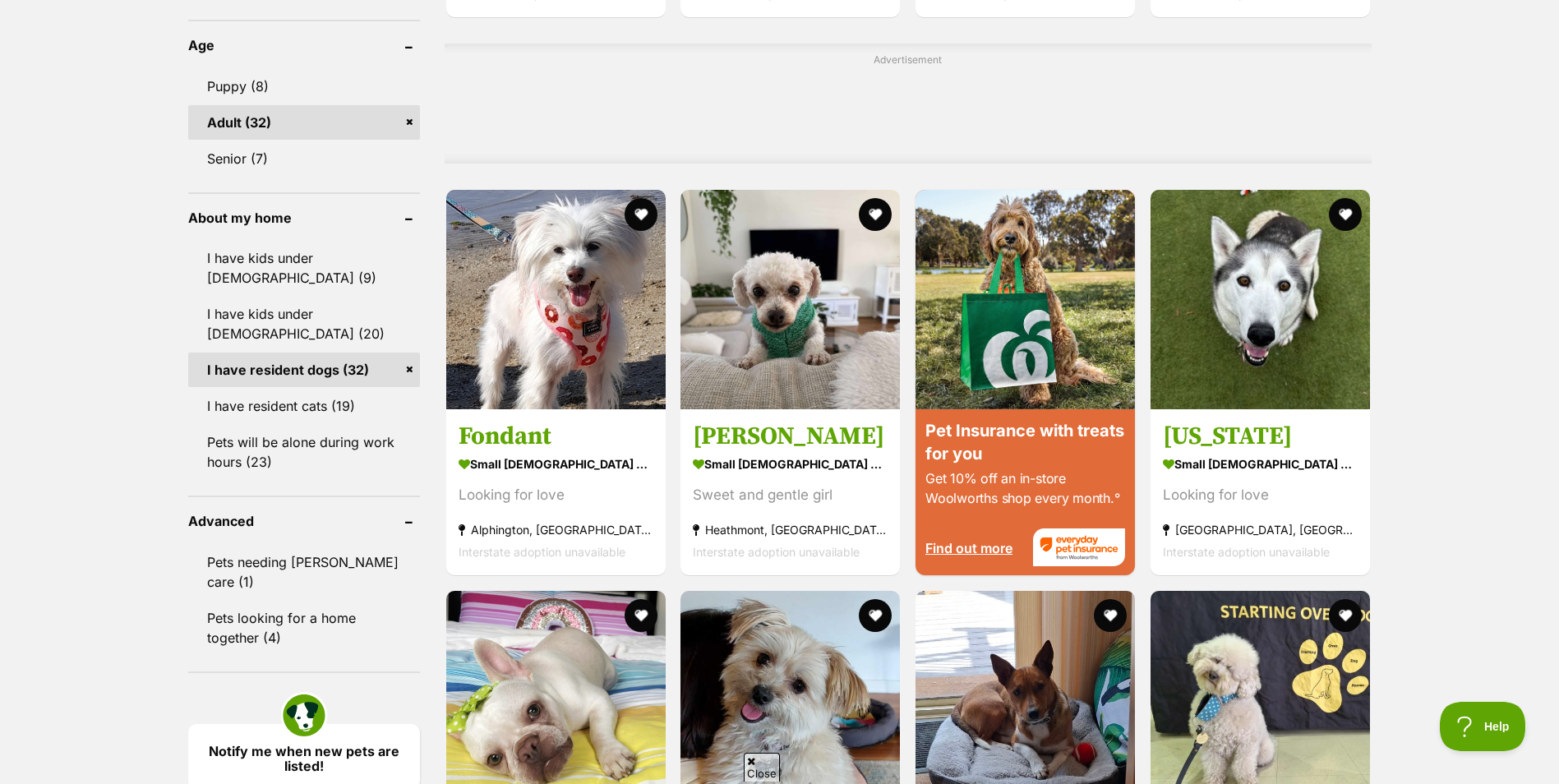
click at [799, 283] on img at bounding box center [790, 299] width 220 height 220
click at [875, 212] on button "favourite" at bounding box center [875, 214] width 33 height 33
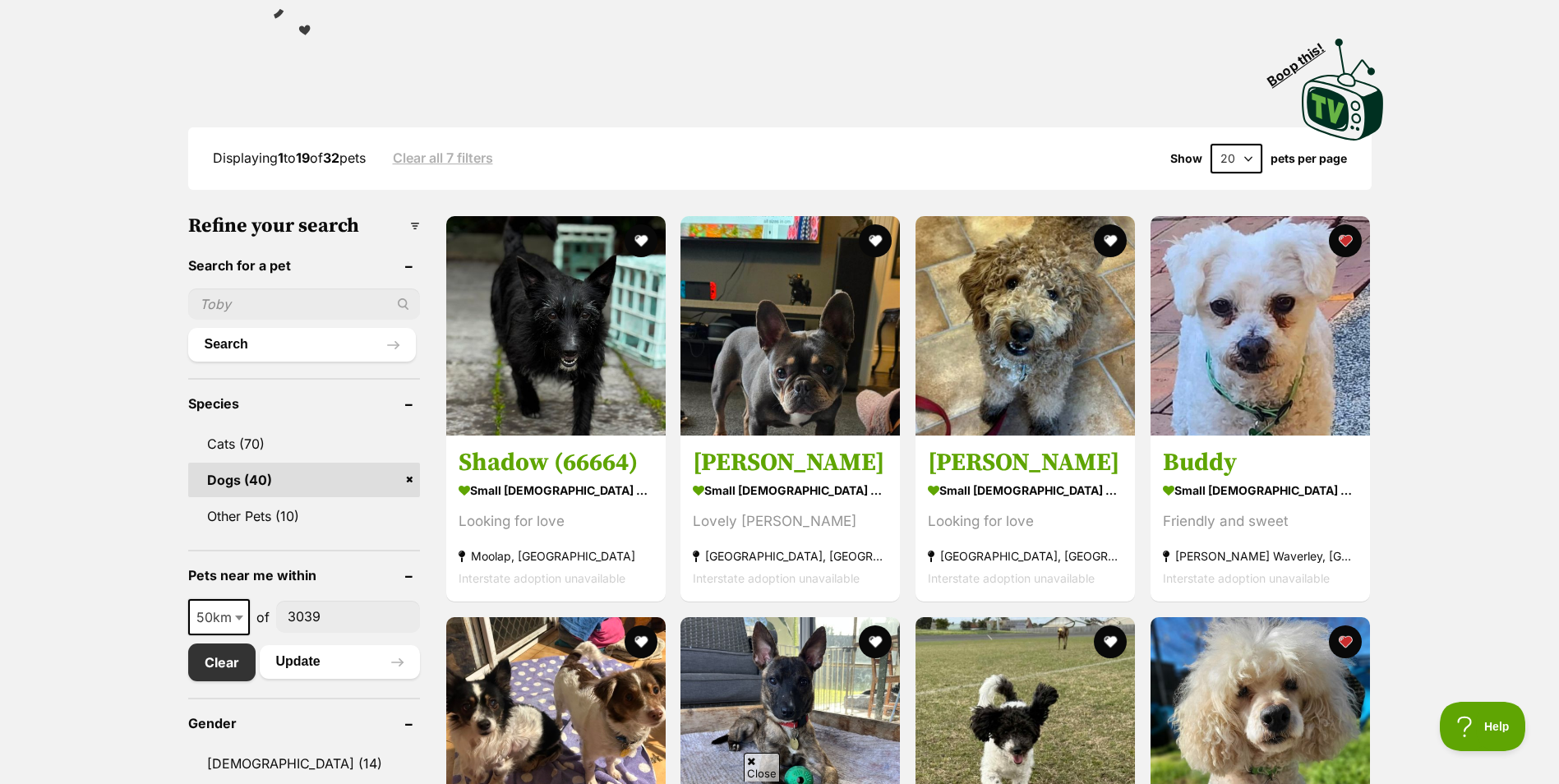
scroll to position [288, 0]
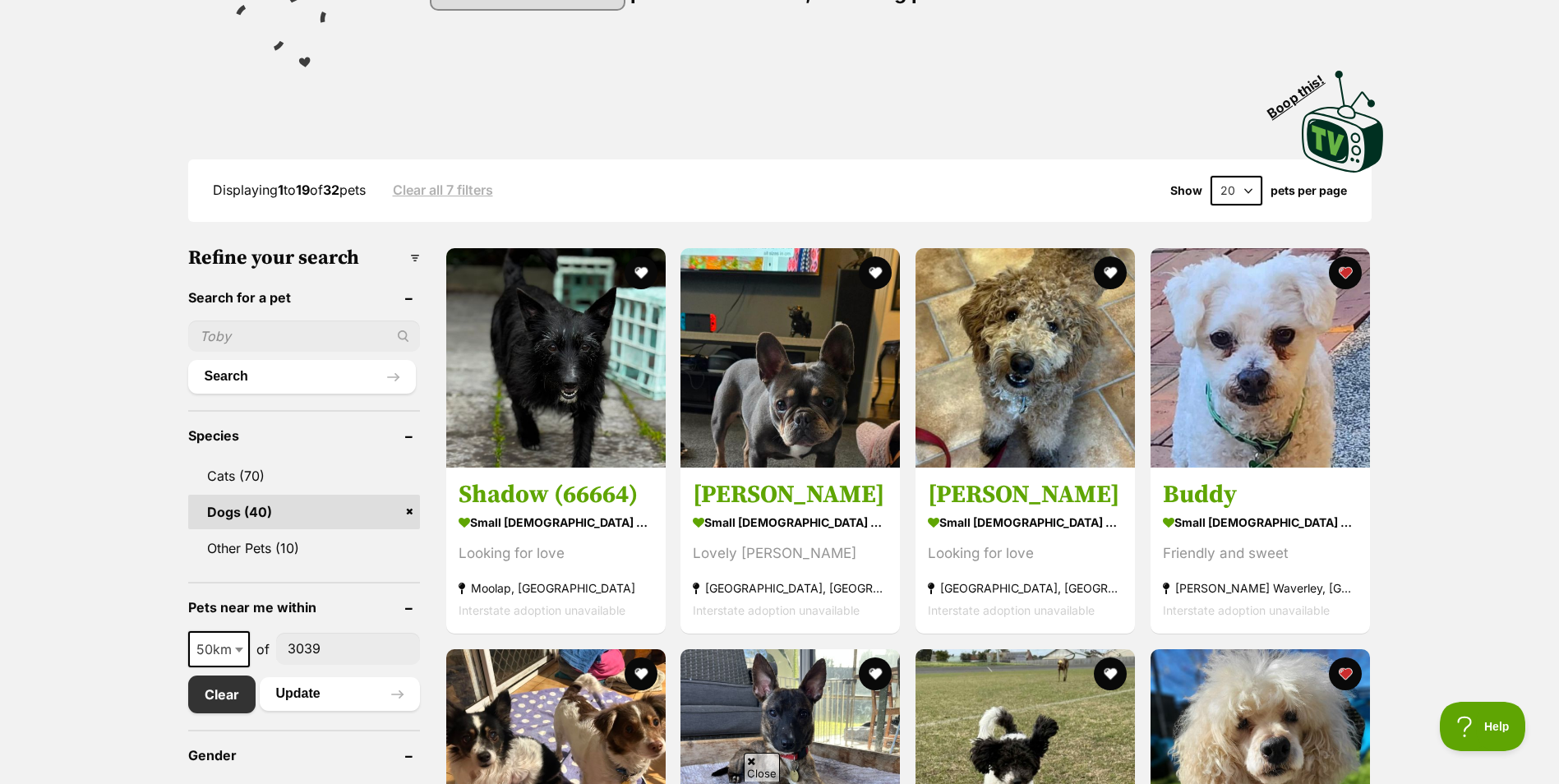
click at [1343, 271] on button "favourite" at bounding box center [1345, 272] width 33 height 33
click at [1307, 359] on img at bounding box center [1260, 358] width 220 height 220
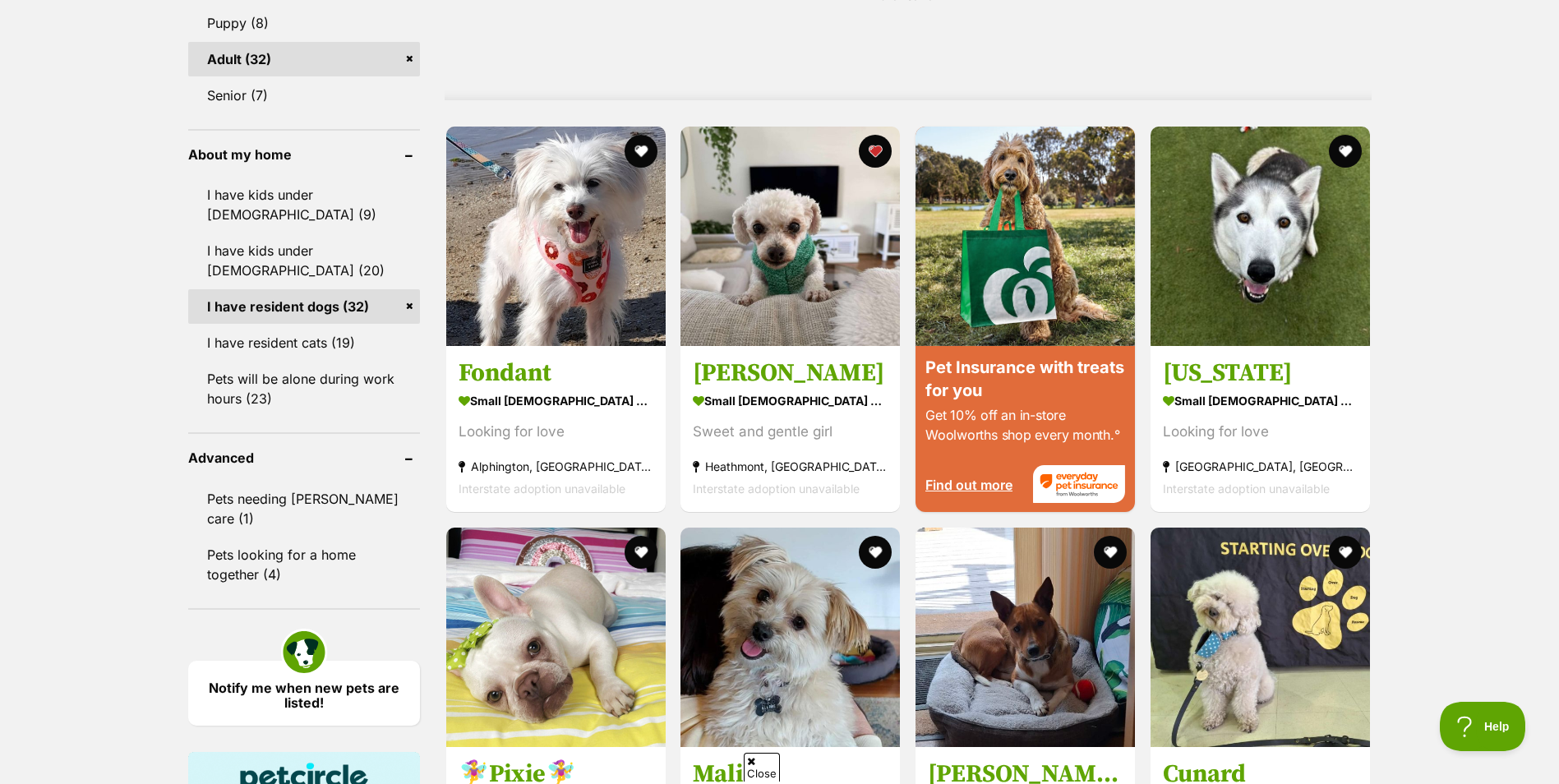
scroll to position [1478, 0]
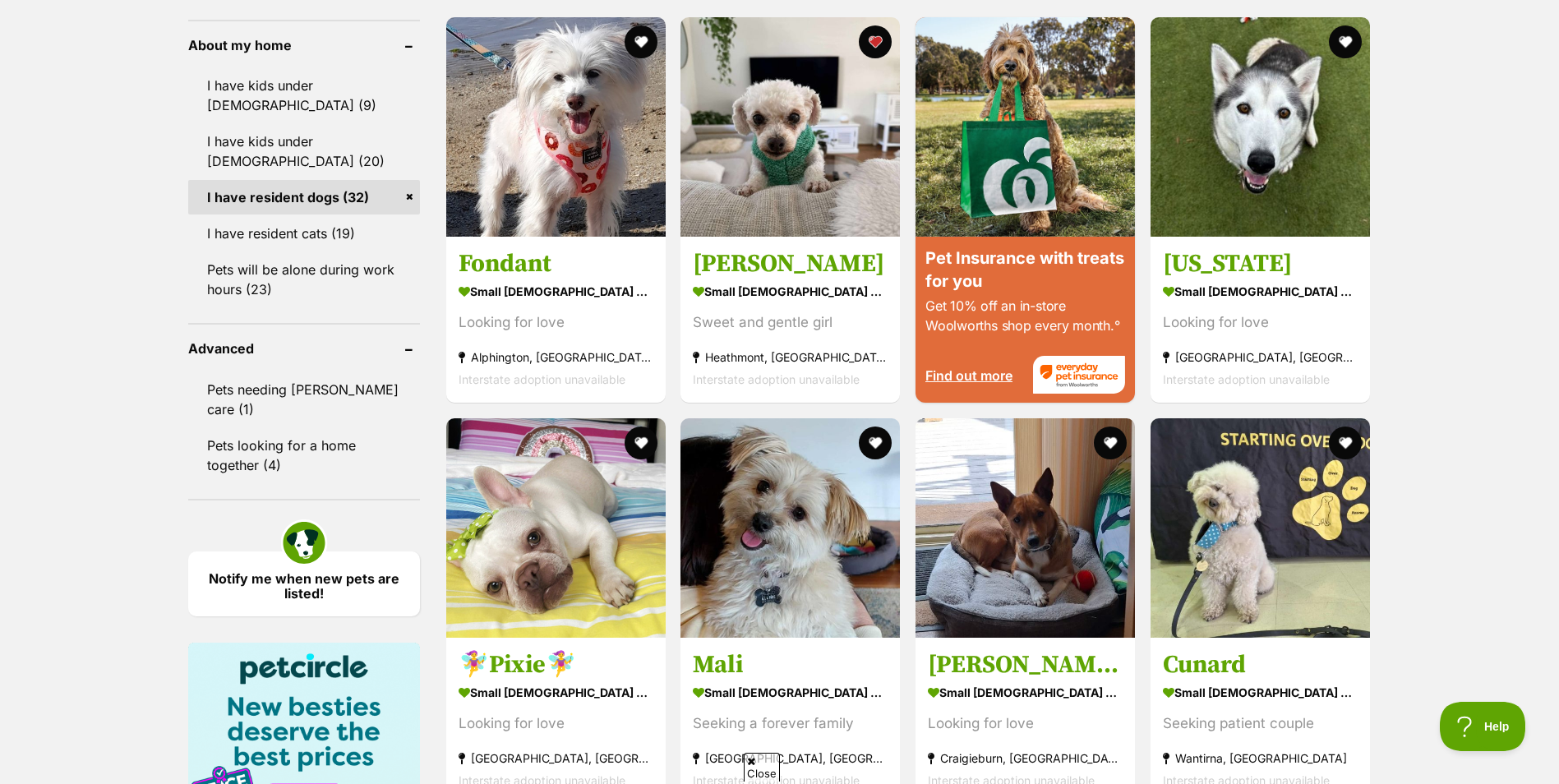
click at [800, 559] on img at bounding box center [790, 527] width 220 height 220
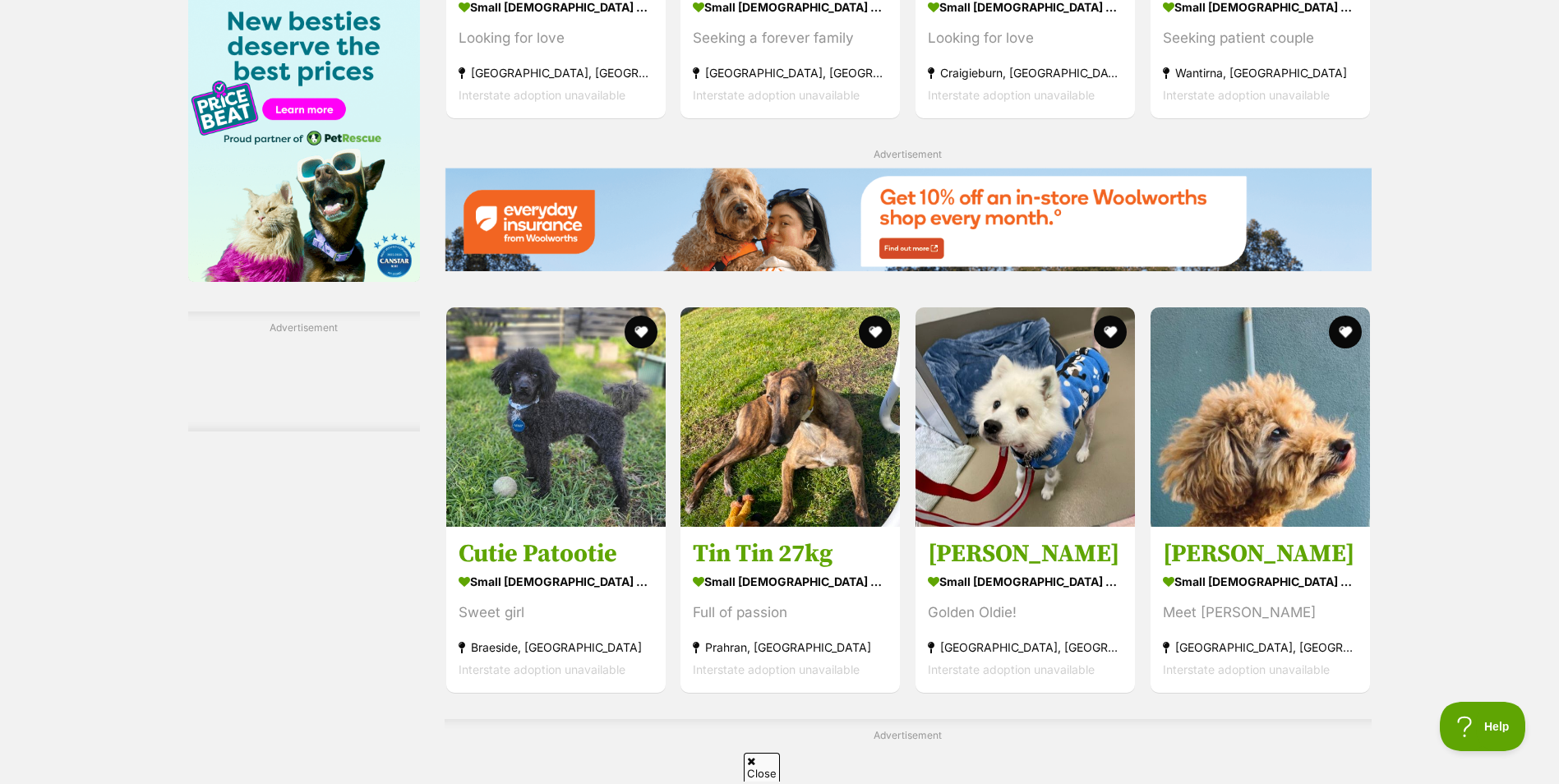
scroll to position [2848, 0]
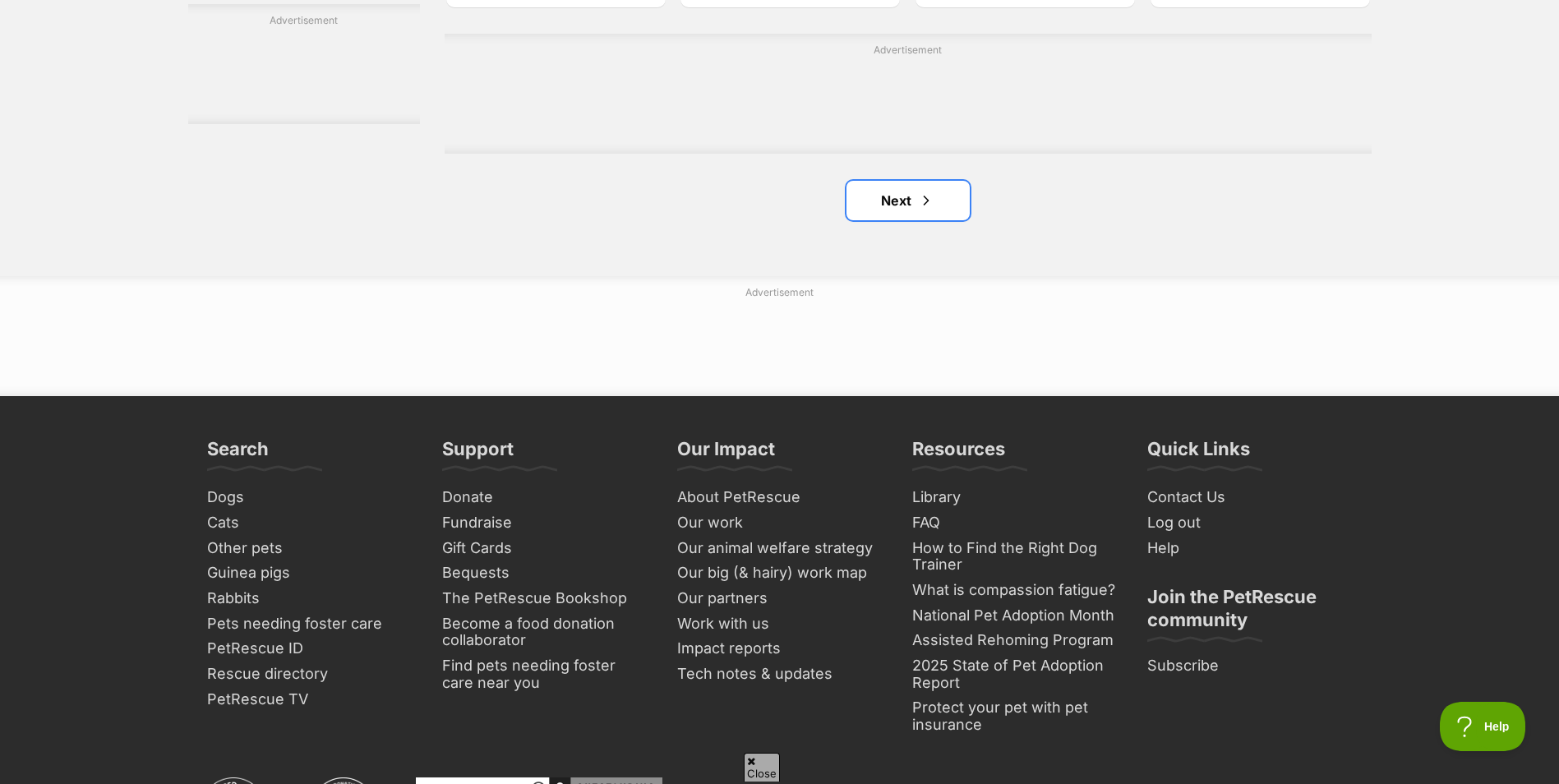
click at [910, 201] on link "Next" at bounding box center [907, 200] width 123 height 40
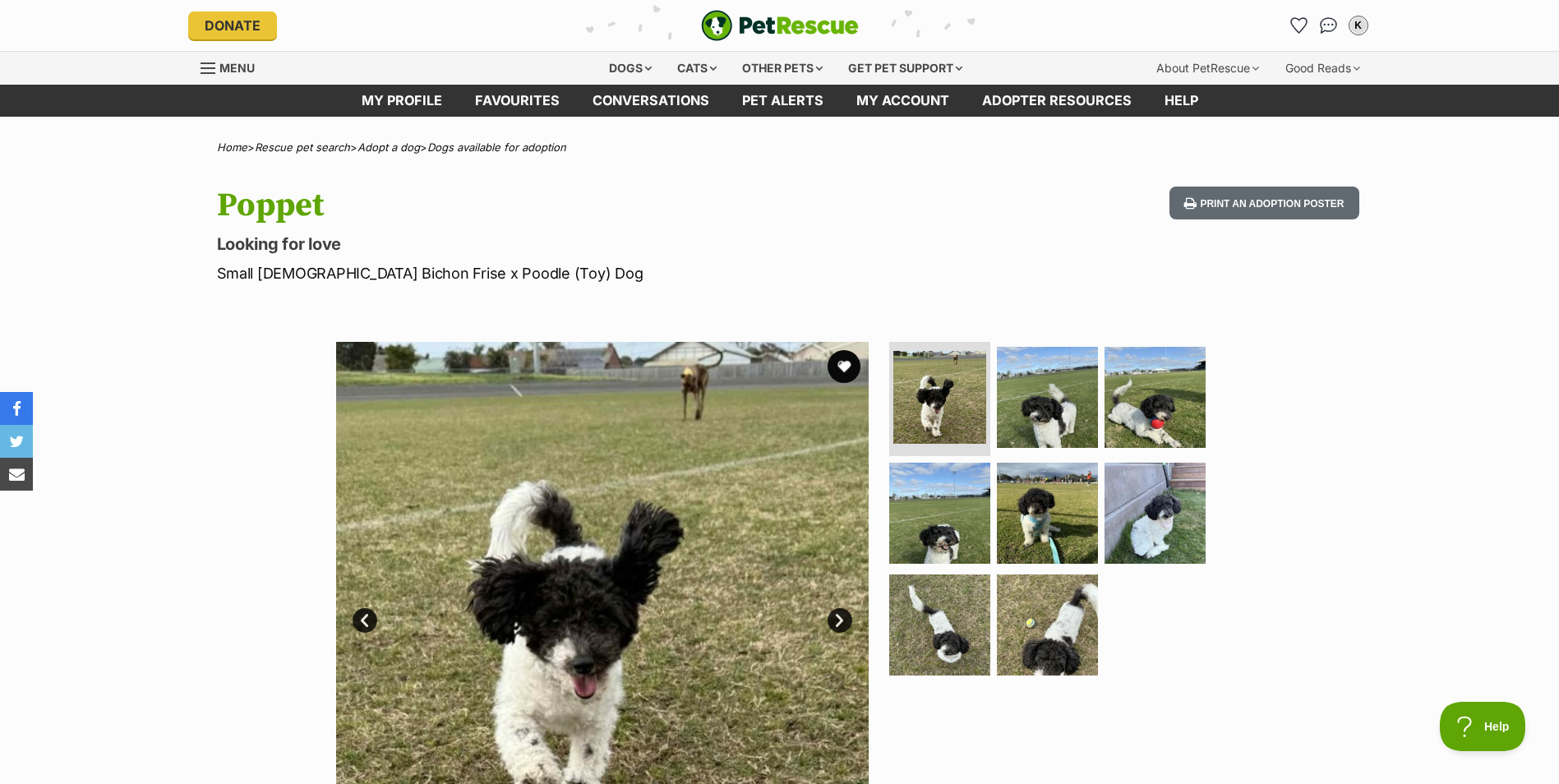
click at [1171, 510] on img at bounding box center [1155, 513] width 101 height 101
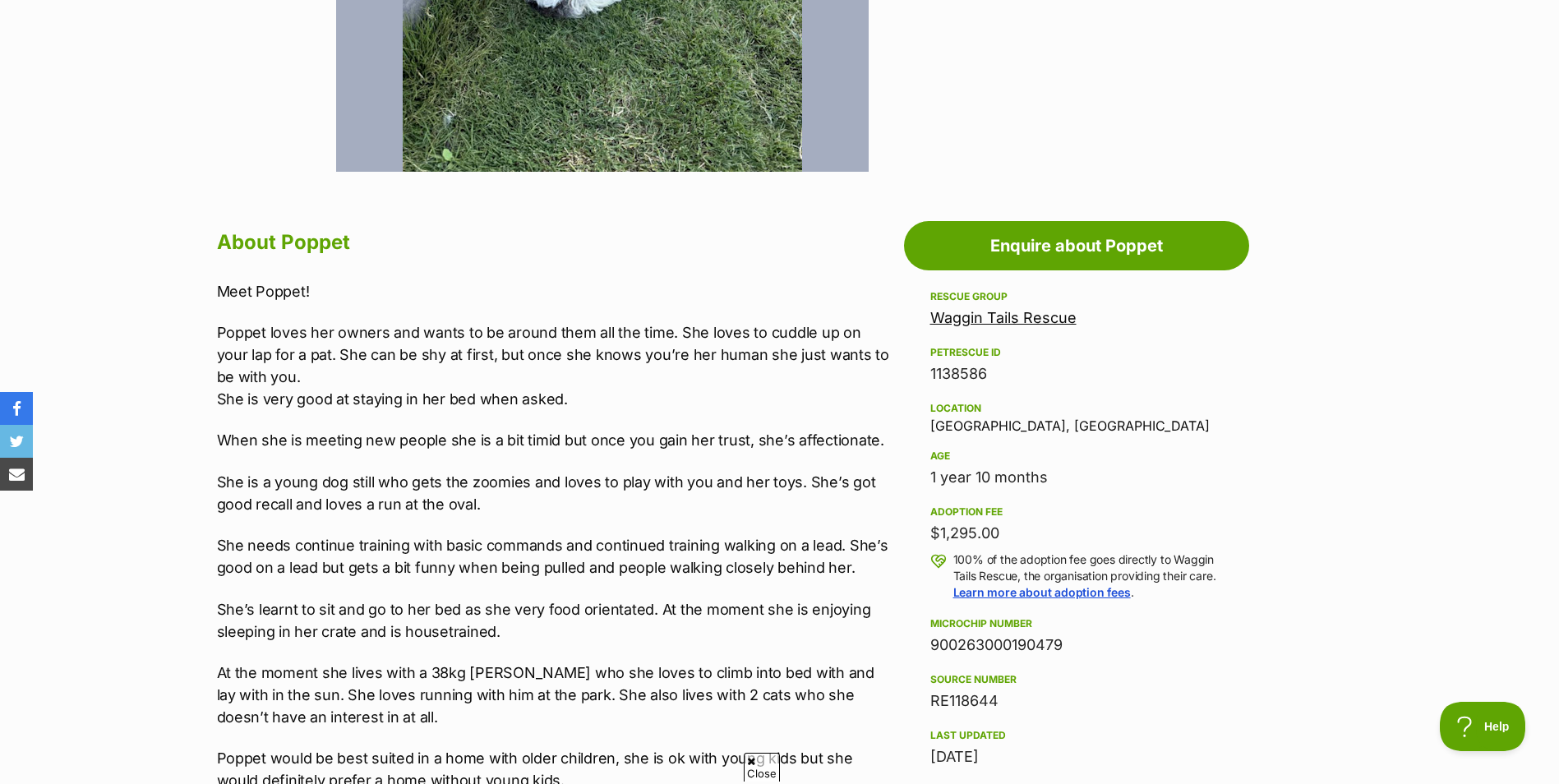
scroll to position [780, 0]
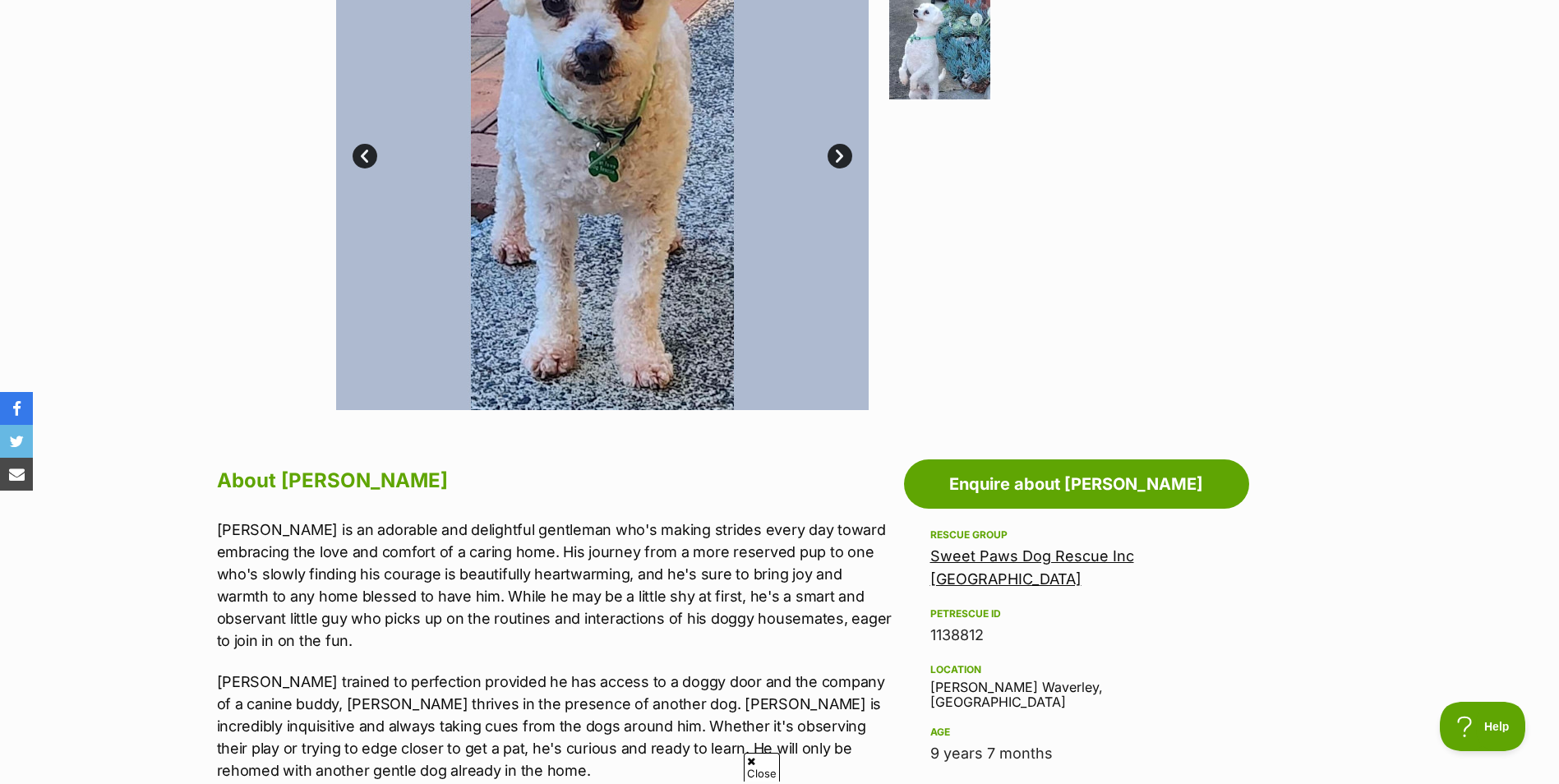
scroll to position [655, 0]
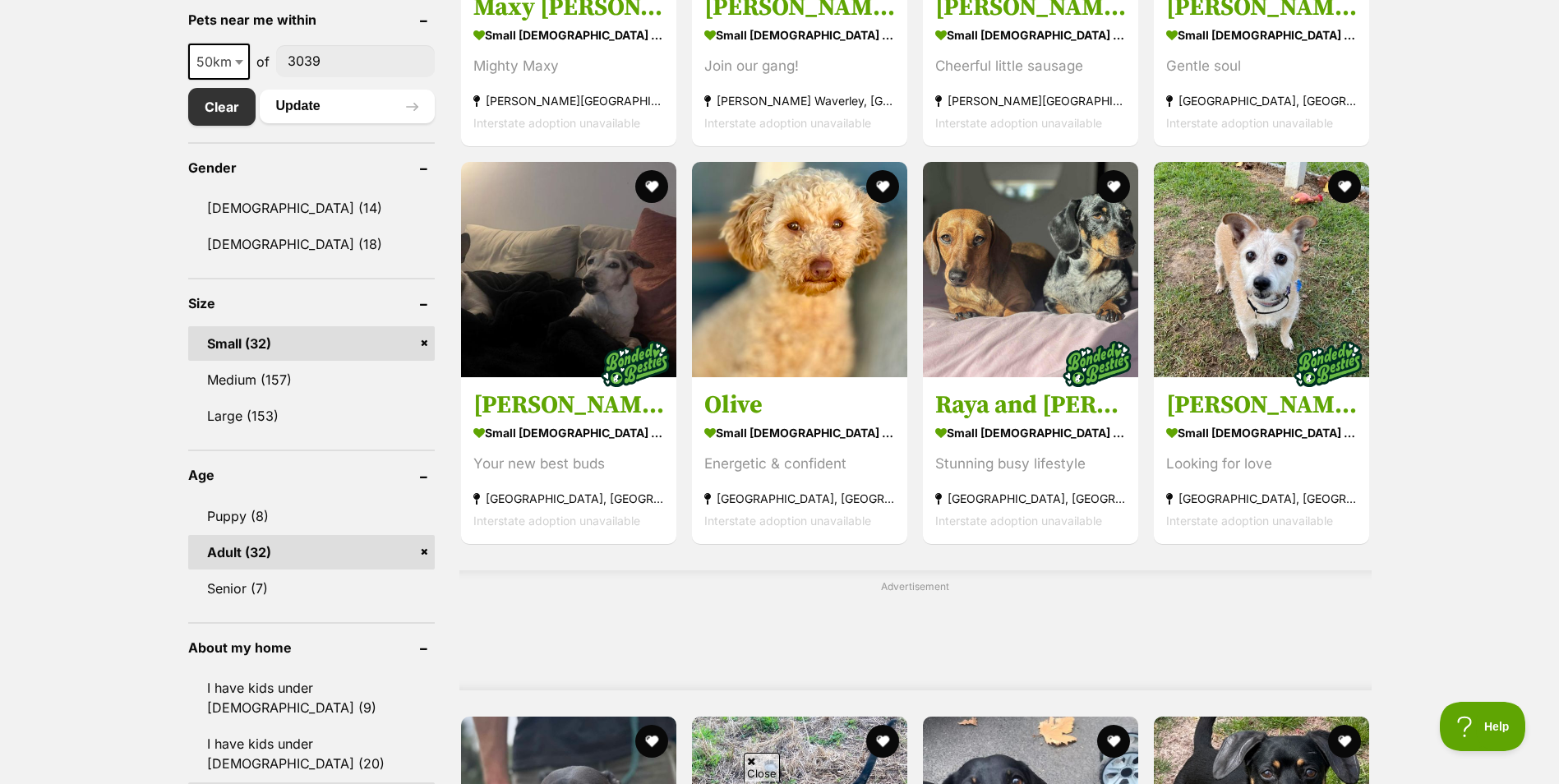
scroll to position [931, 0]
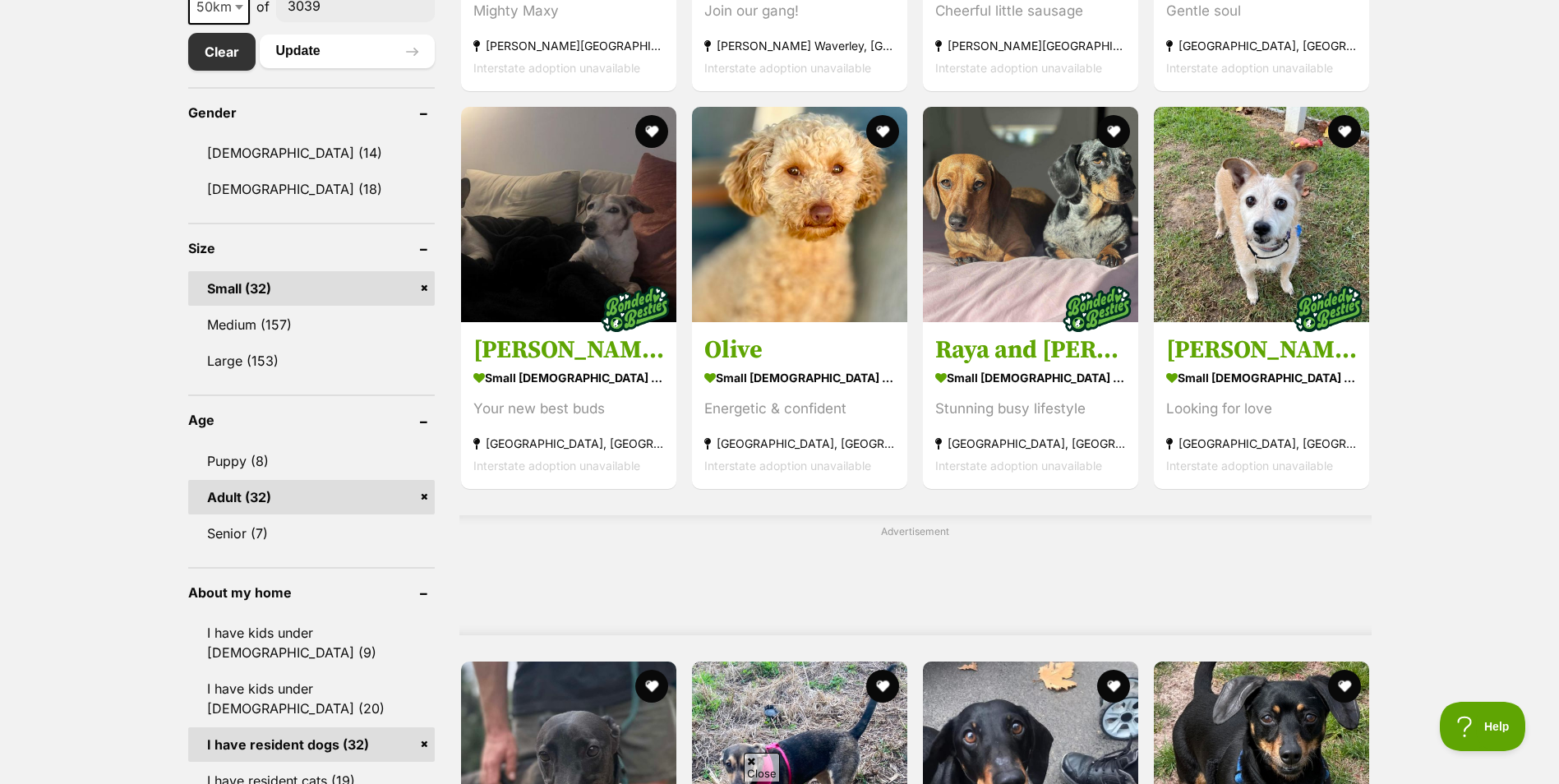
click at [816, 197] on img at bounding box center [799, 214] width 215 height 215
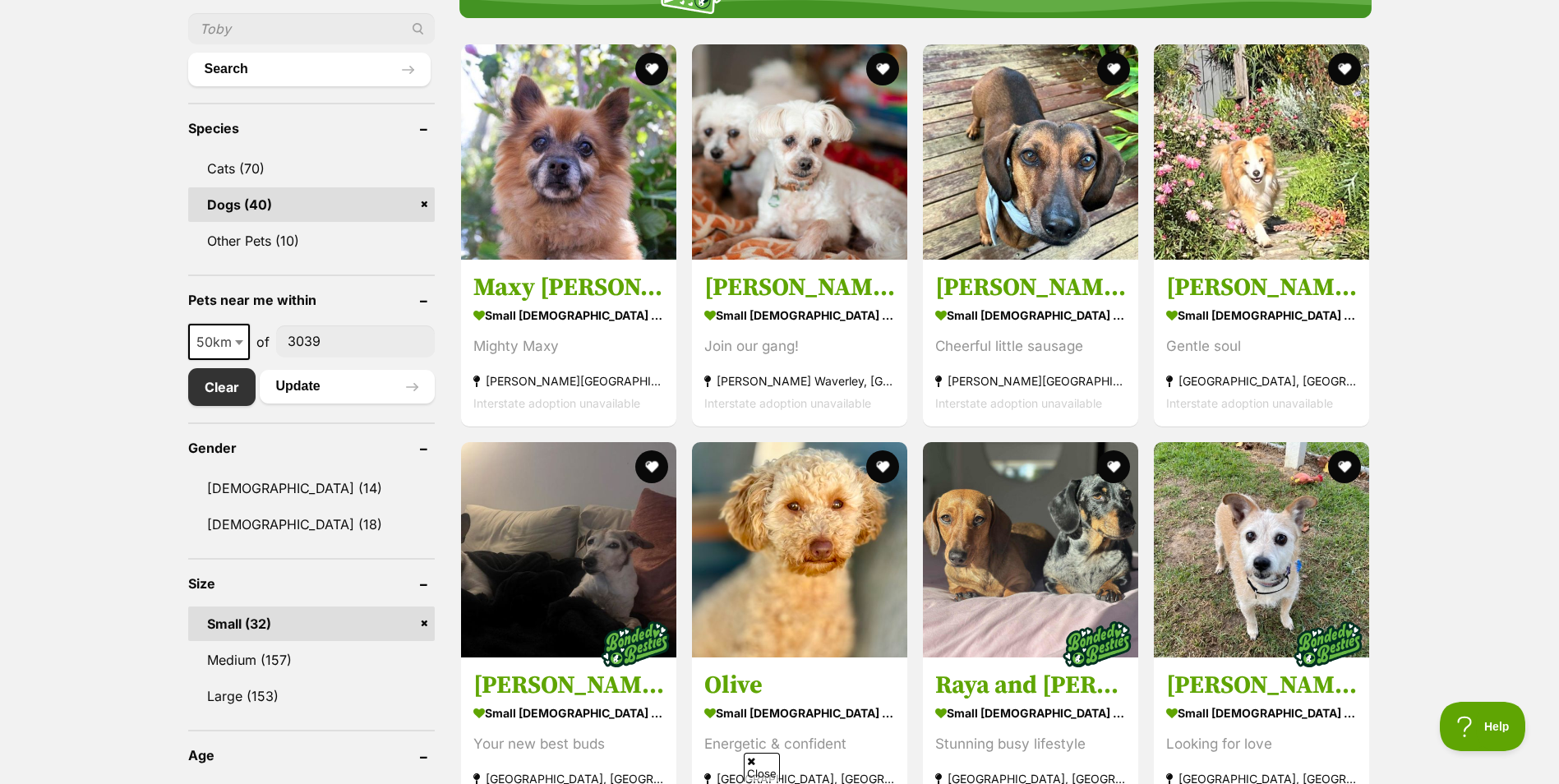
scroll to position [678, 0]
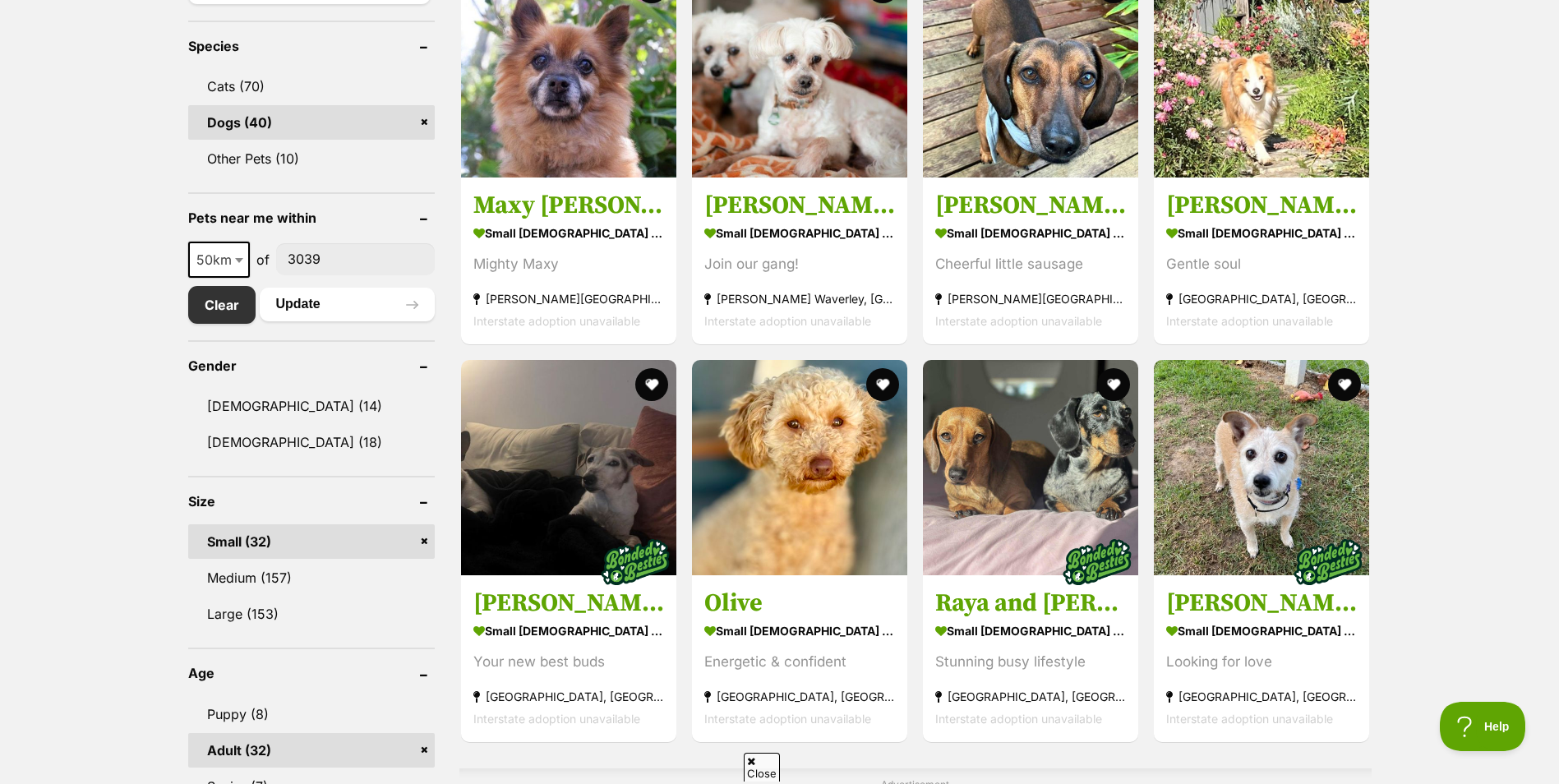
click at [259, 541] on link "Small (32)" at bounding box center [311, 541] width 247 height 35
click at [270, 577] on link "Medium (157)" at bounding box center [311, 577] width 247 height 35
click at [250, 573] on link "Medium (157)" at bounding box center [311, 577] width 247 height 35
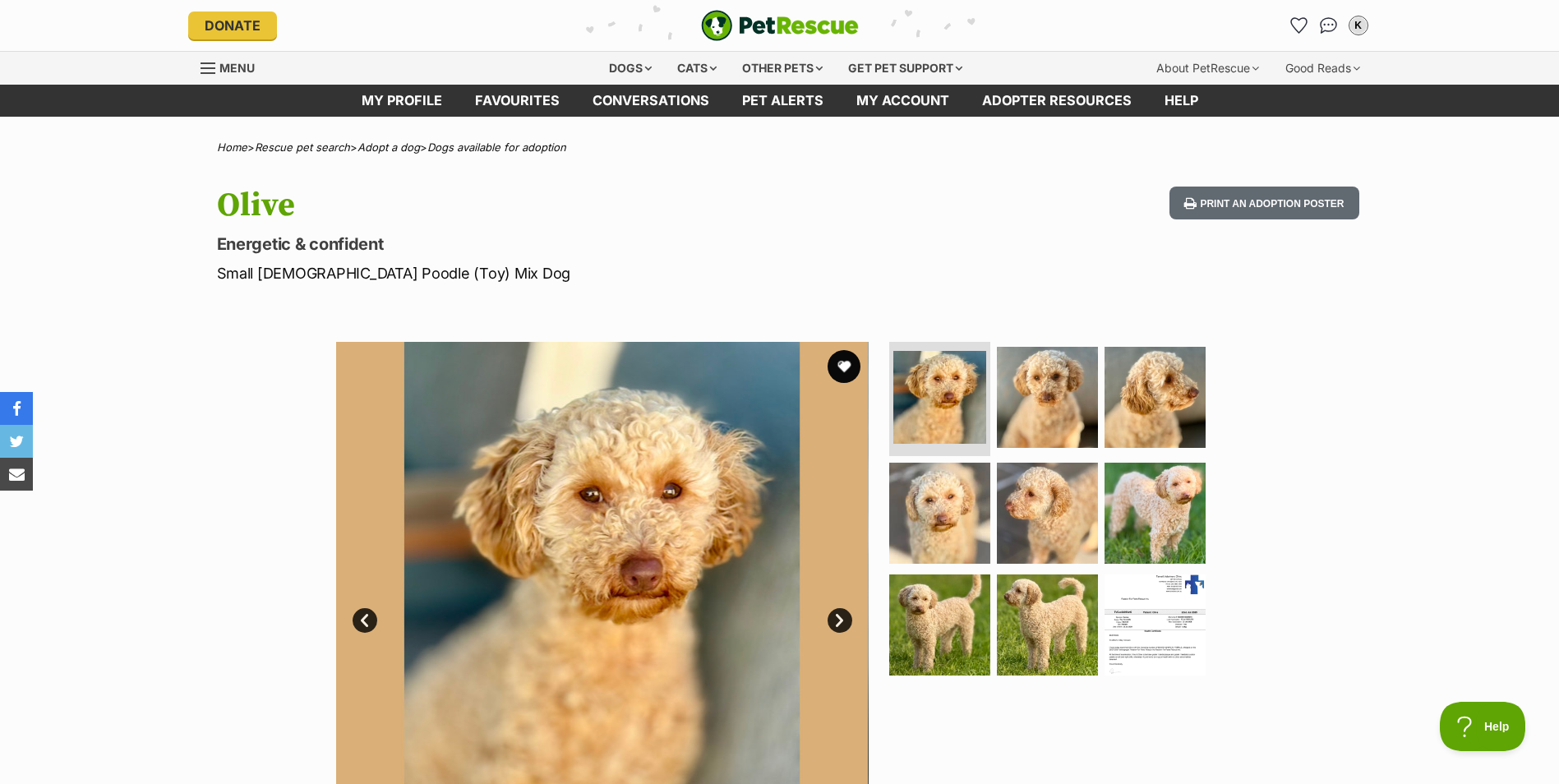
click at [1150, 626] on img at bounding box center [1155, 625] width 101 height 101
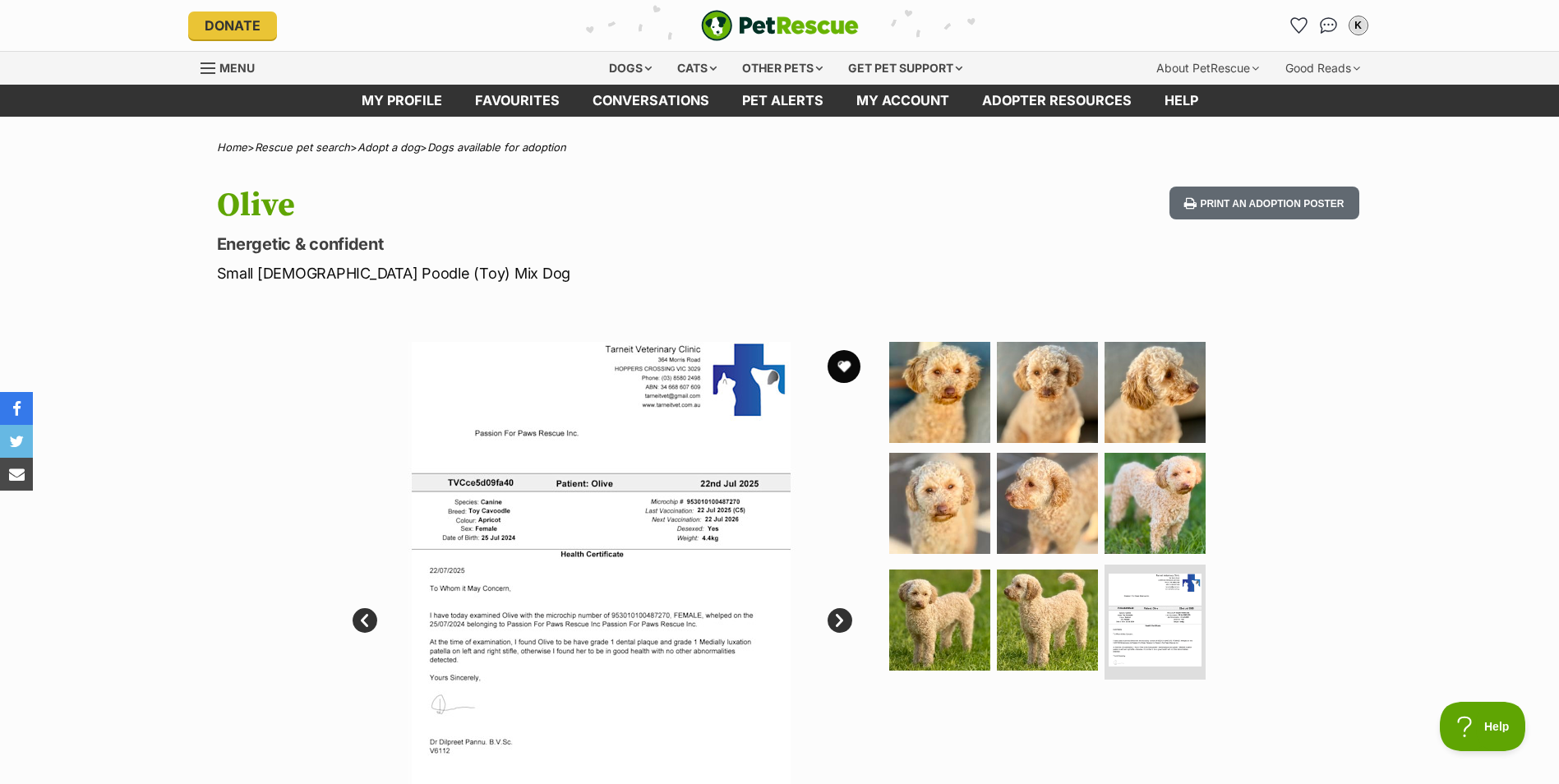
drag, startPoint x: 1051, startPoint y: 602, endPoint x: 1027, endPoint y: 616, distance: 27.8
click at [1051, 602] on img at bounding box center [1047, 620] width 101 height 101
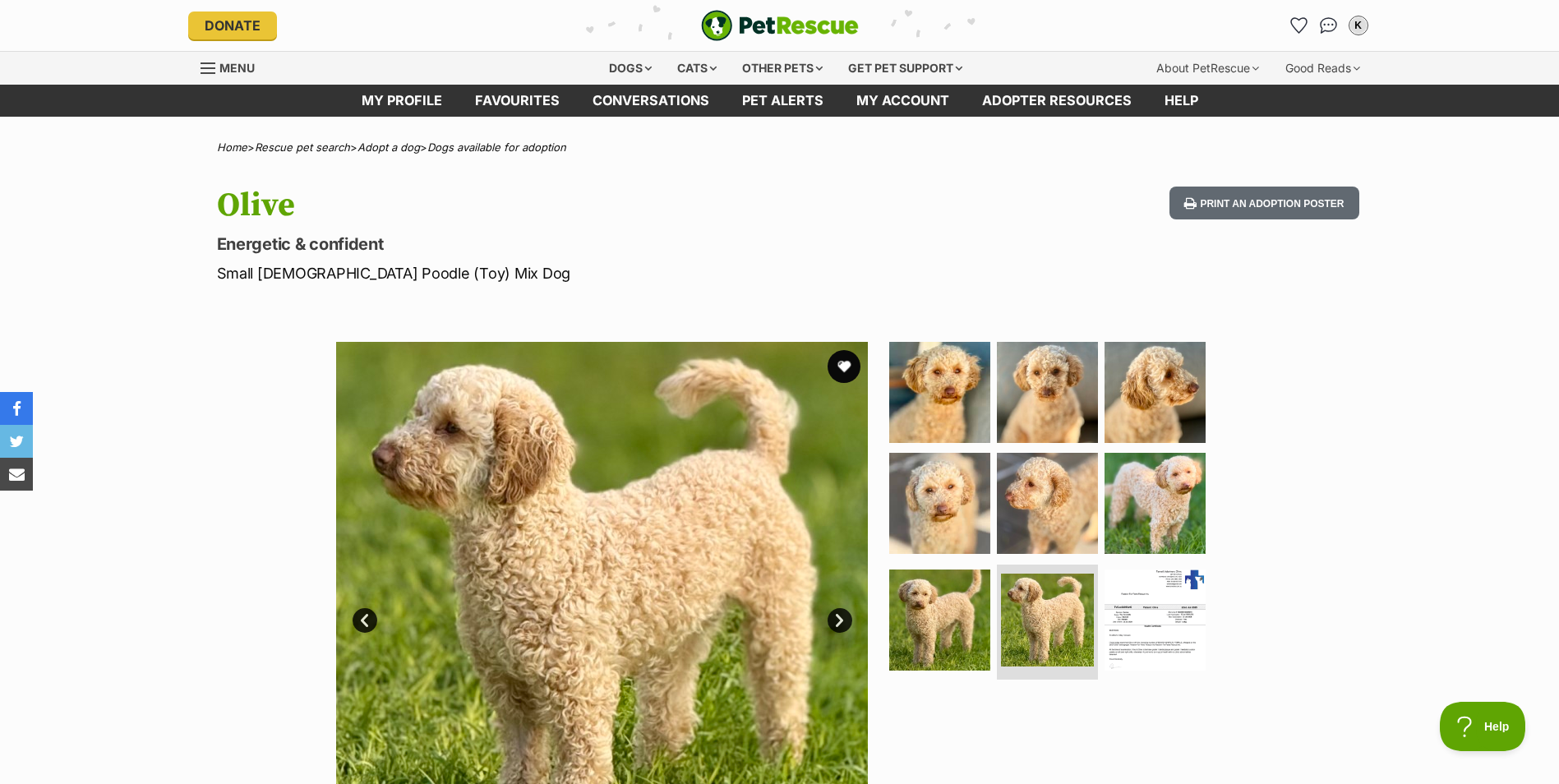
click at [950, 618] on img at bounding box center [939, 620] width 101 height 101
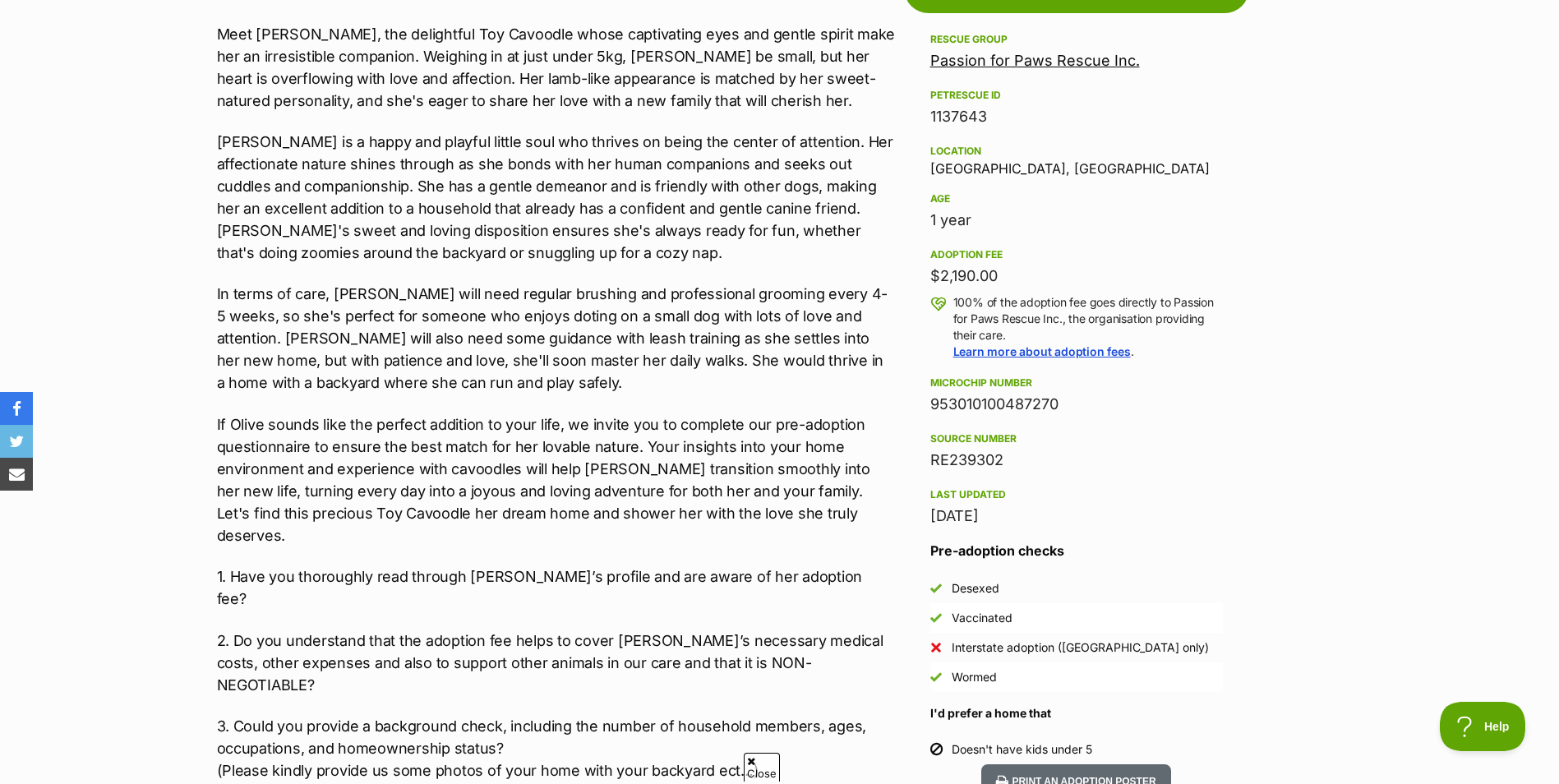
scroll to position [894, 0]
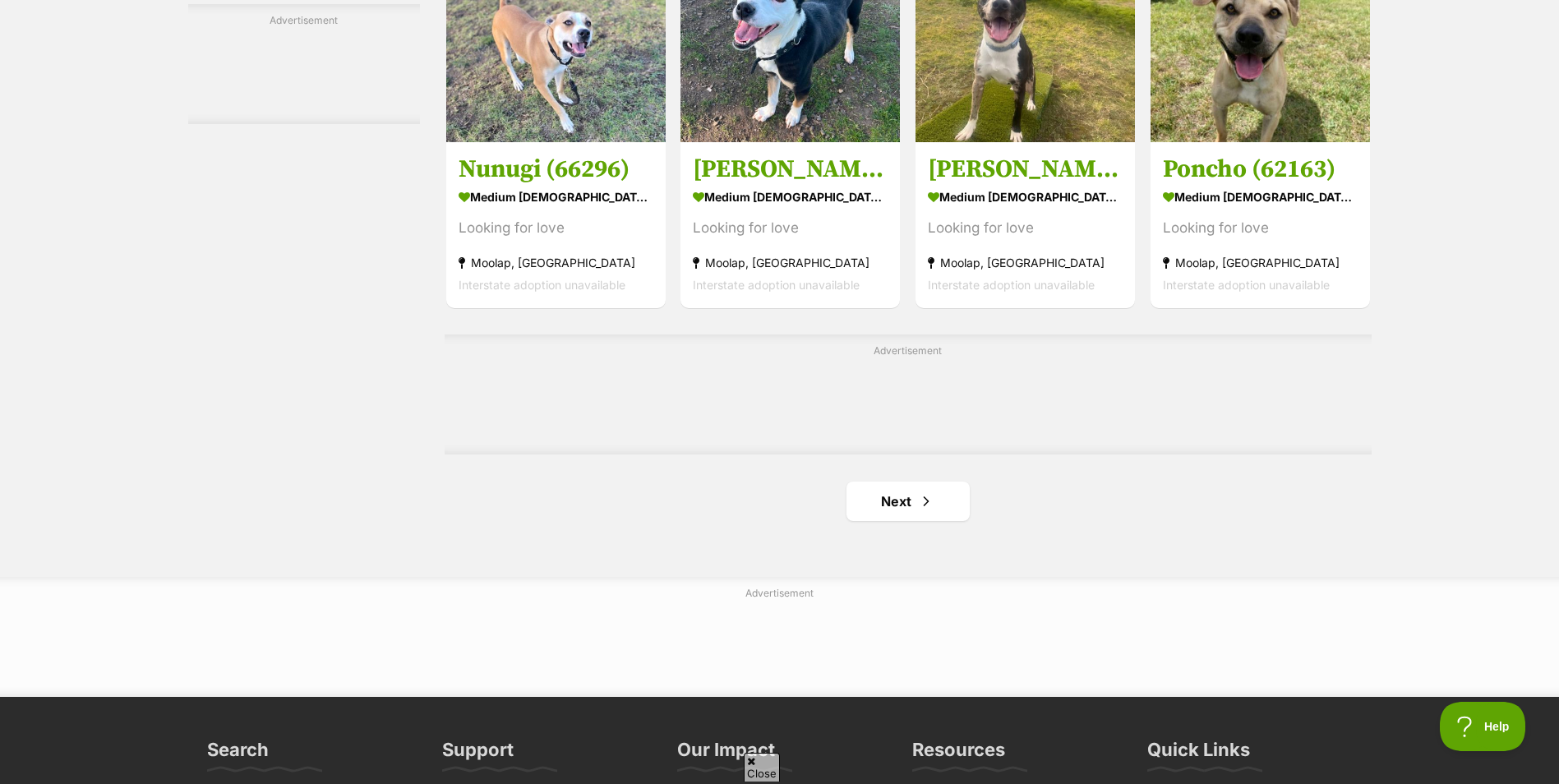
scroll to position [2561, 0]
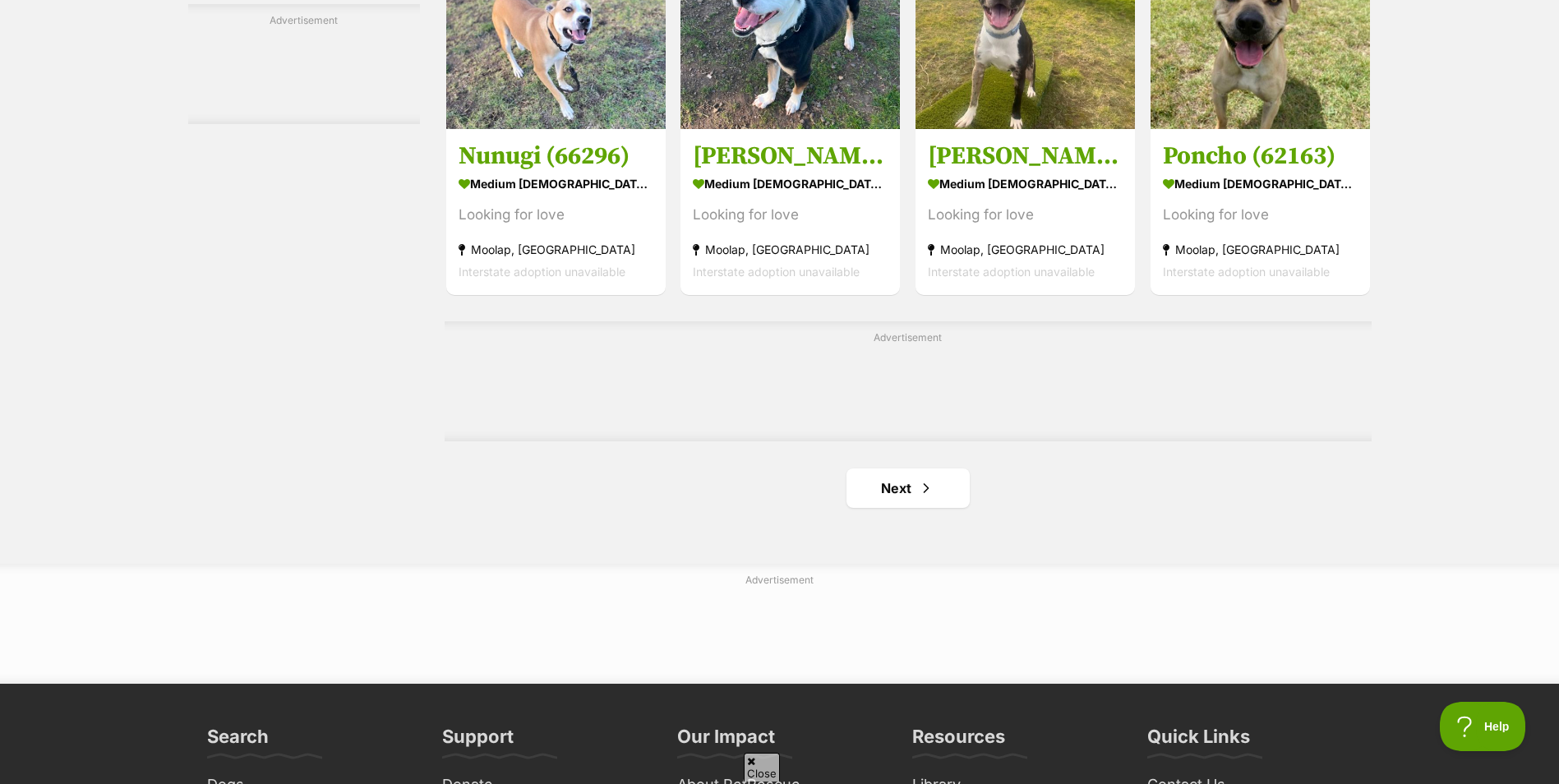
drag, startPoint x: 905, startPoint y: 458, endPoint x: 904, endPoint y: 466, distance: 8.1
click at [921, 491] on span "Next page" at bounding box center [926, 487] width 16 height 19
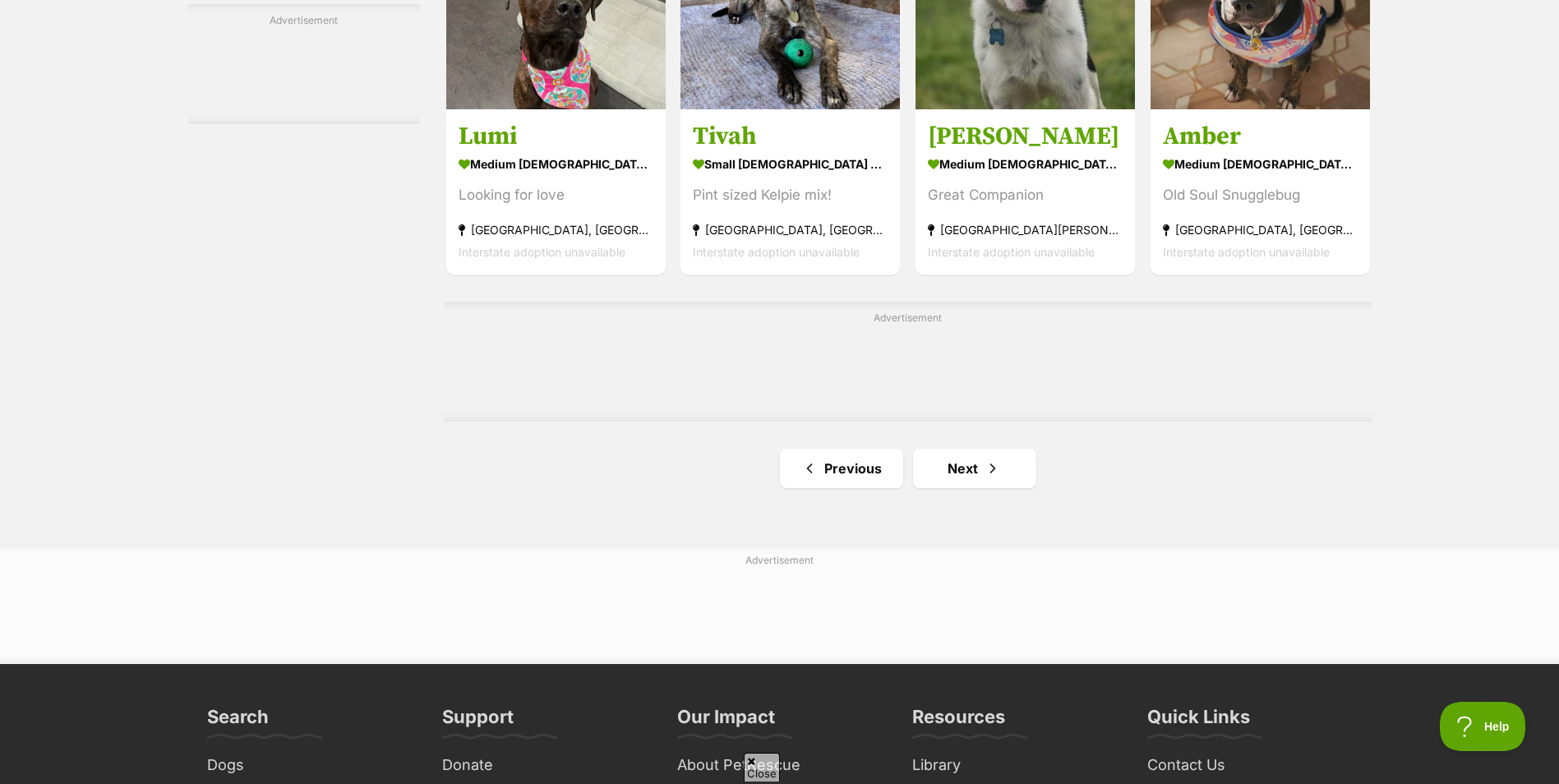
scroll to position [2590, 0]
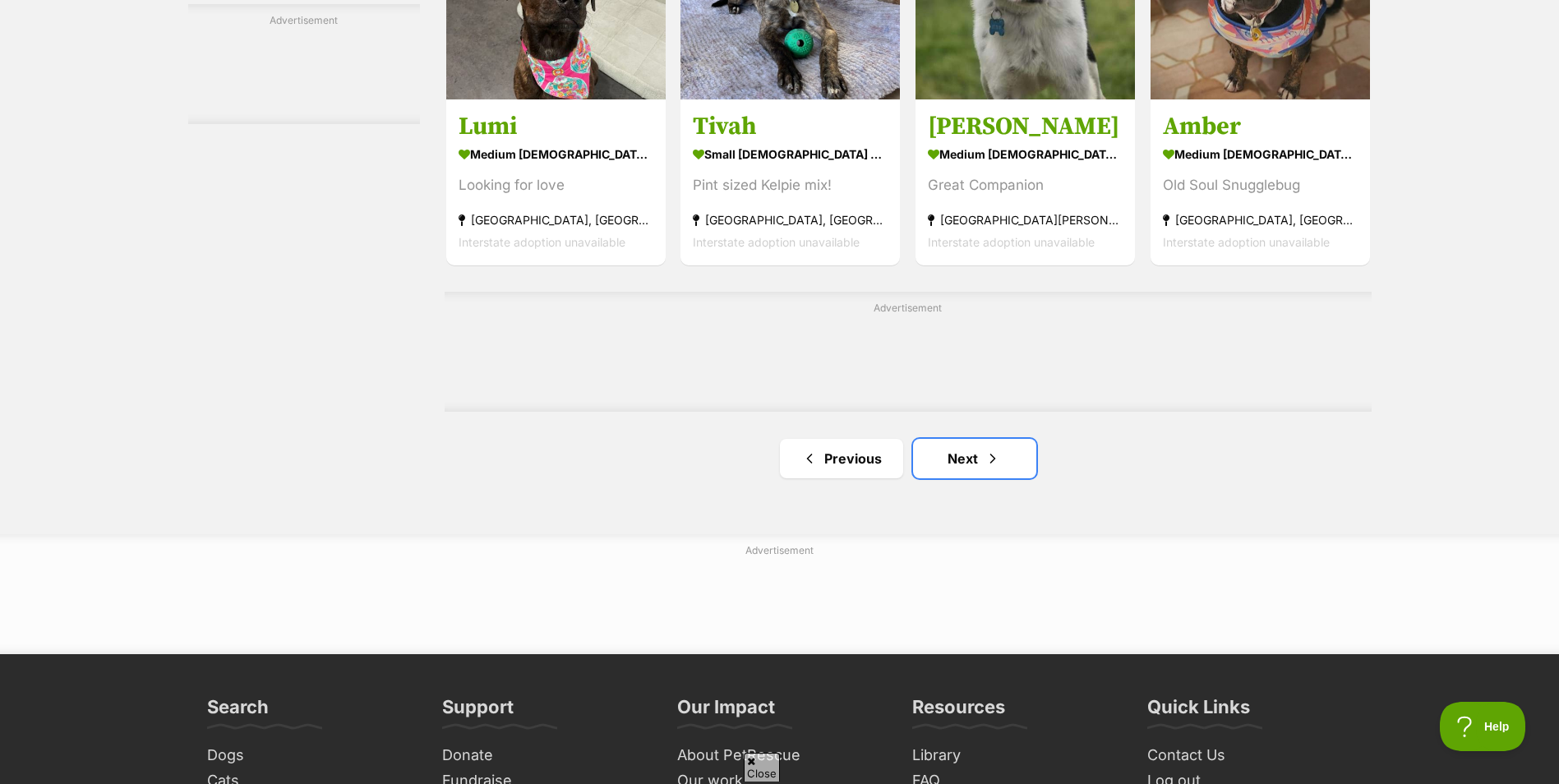
click at [998, 456] on span "Next page" at bounding box center [992, 458] width 16 height 19
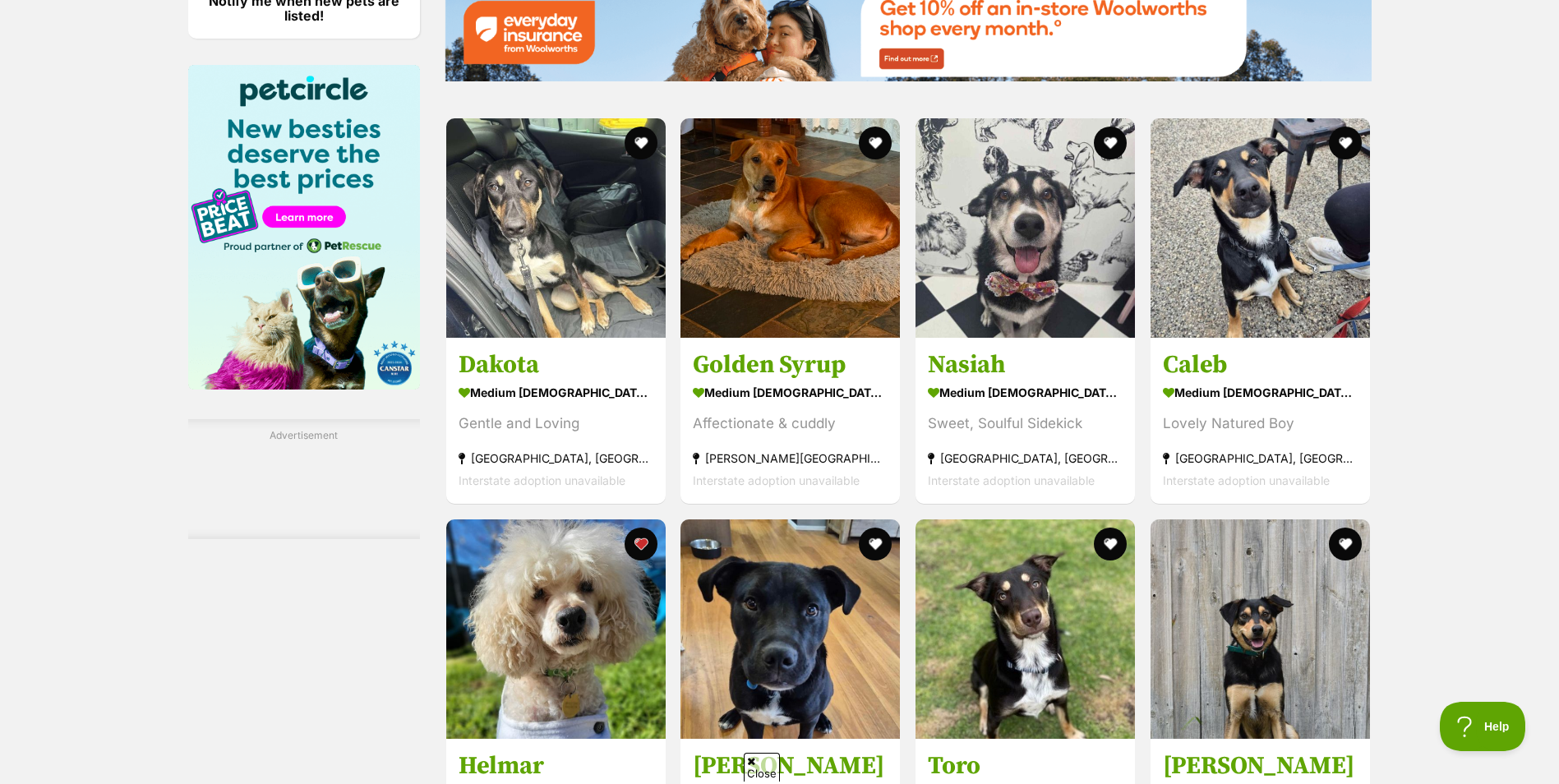
scroll to position [2740, 0]
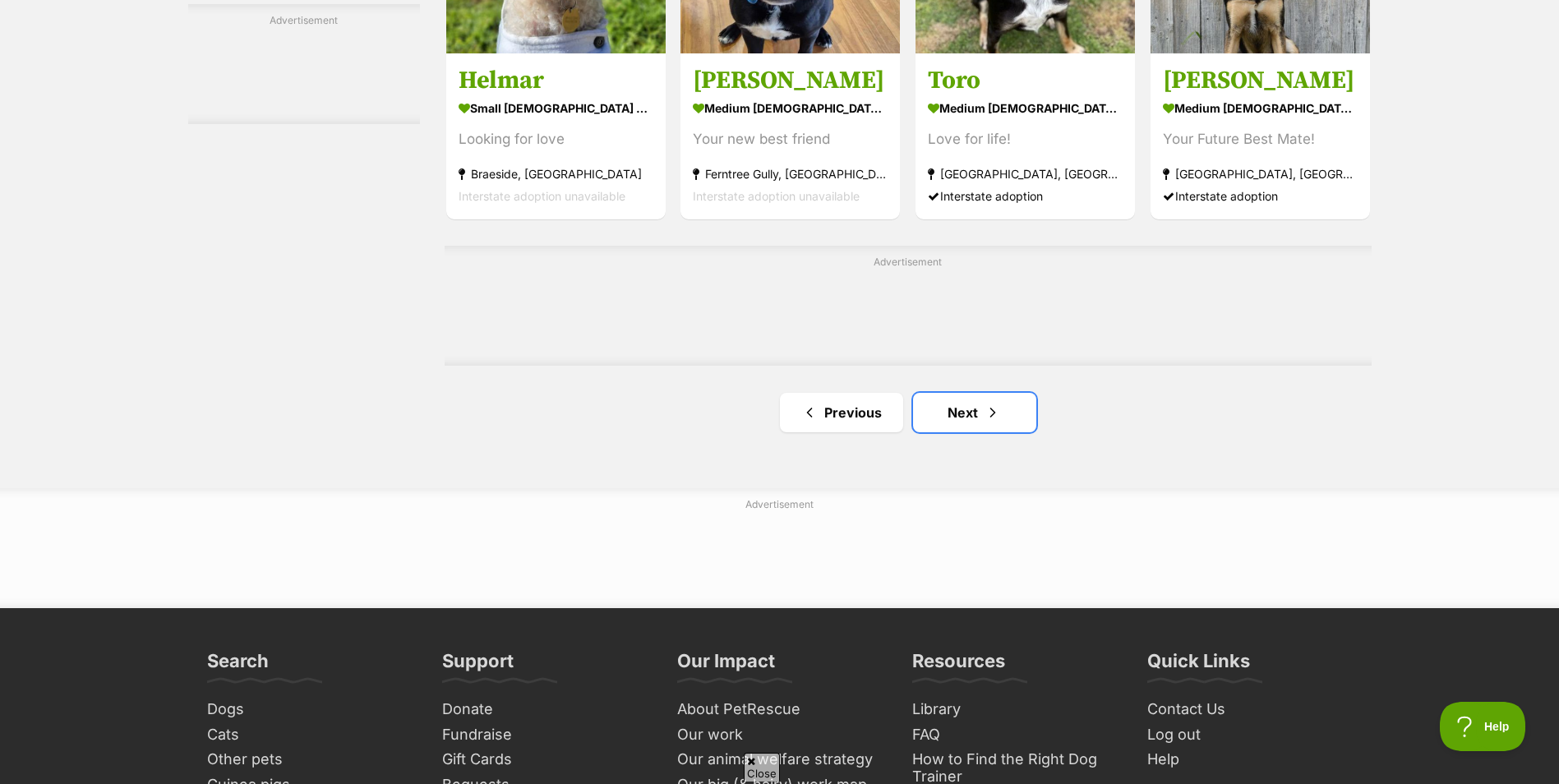
click at [989, 408] on span "Next page" at bounding box center [992, 412] width 16 height 19
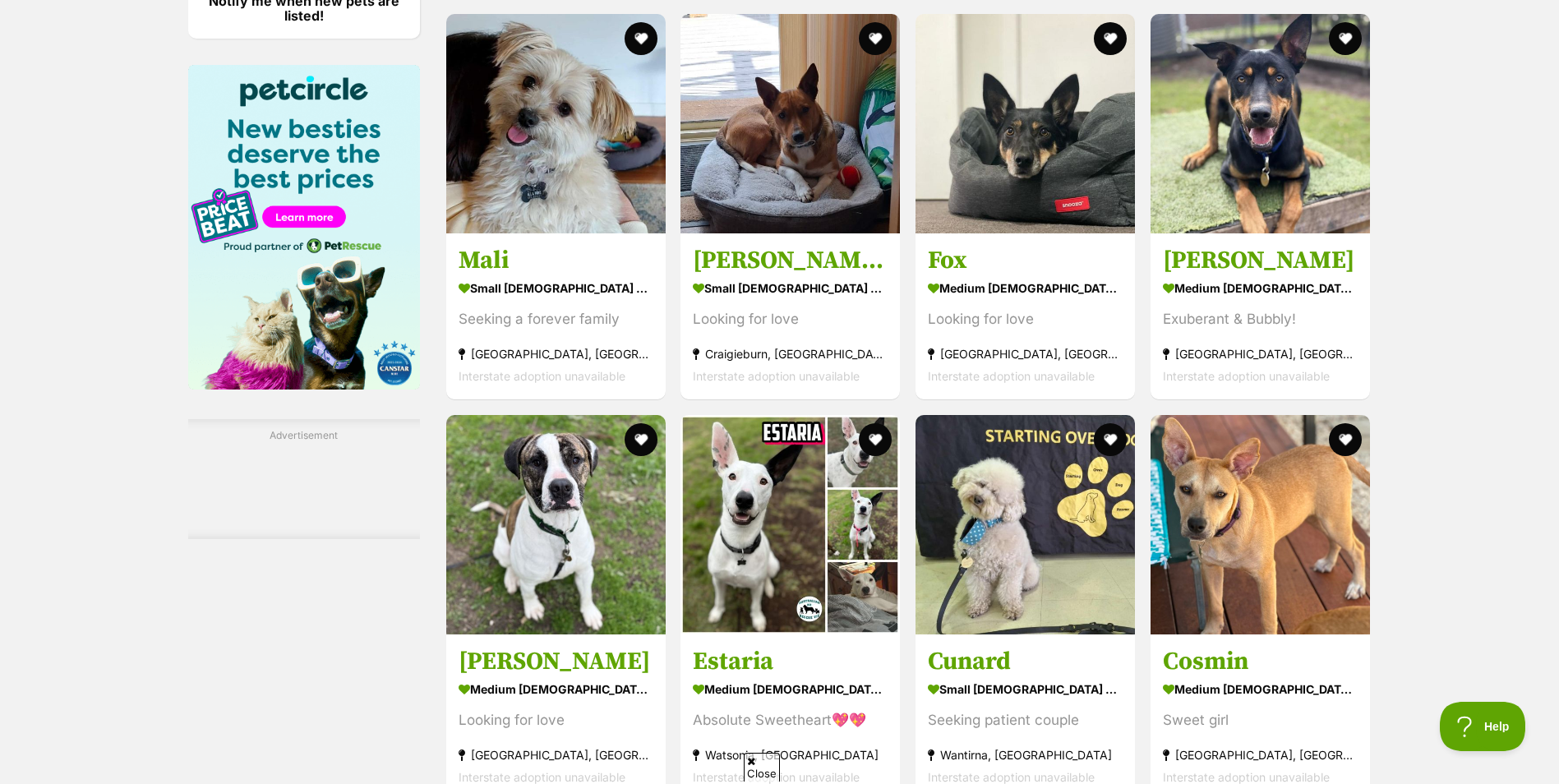
scroll to position [2740, 0]
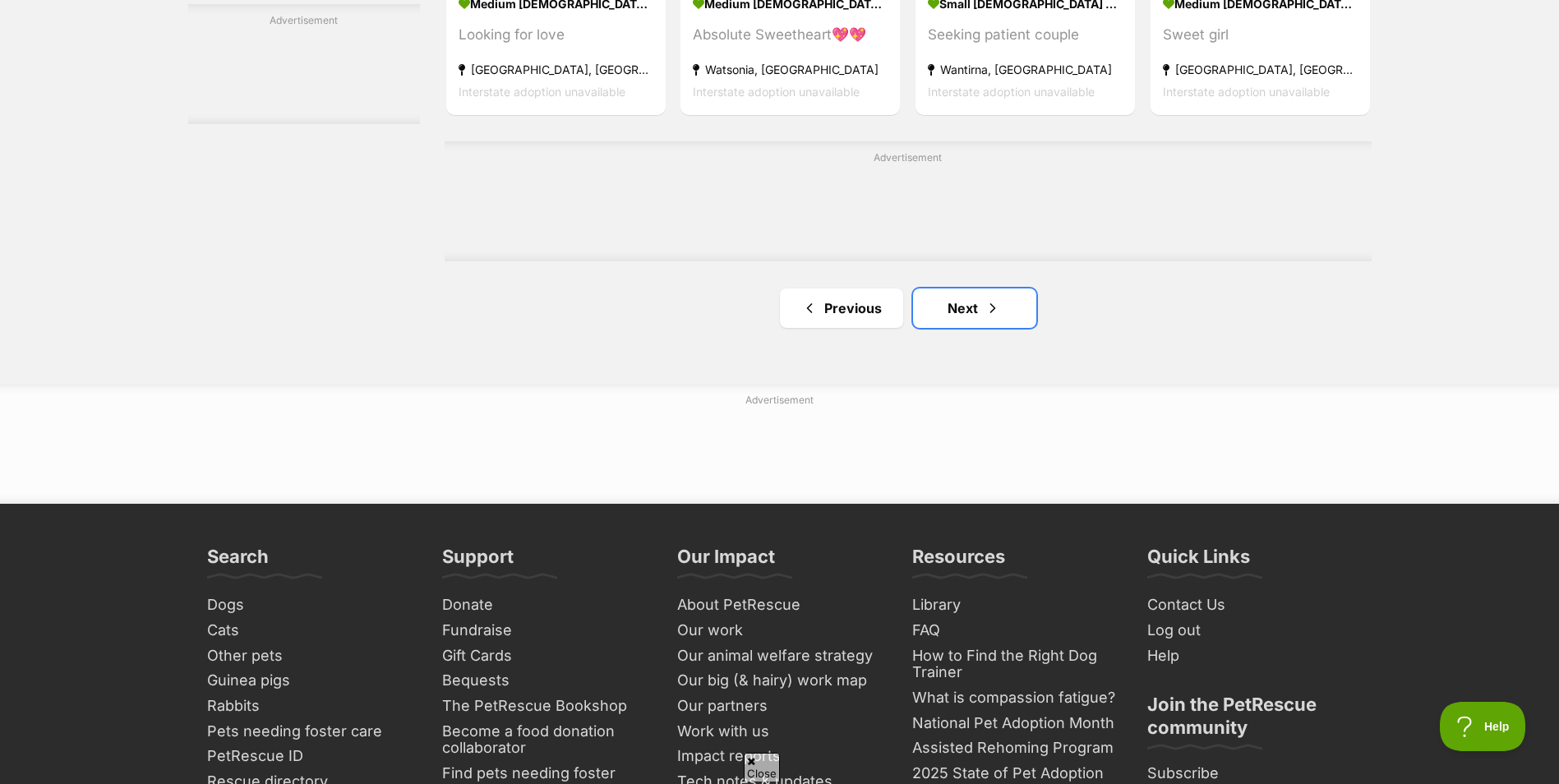
click at [969, 314] on link "Next" at bounding box center [974, 308] width 123 height 40
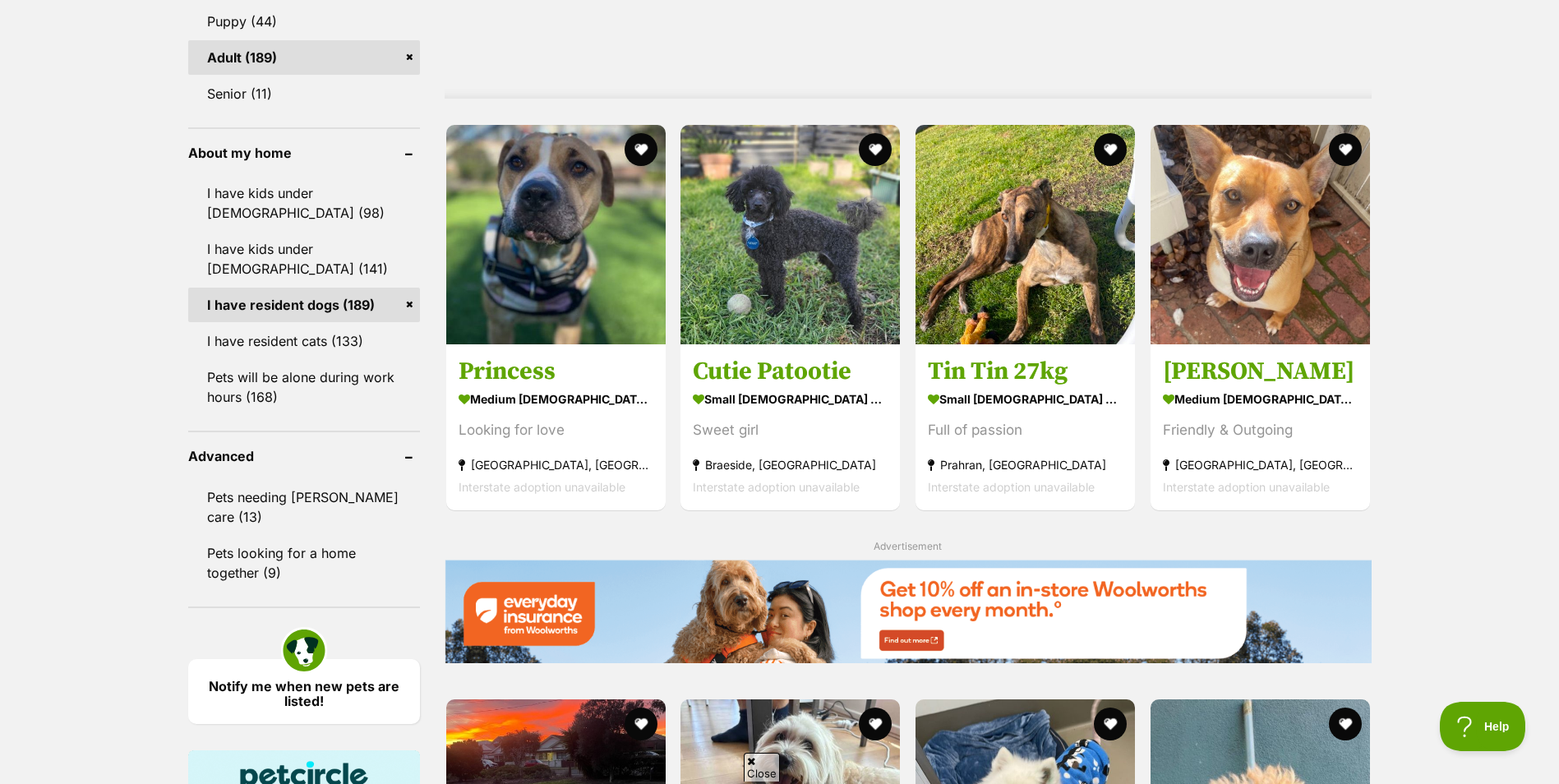
scroll to position [2055, 0]
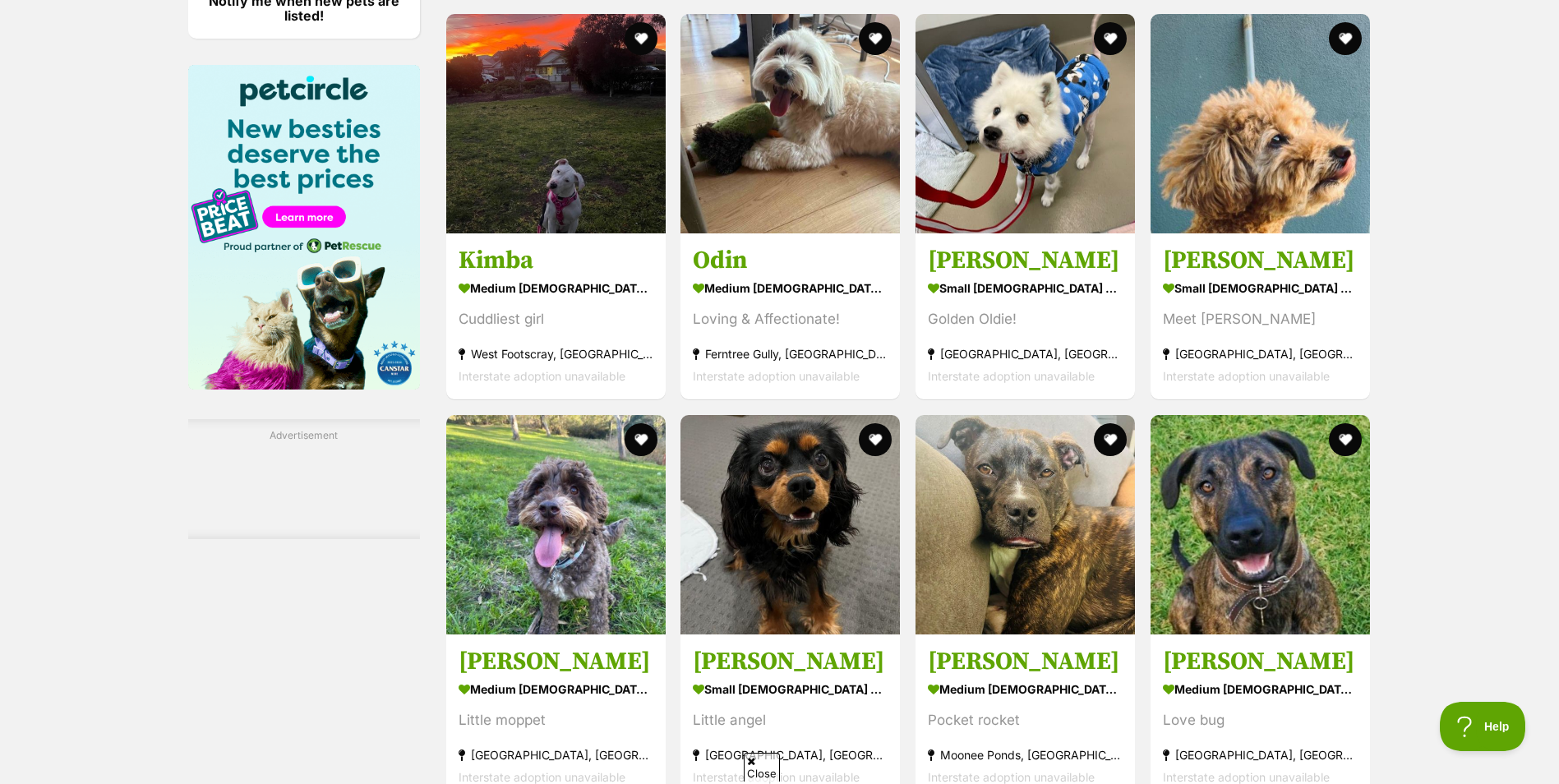
click at [816, 96] on img at bounding box center [790, 123] width 220 height 220
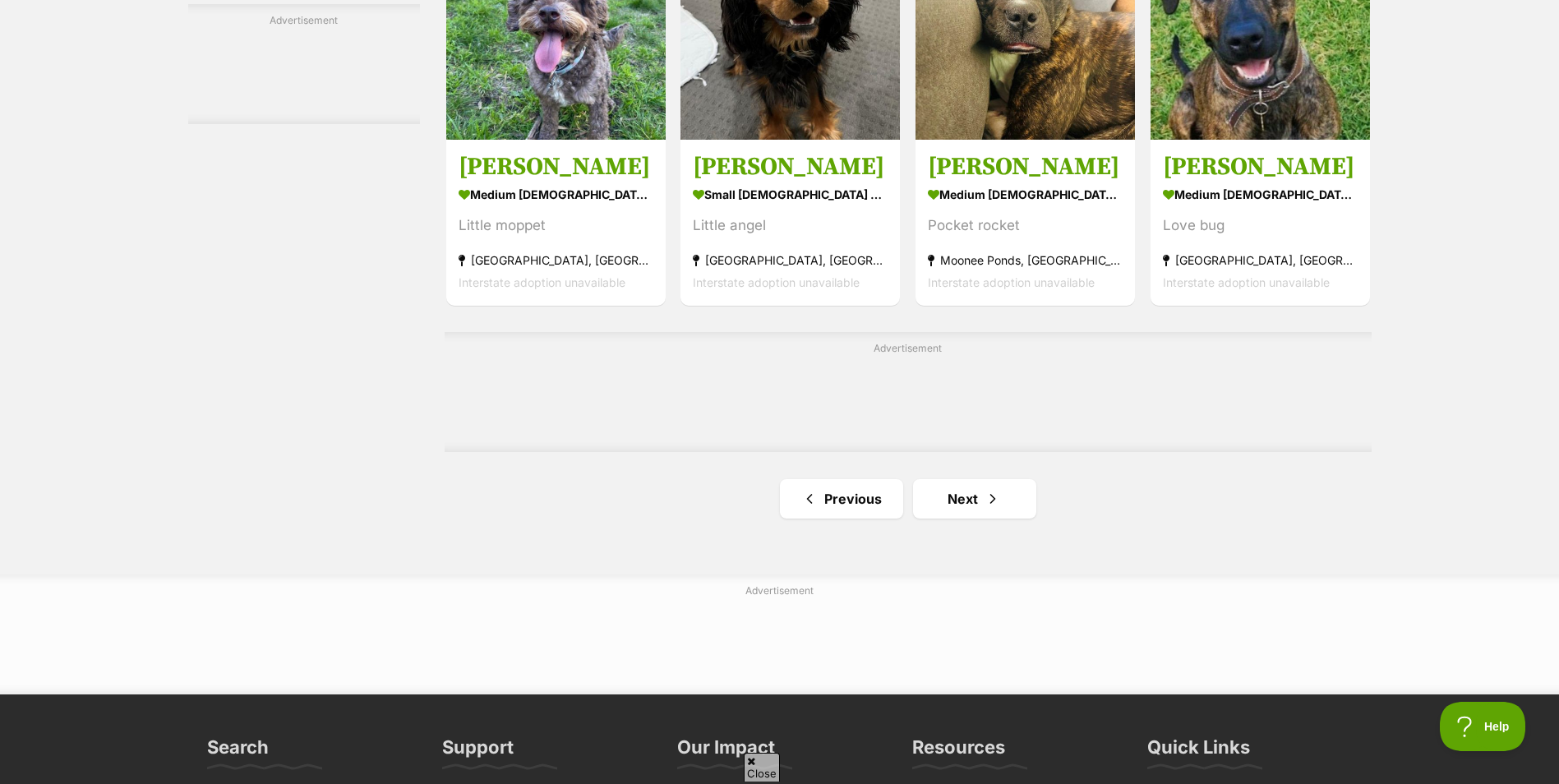
scroll to position [2554, 0]
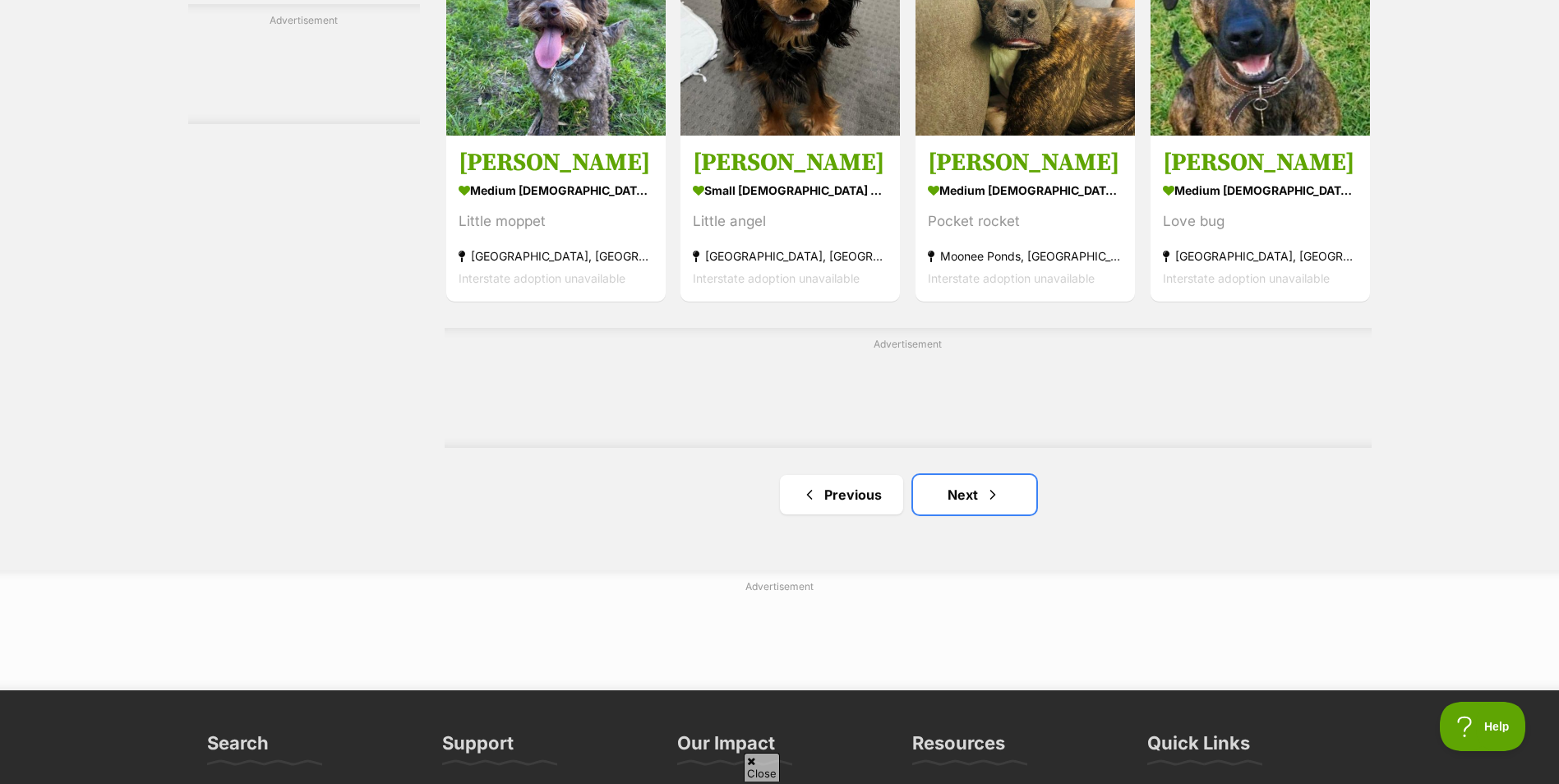
click at [914, 501] on link "Next" at bounding box center [974, 494] width 123 height 40
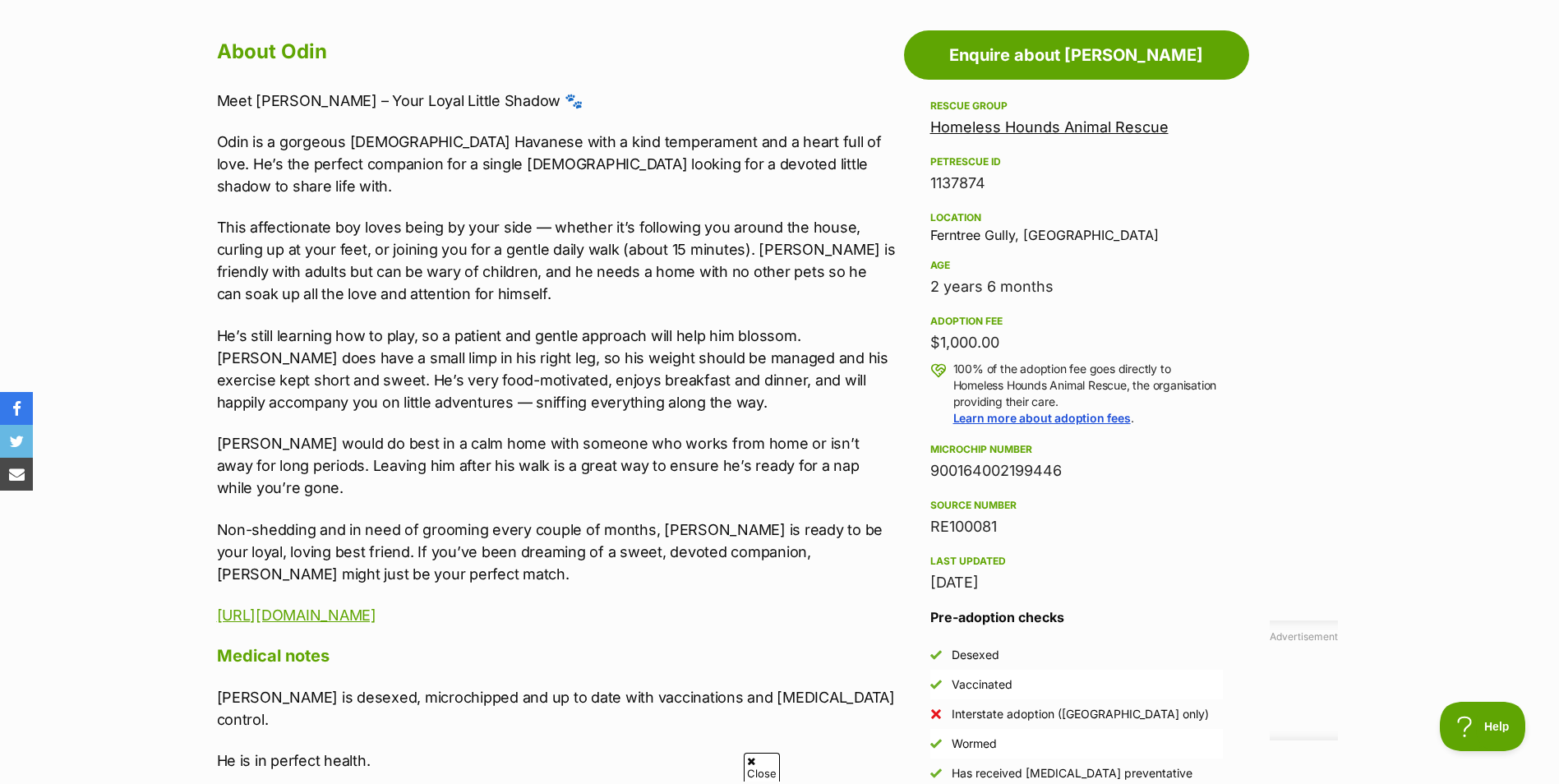
scroll to position [898, 0]
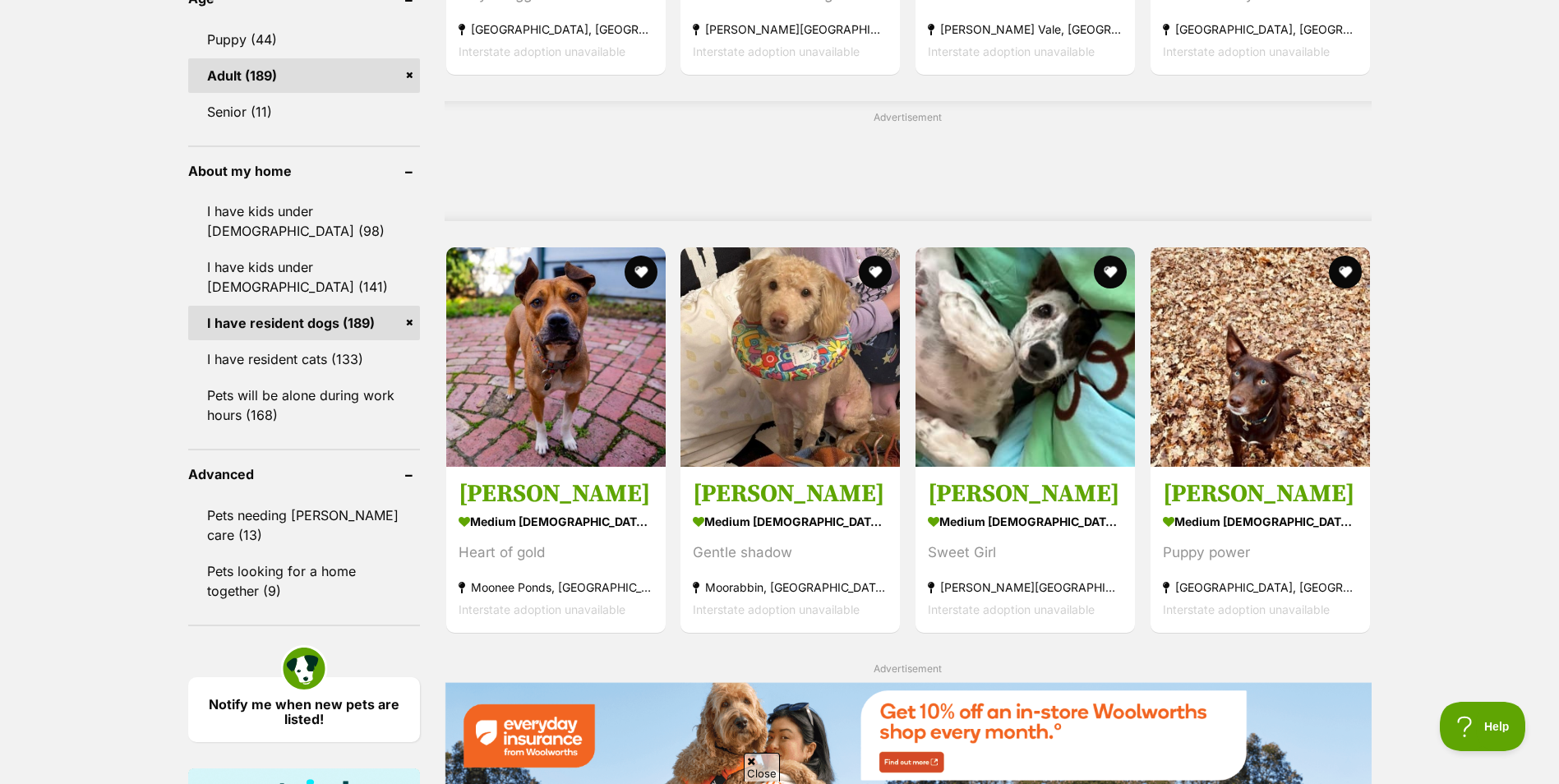
scroll to position [1408, 0]
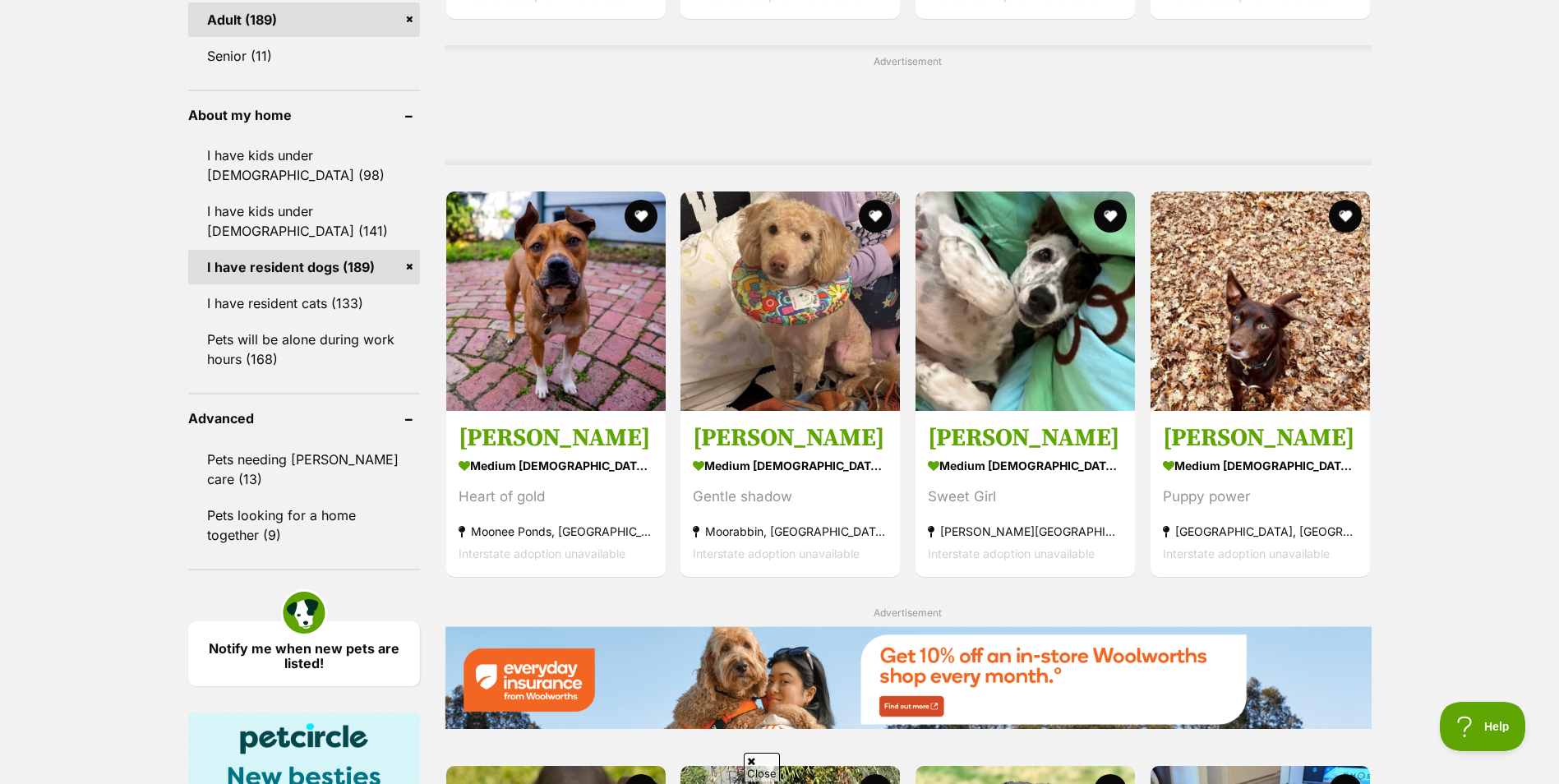
click at [796, 345] on img at bounding box center [790, 301] width 220 height 220
click at [869, 209] on button "favourite" at bounding box center [875, 216] width 33 height 33
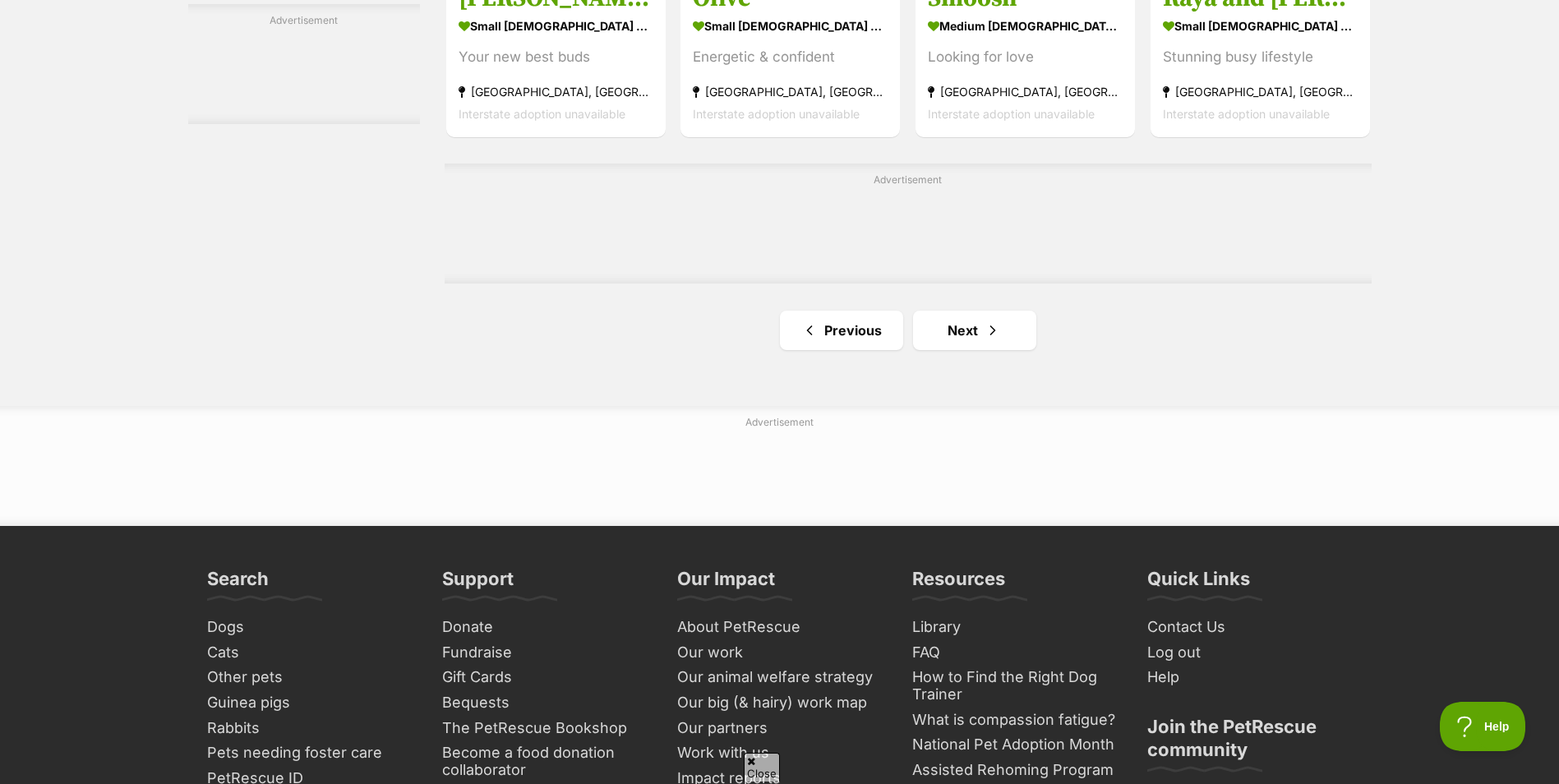
scroll to position [2855, 0]
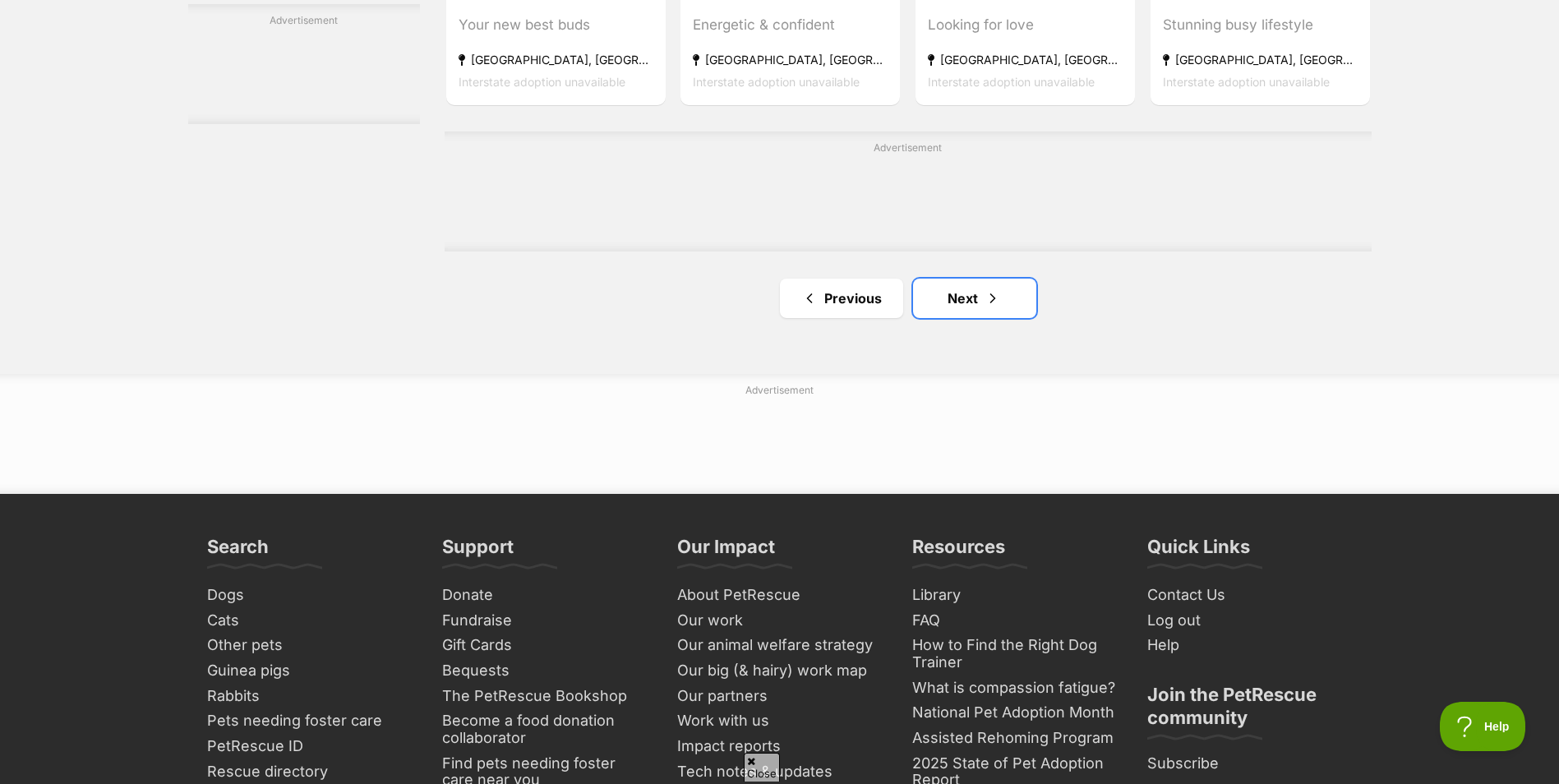
click at [939, 289] on link "Next" at bounding box center [974, 298] width 123 height 40
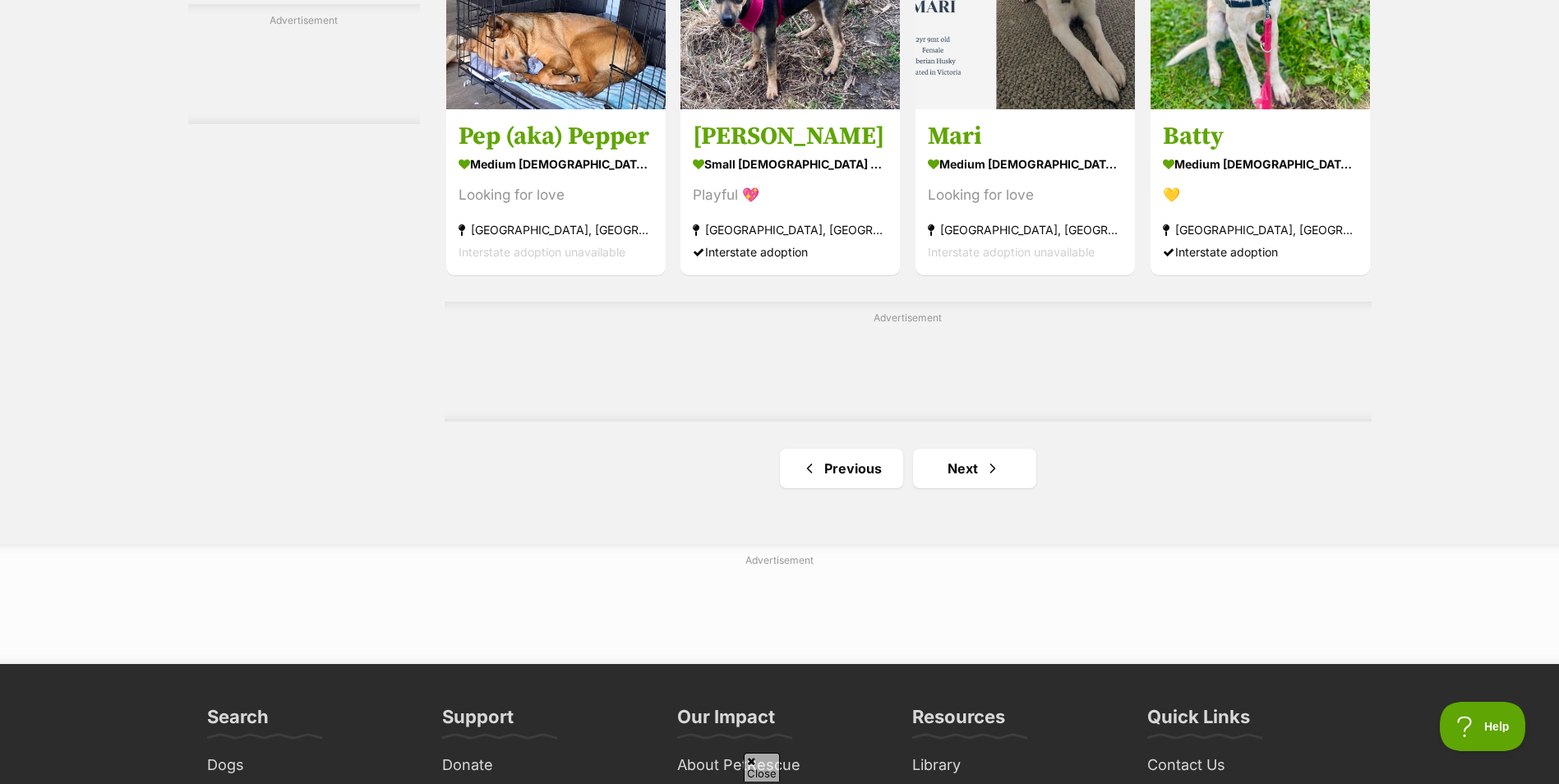
scroll to position [2662, 0]
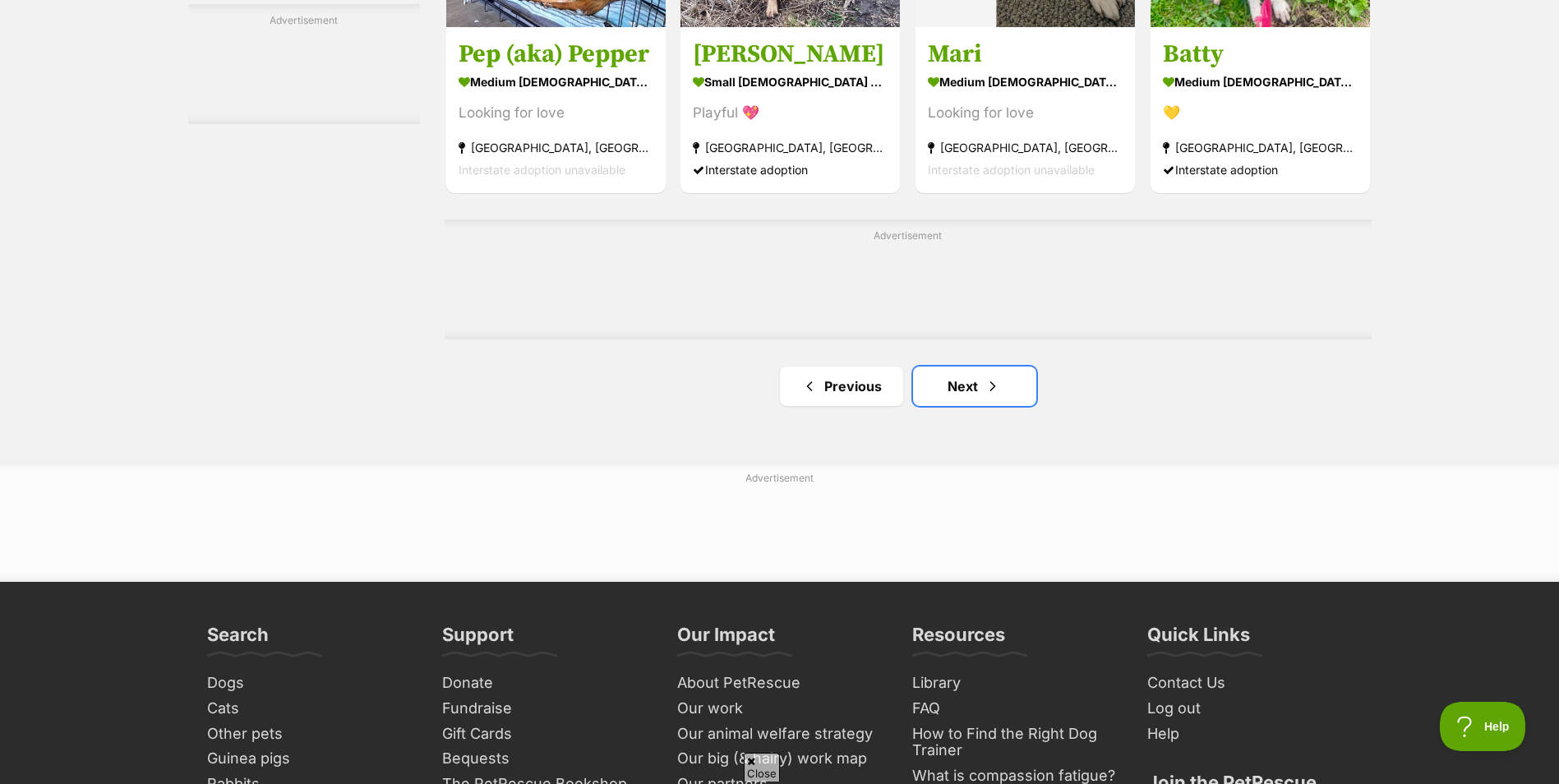
click at [984, 384] on span "Next page" at bounding box center [992, 386] width 16 height 19
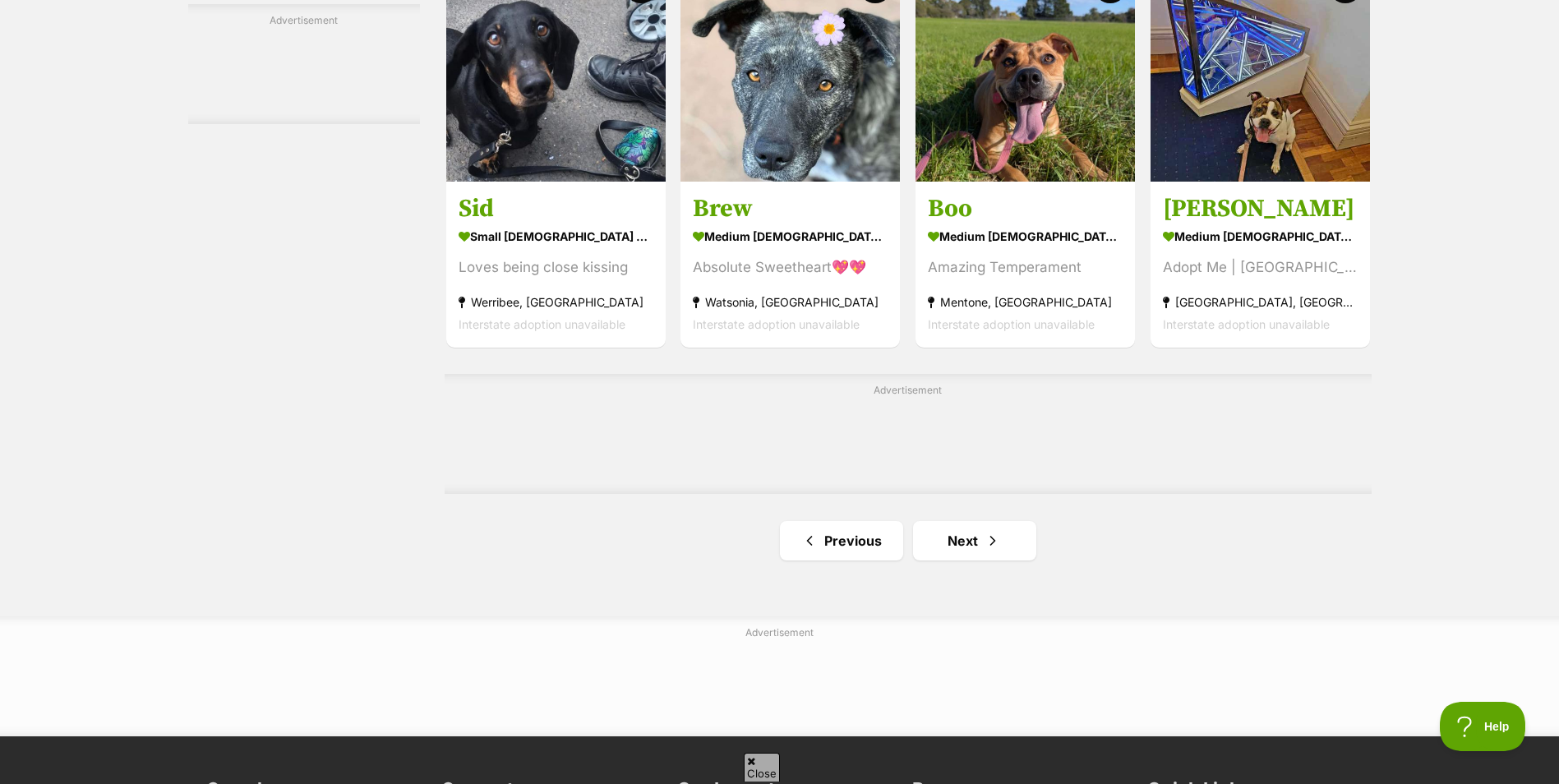
scroll to position [2644, 0]
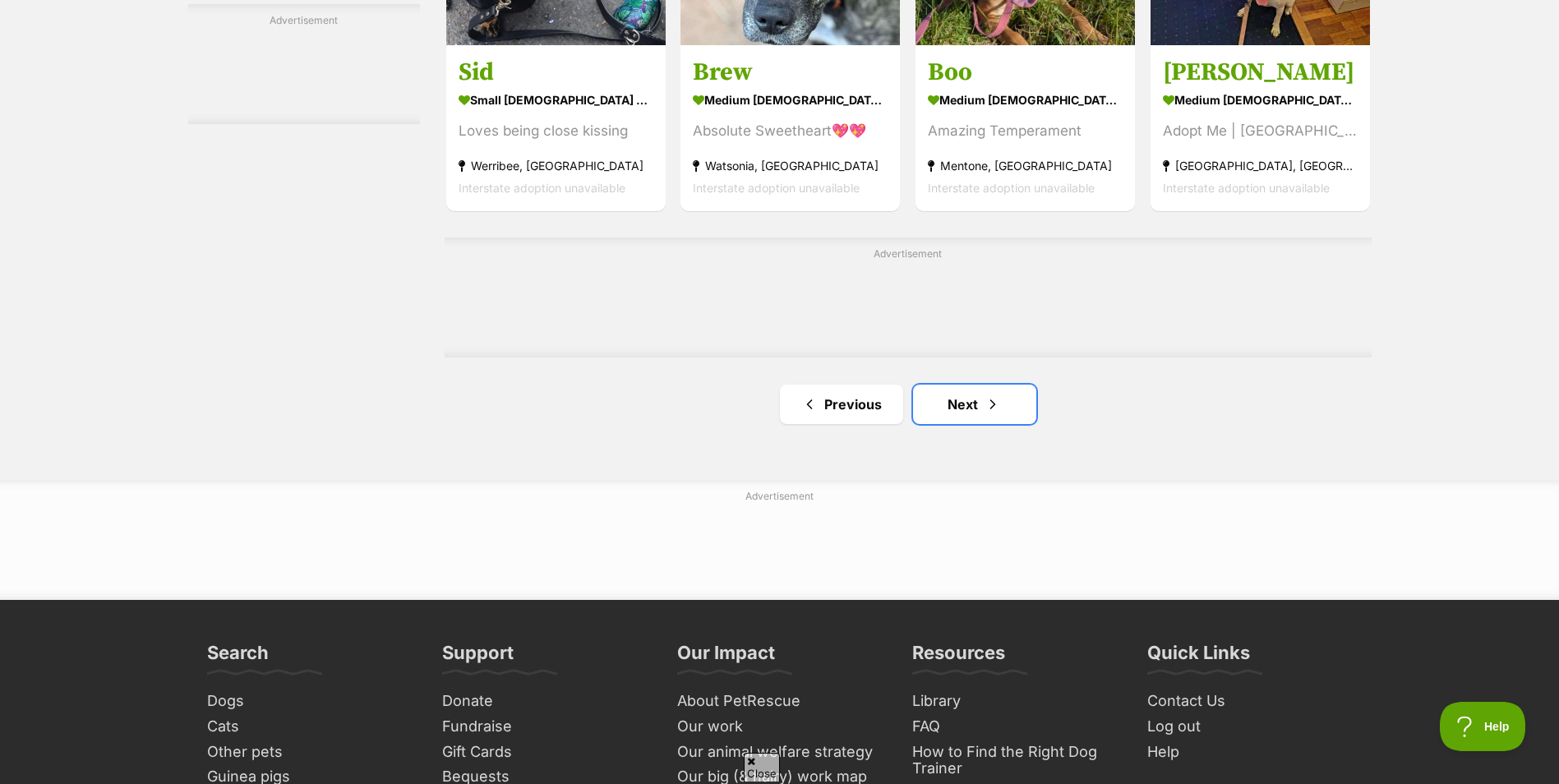
click at [994, 410] on span "Next page" at bounding box center [992, 403] width 16 height 19
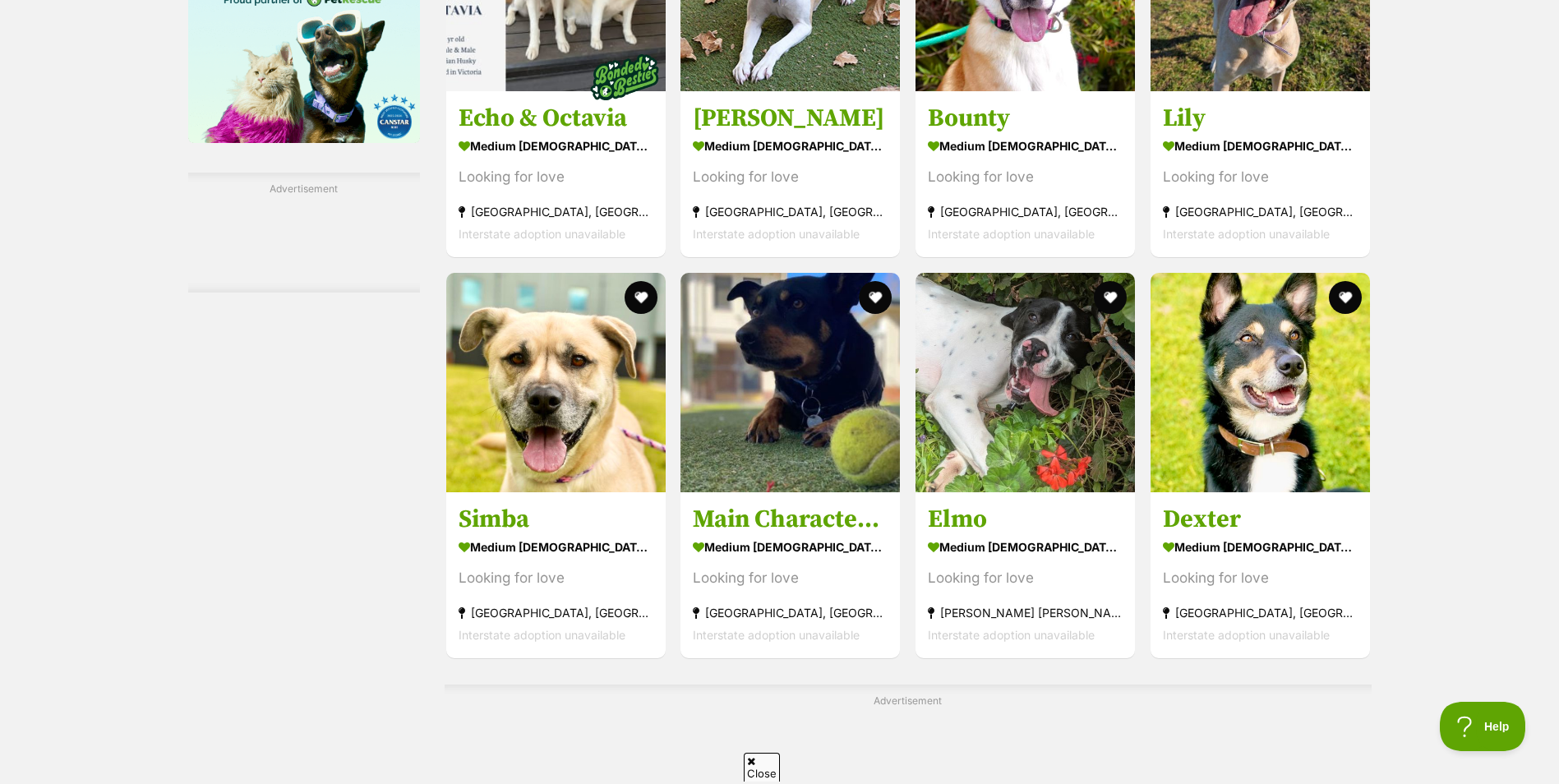
scroll to position [2516, 0]
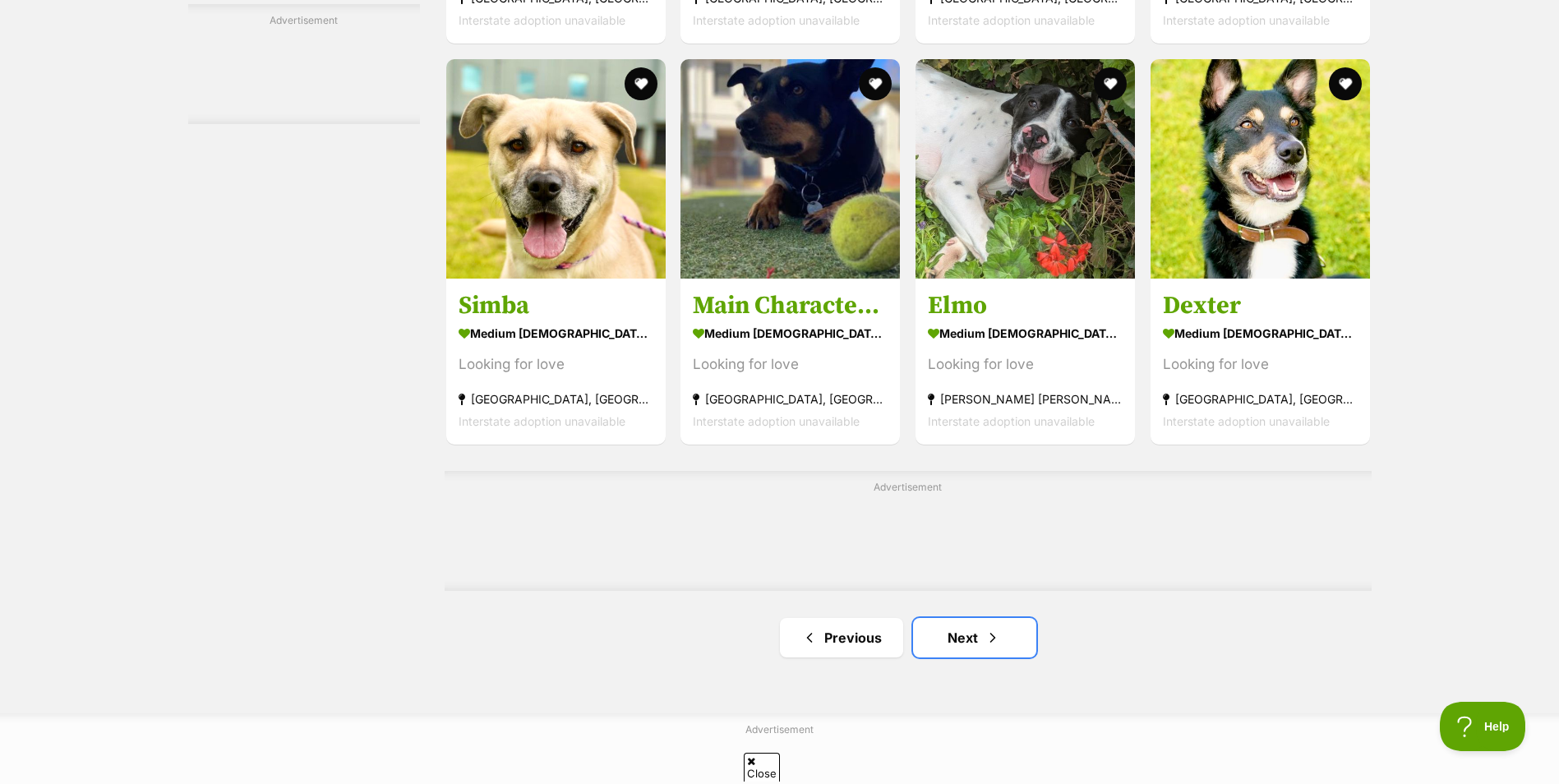
click at [974, 646] on link "Next" at bounding box center [974, 637] width 123 height 40
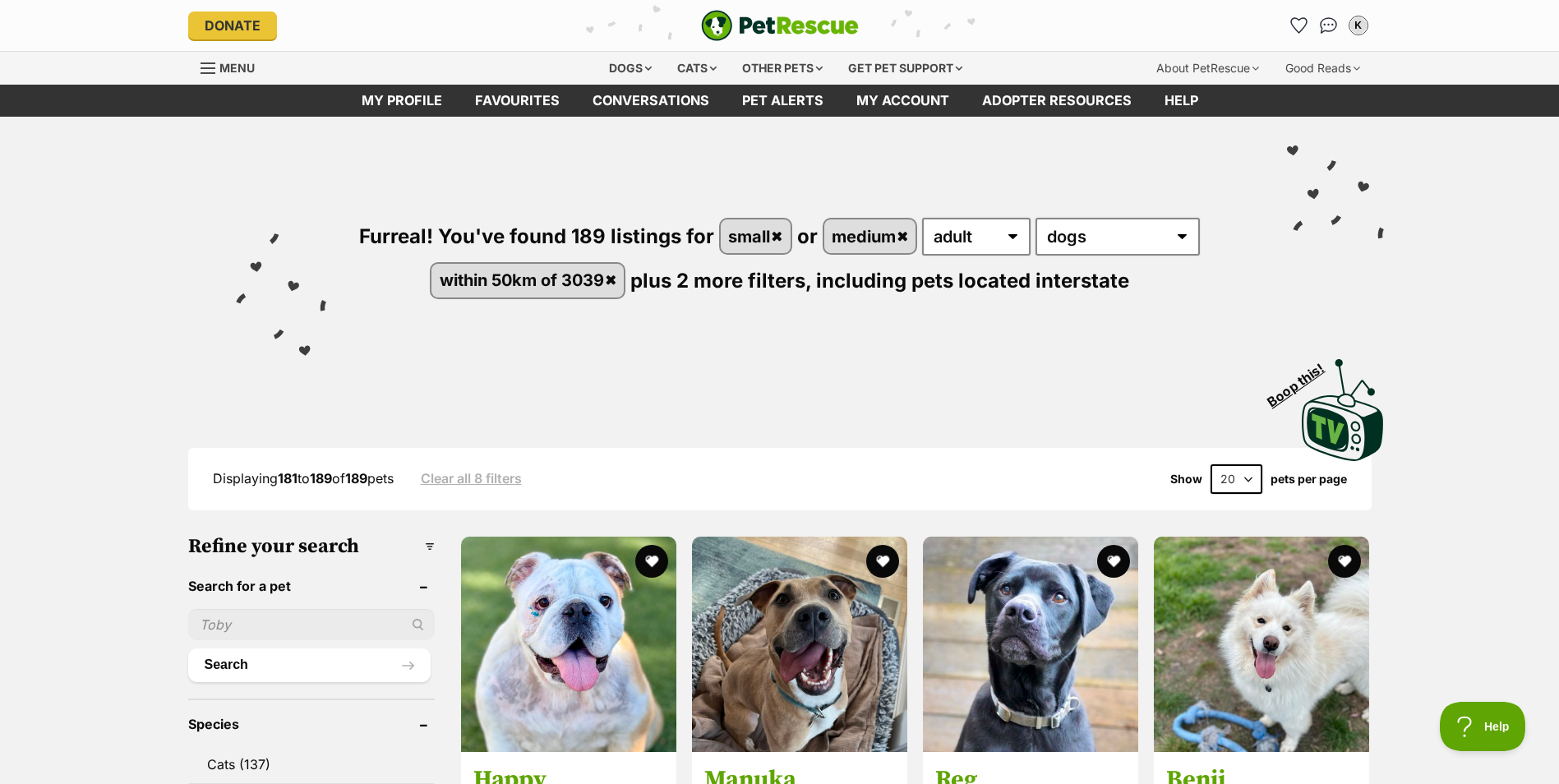
click at [773, 232] on link "small" at bounding box center [755, 236] width 70 height 34
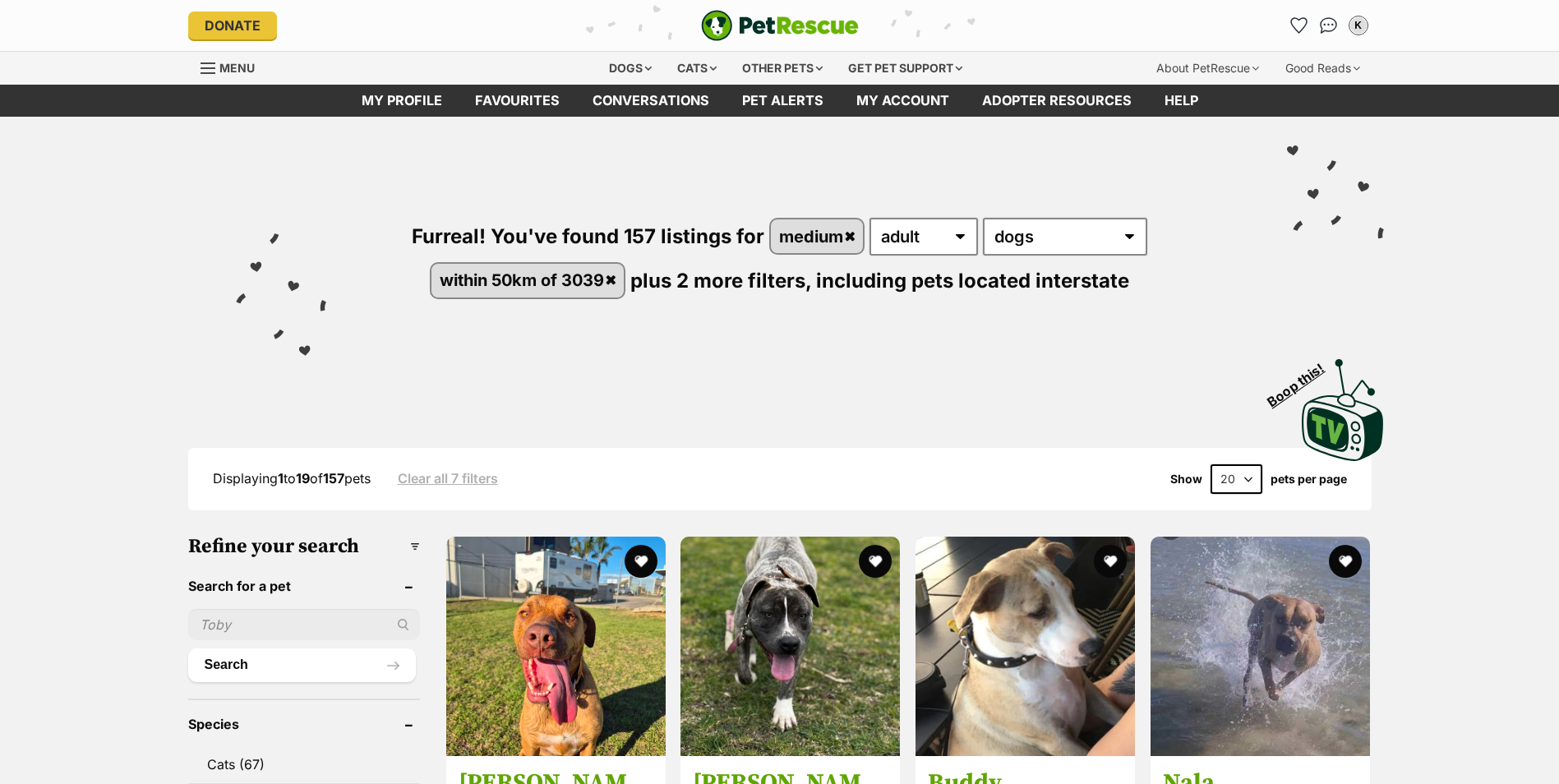
click at [849, 234] on link "medium" at bounding box center [816, 236] width 92 height 34
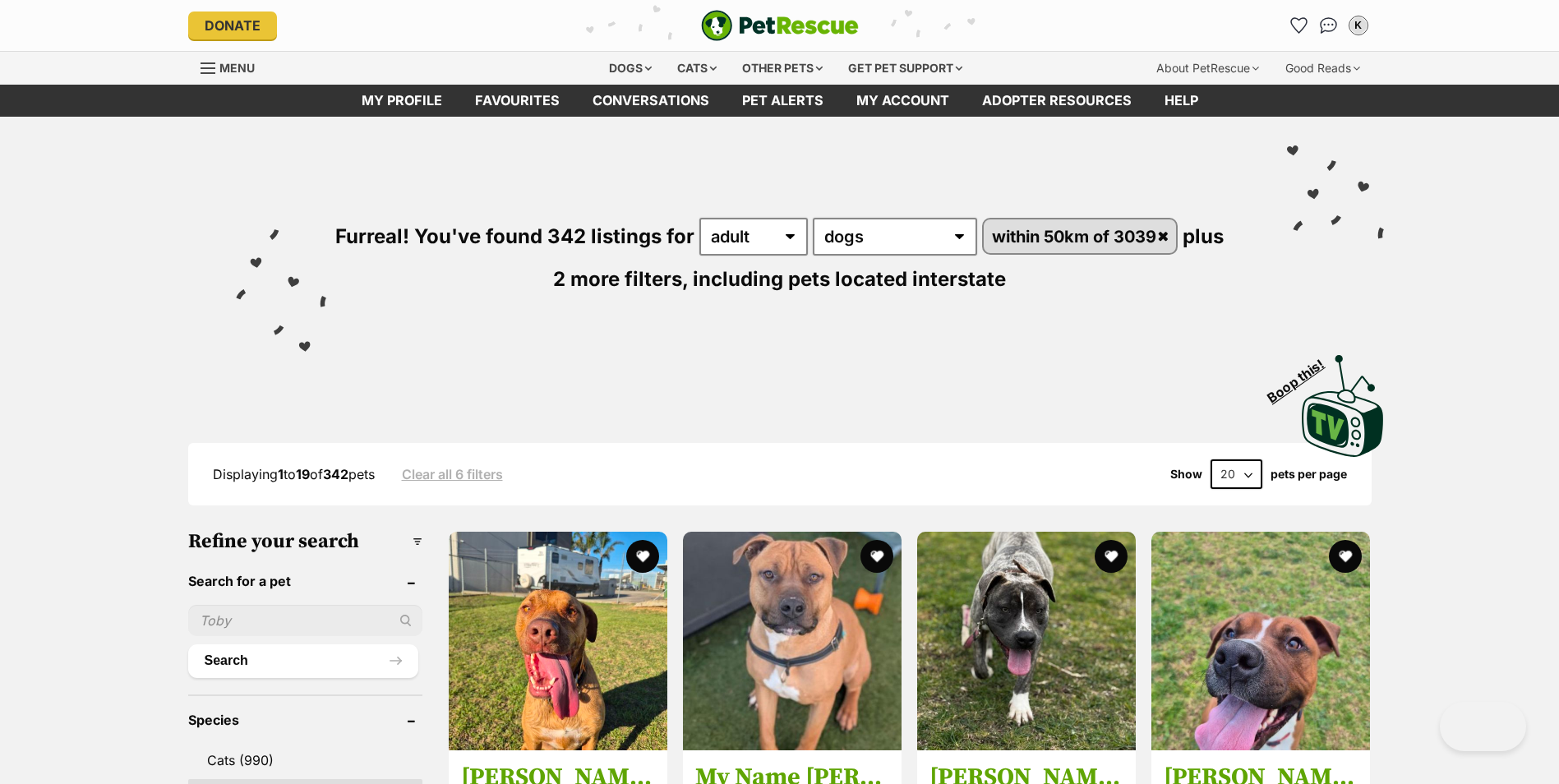
click at [1176, 231] on link "within 50km of 3039" at bounding box center [1079, 236] width 192 height 34
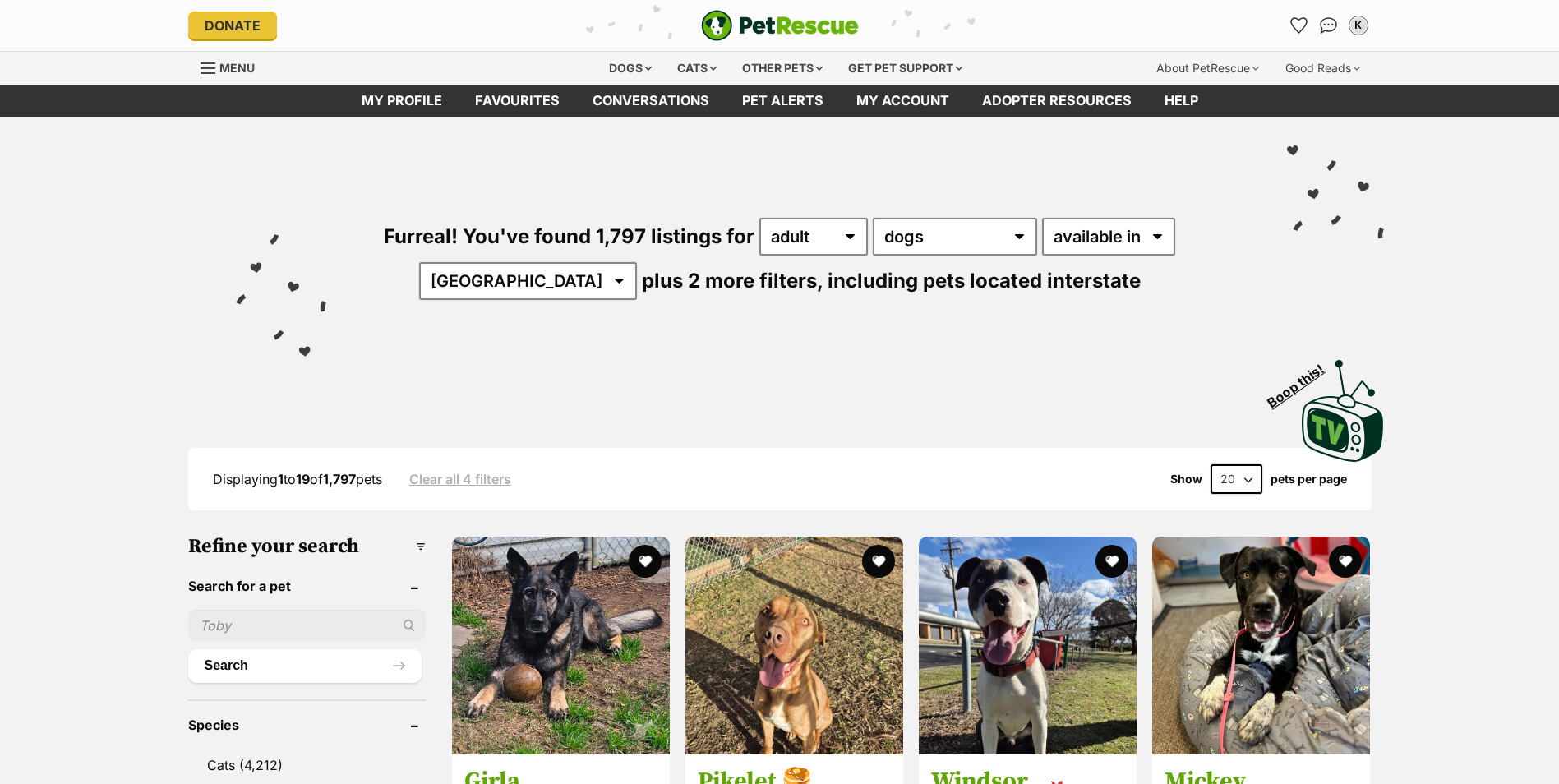
click at [244, 620] on input "text" at bounding box center [307, 625] width 237 height 31
type input "georgie"
click at [229, 671] on button "Search" at bounding box center [304, 665] width 233 height 33
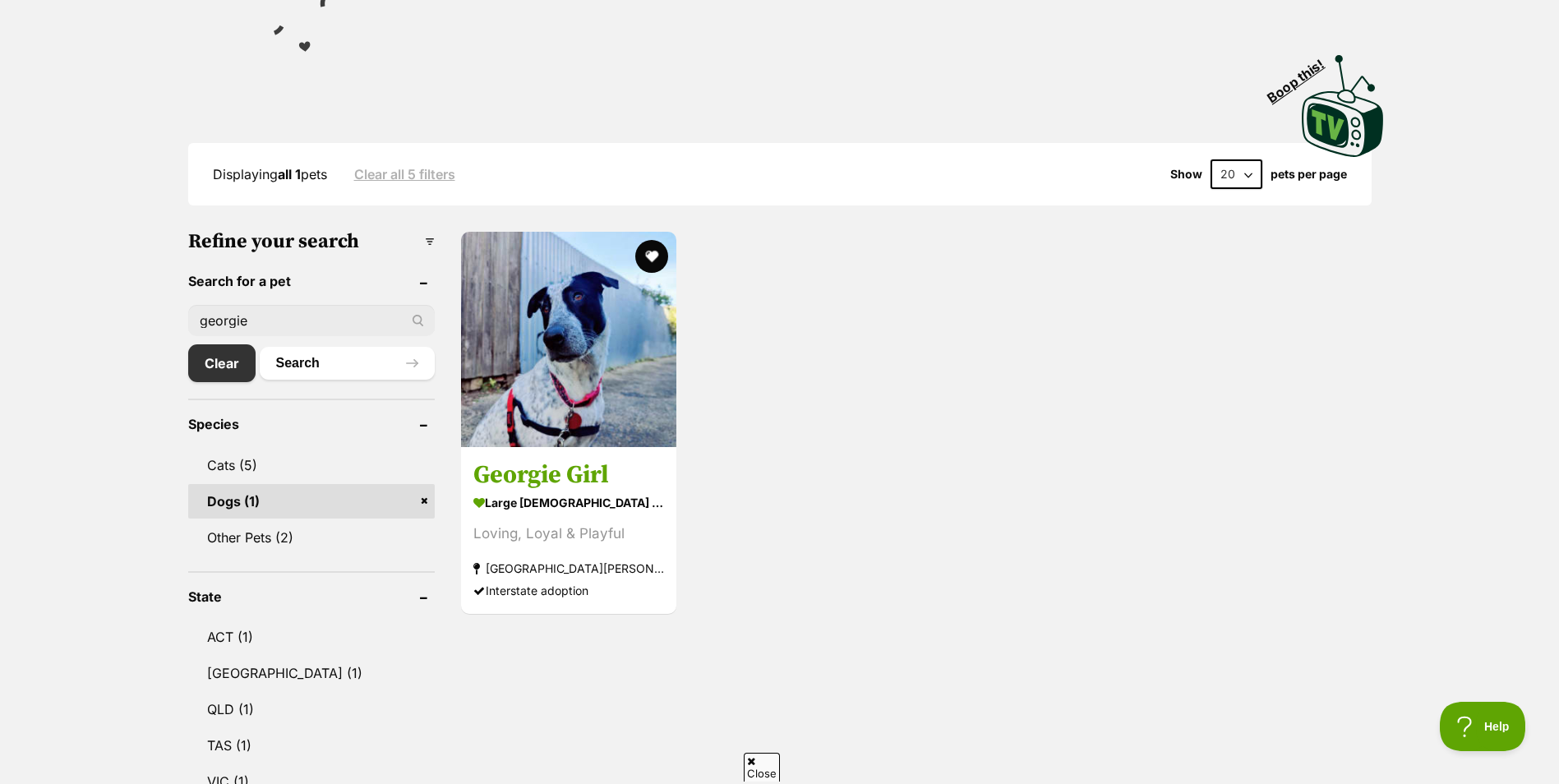
scroll to position [392, 0]
